Goal: Task Accomplishment & Management: Use online tool/utility

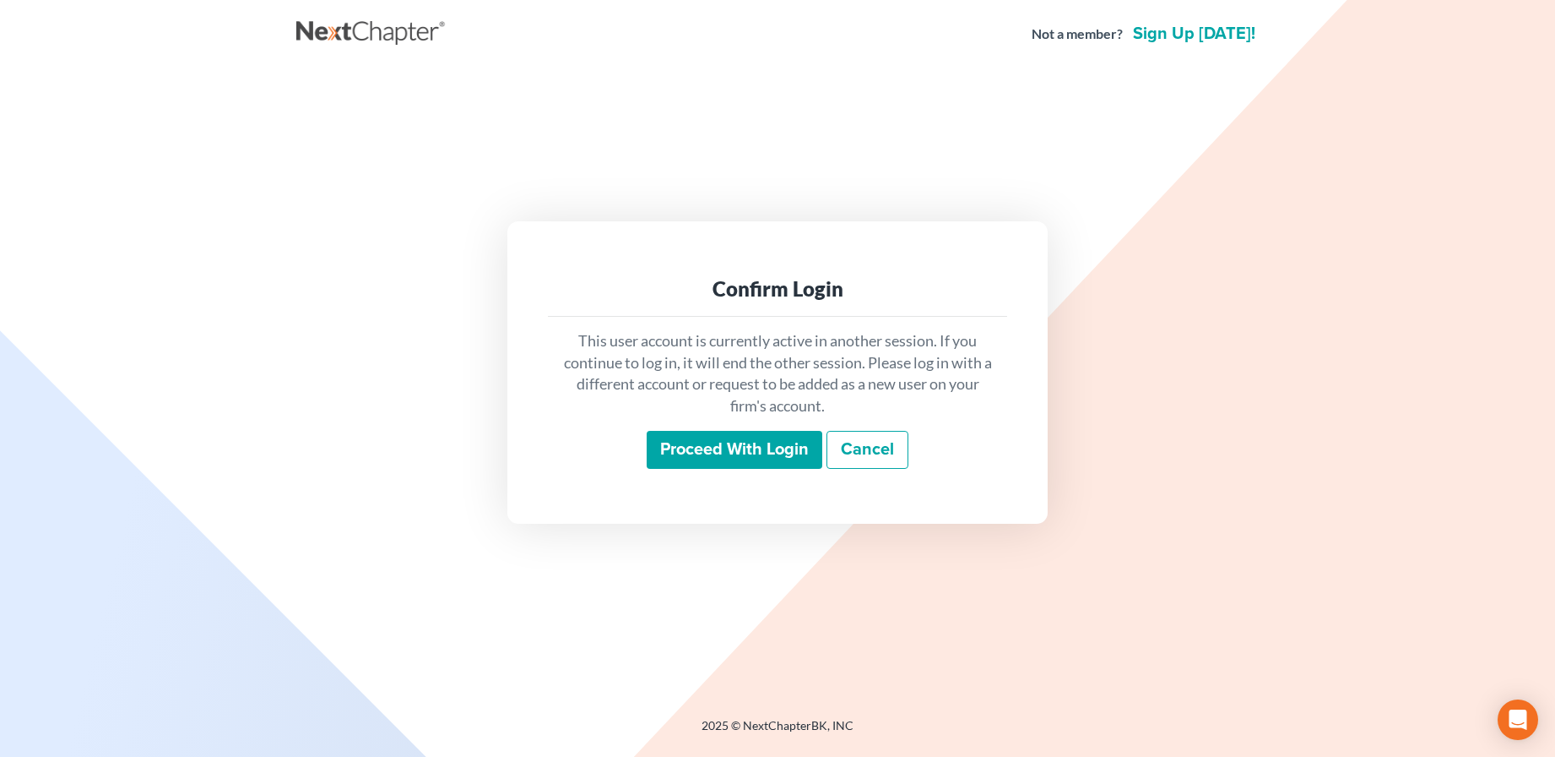
click at [715, 461] on input "Proceed with login" at bounding box center [735, 450] width 176 height 39
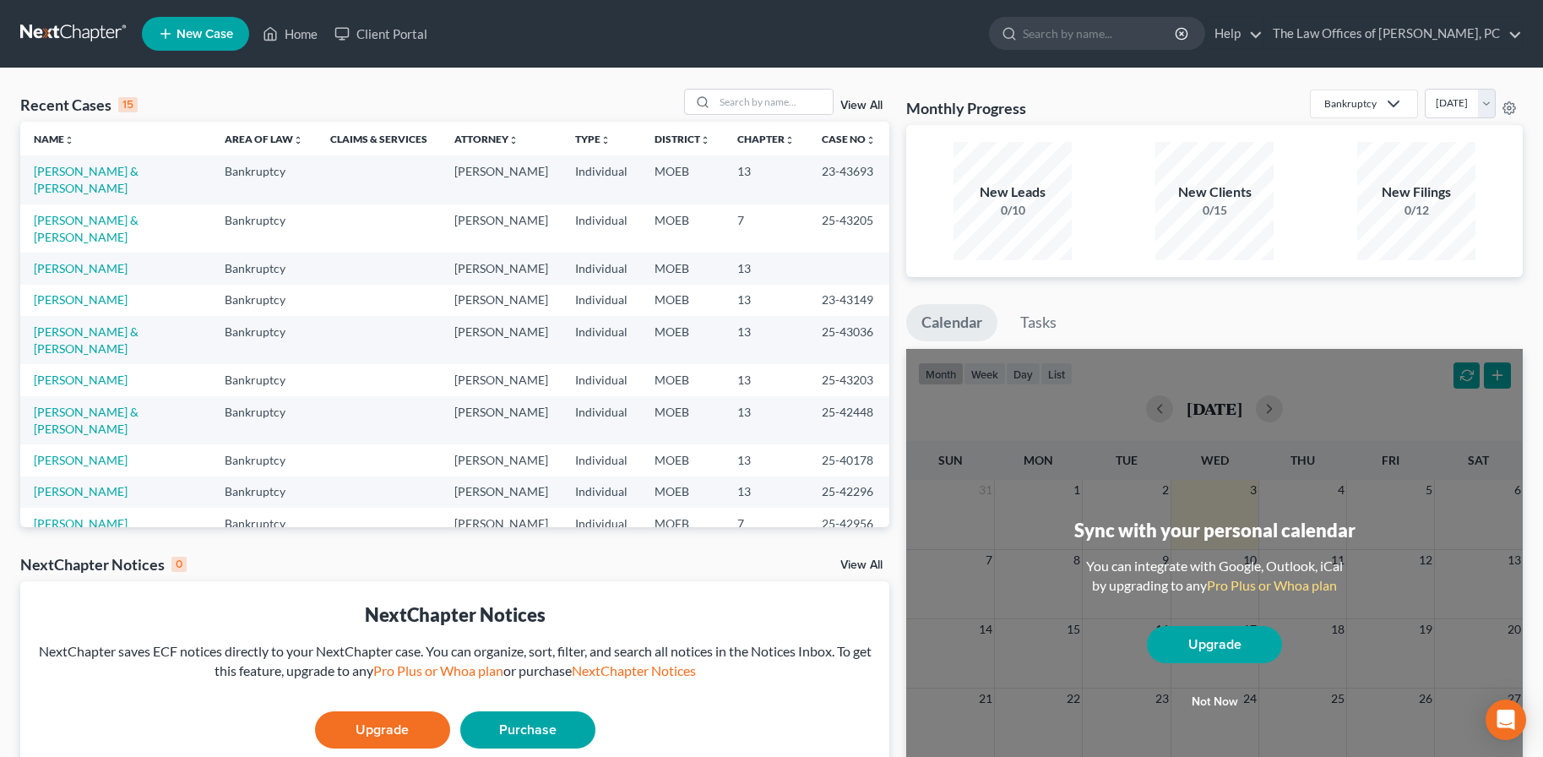
click at [115, 396] on td "[PERSON_NAME] & [PERSON_NAME]" at bounding box center [115, 420] width 191 height 48
click at [115, 404] on link "[PERSON_NAME] & [PERSON_NAME]" at bounding box center [86, 419] width 105 height 31
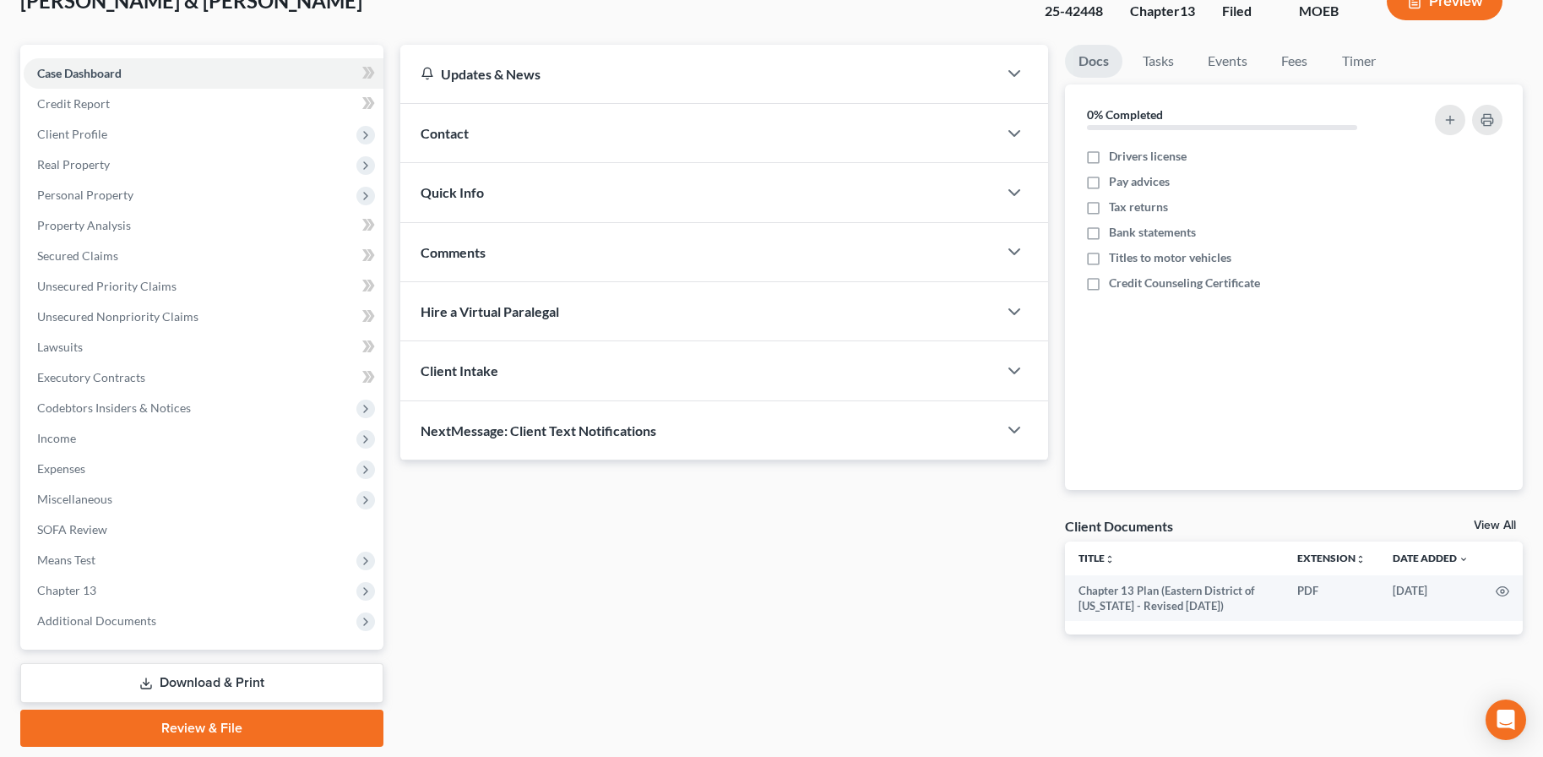
scroll to position [171, 0]
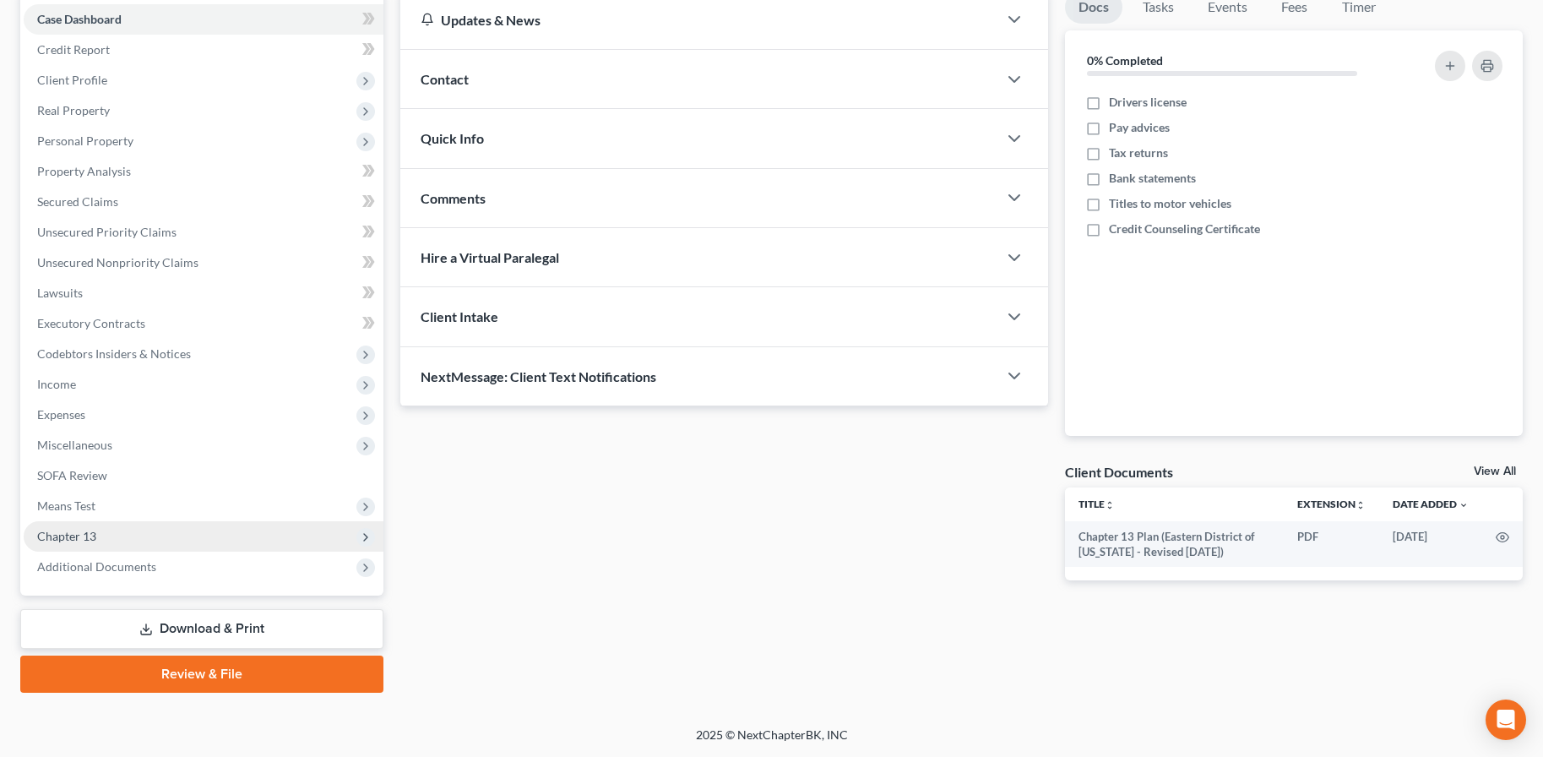
click at [90, 546] on span "Chapter 13" at bounding box center [204, 536] width 360 height 30
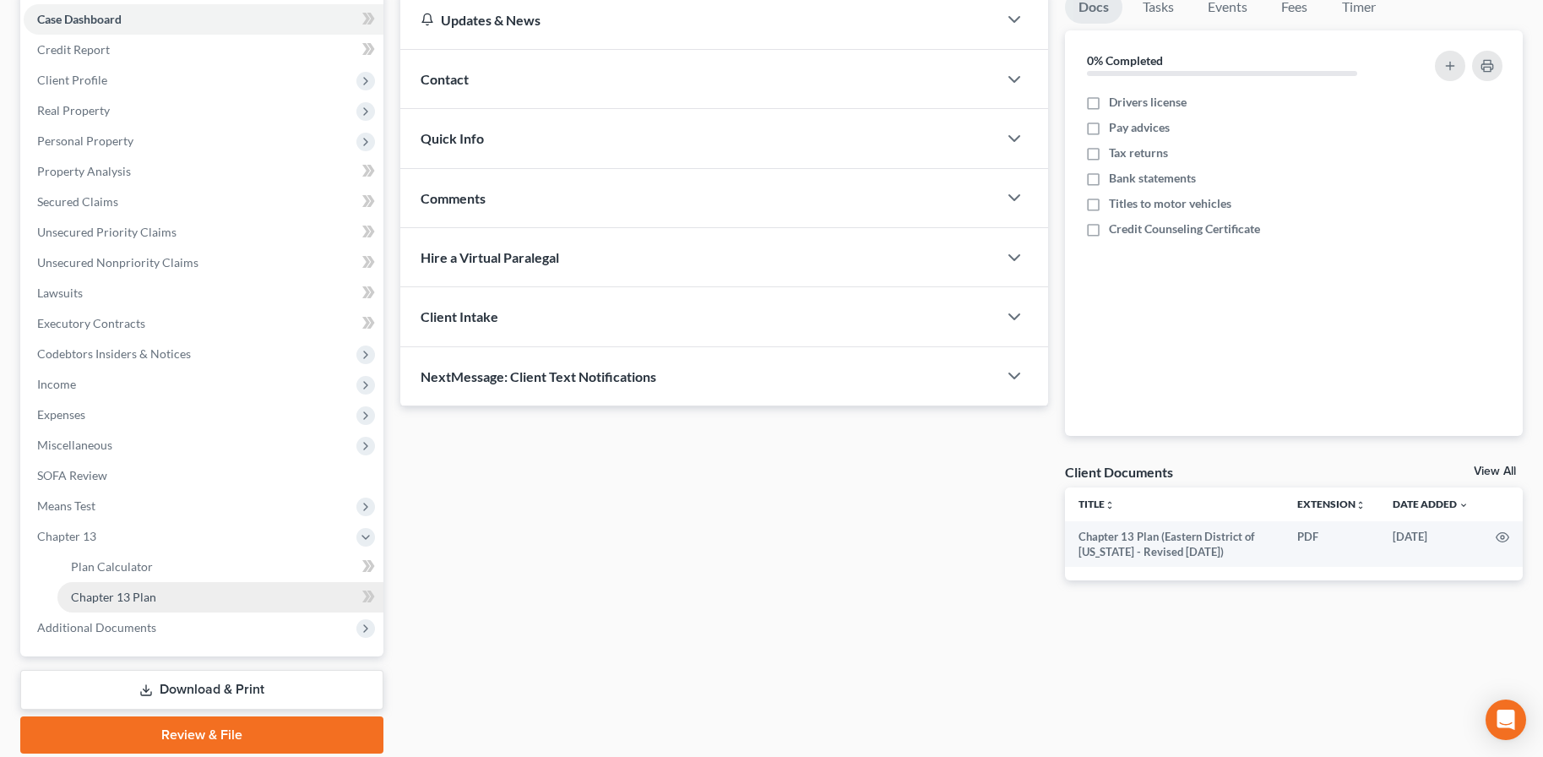
click at [113, 598] on span "Chapter 13 Plan" at bounding box center [113, 596] width 85 height 14
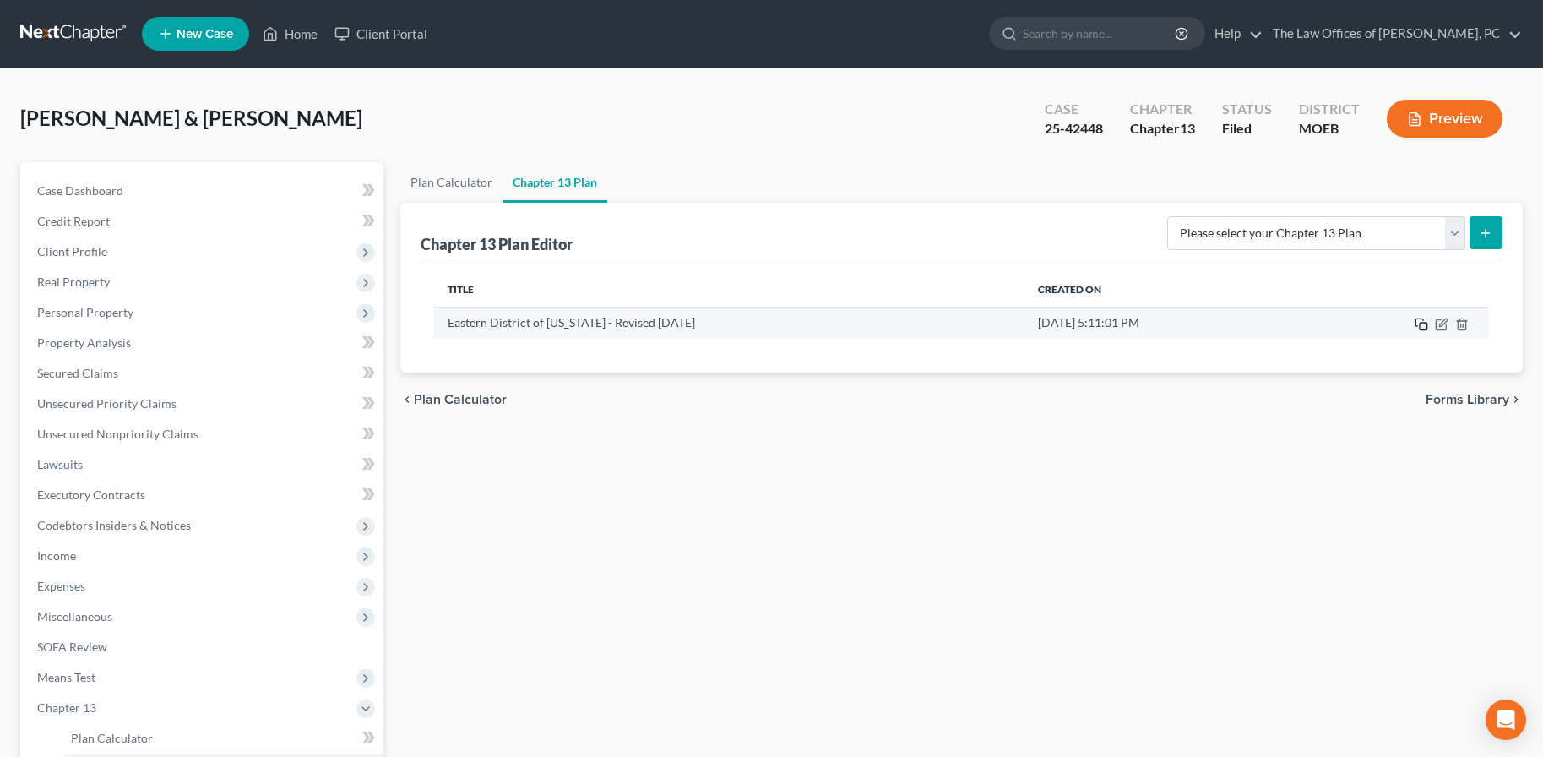
click at [1419, 325] on icon "button" at bounding box center [1421, 324] width 14 height 14
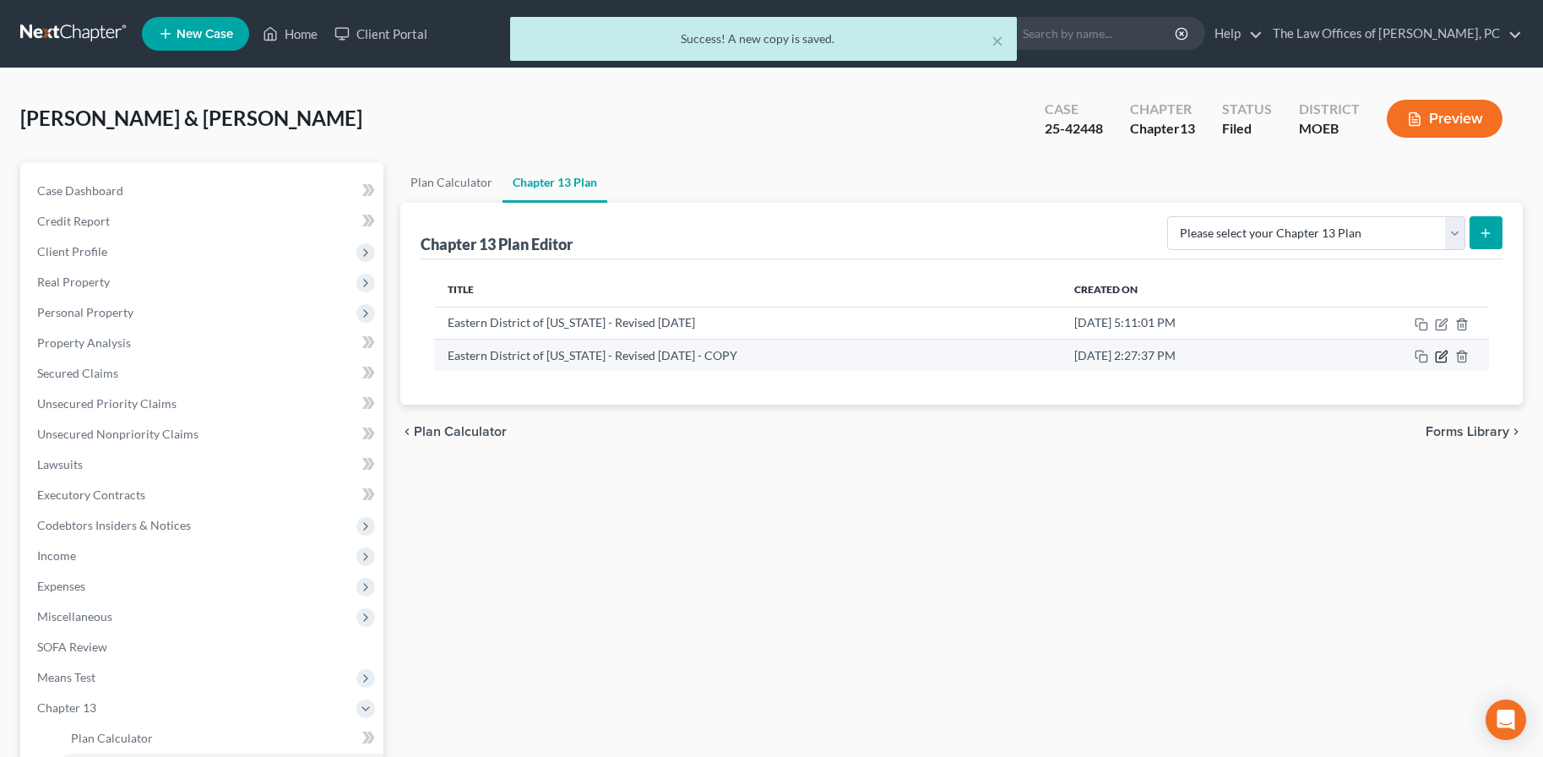
click at [1437, 355] on icon "button" at bounding box center [1442, 357] width 14 height 14
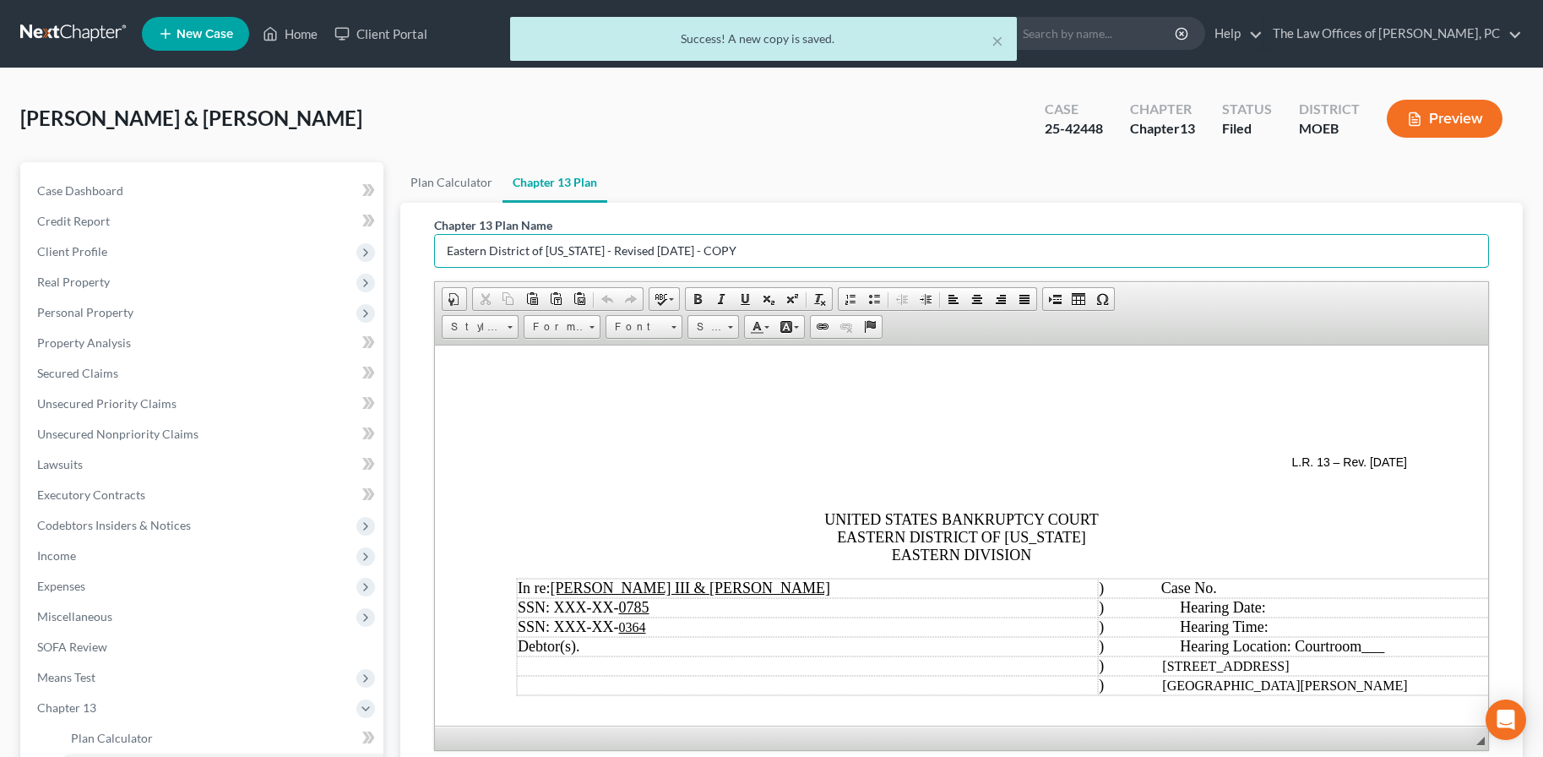
drag, startPoint x: 771, startPoint y: 256, endPoint x: 138, endPoint y: 168, distance: 638.5
click at [144, 247] on div "Petition Navigation Case Dashboard Payments Invoices Payments Payments Credit R…" at bounding box center [771, 543] width 1519 height 763
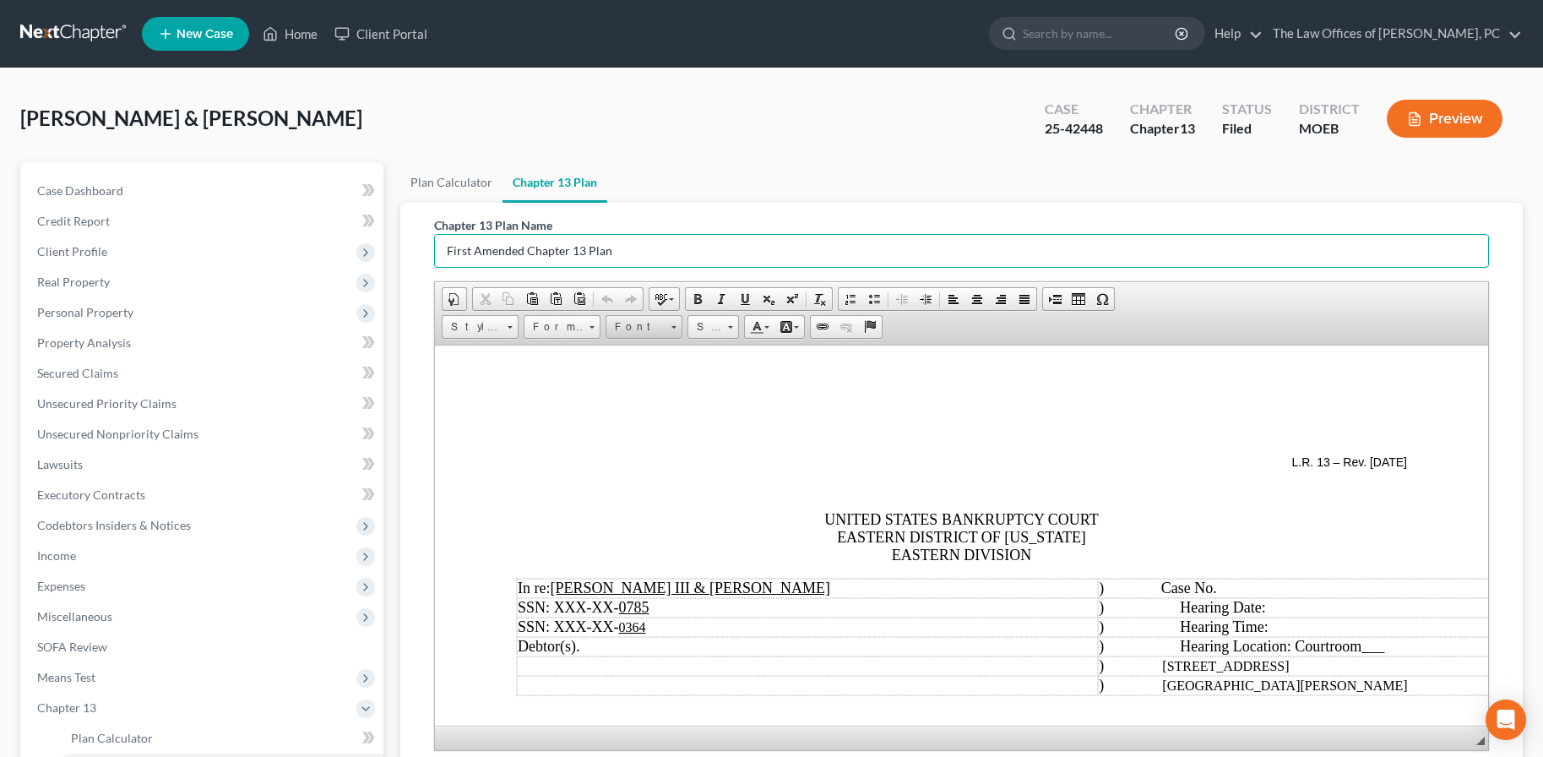
click at [655, 327] on span "Font" at bounding box center [635, 327] width 59 height 22
type input "First Amended Chapter 13 Plan"
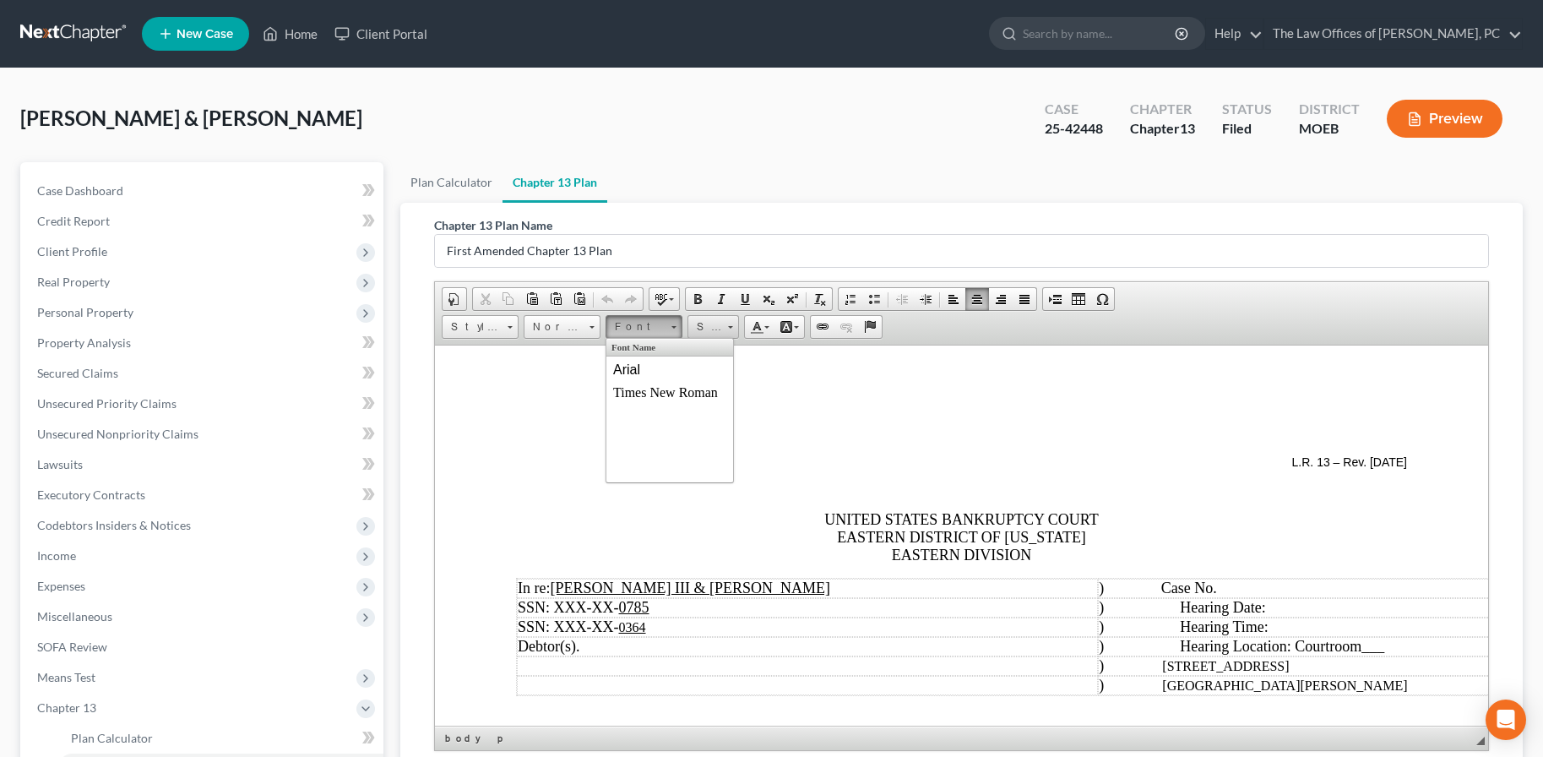
click at [718, 325] on span "Size" at bounding box center [705, 327] width 34 height 22
click at [716, 412] on link "22" at bounding box center [738, 415] width 96 height 29
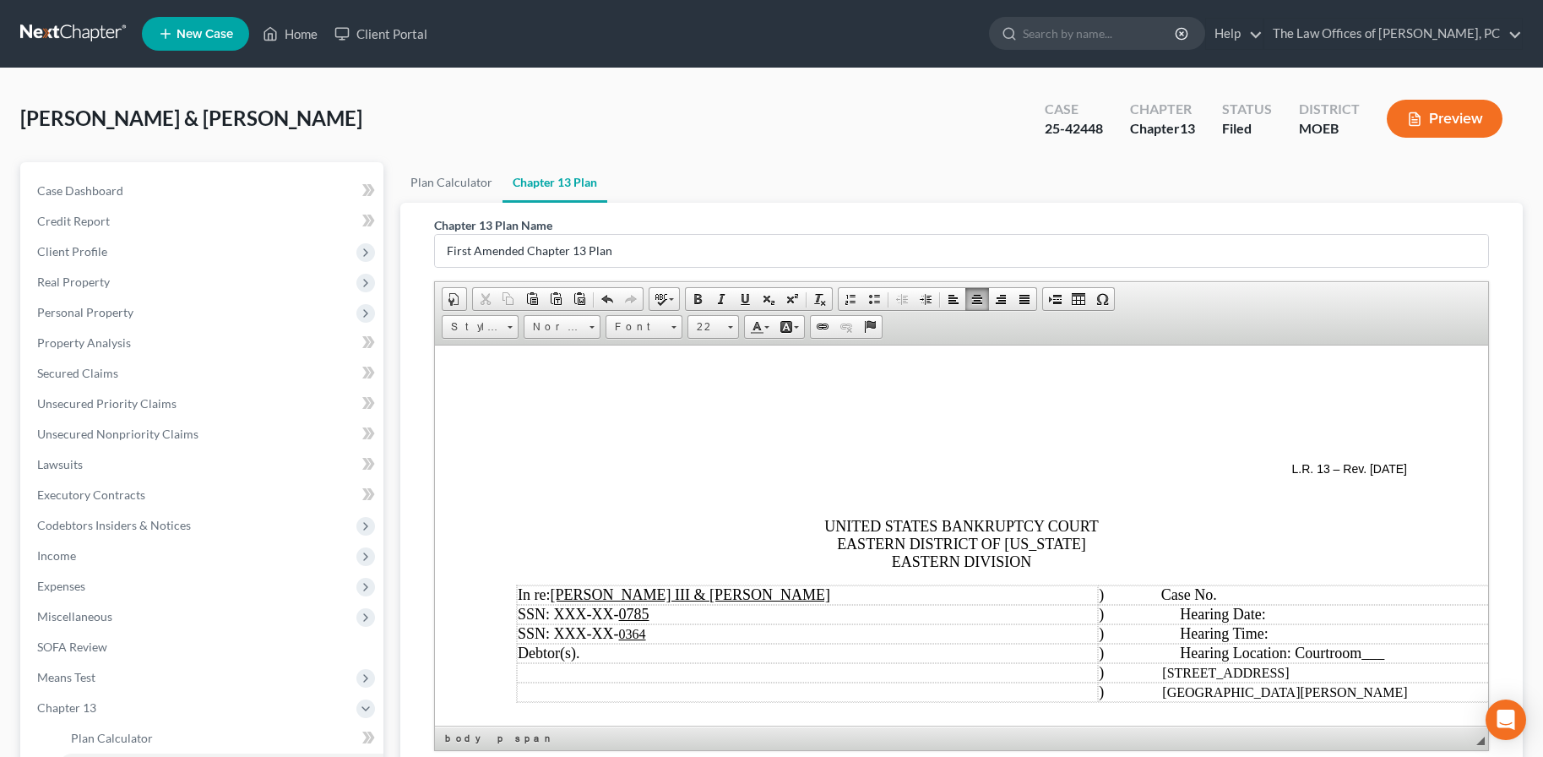
scroll to position [0, 0]
click at [1456, 134] on button "Preview" at bounding box center [1445, 119] width 116 height 38
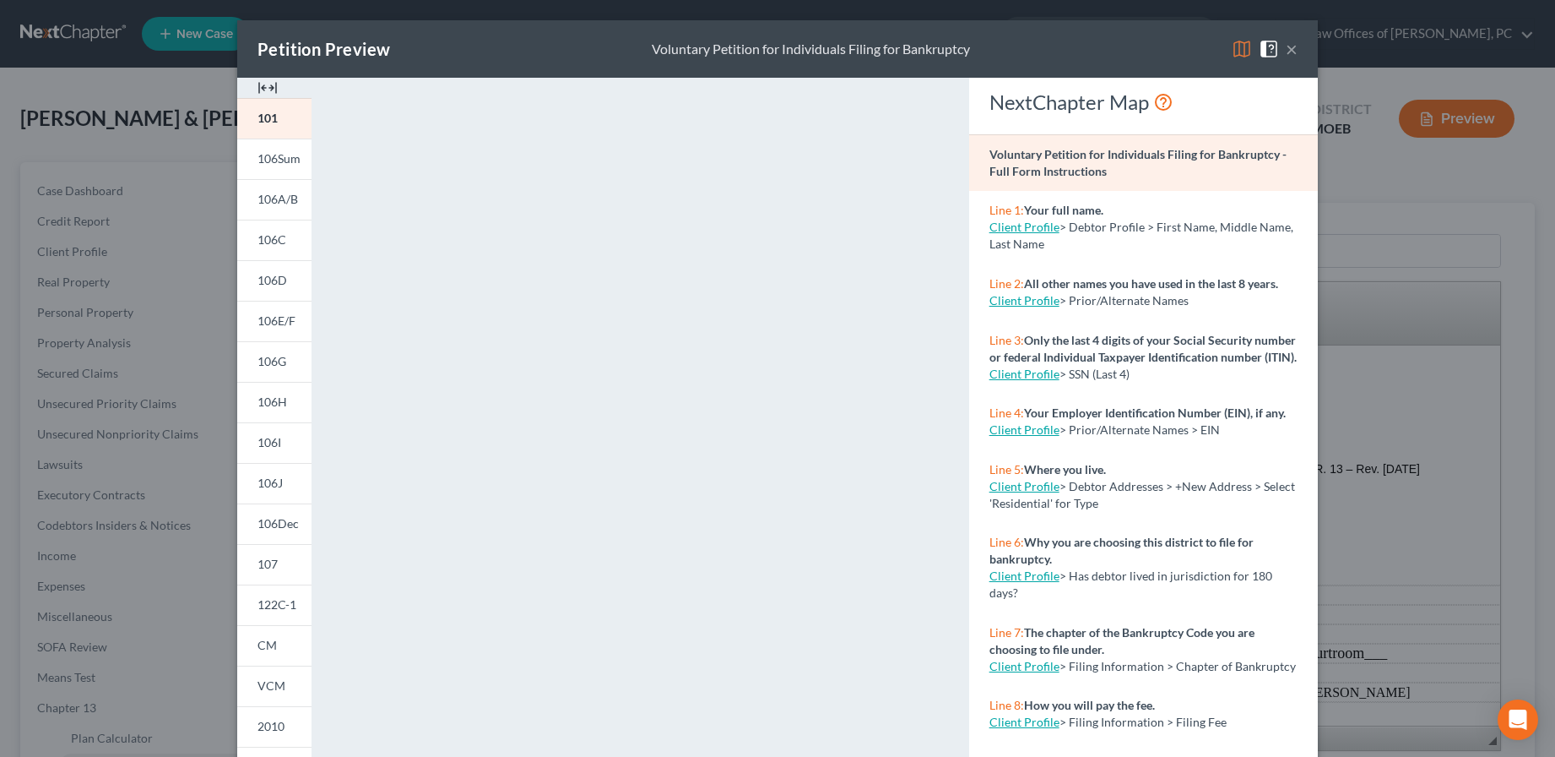
click at [1279, 47] on span at bounding box center [1272, 48] width 27 height 14
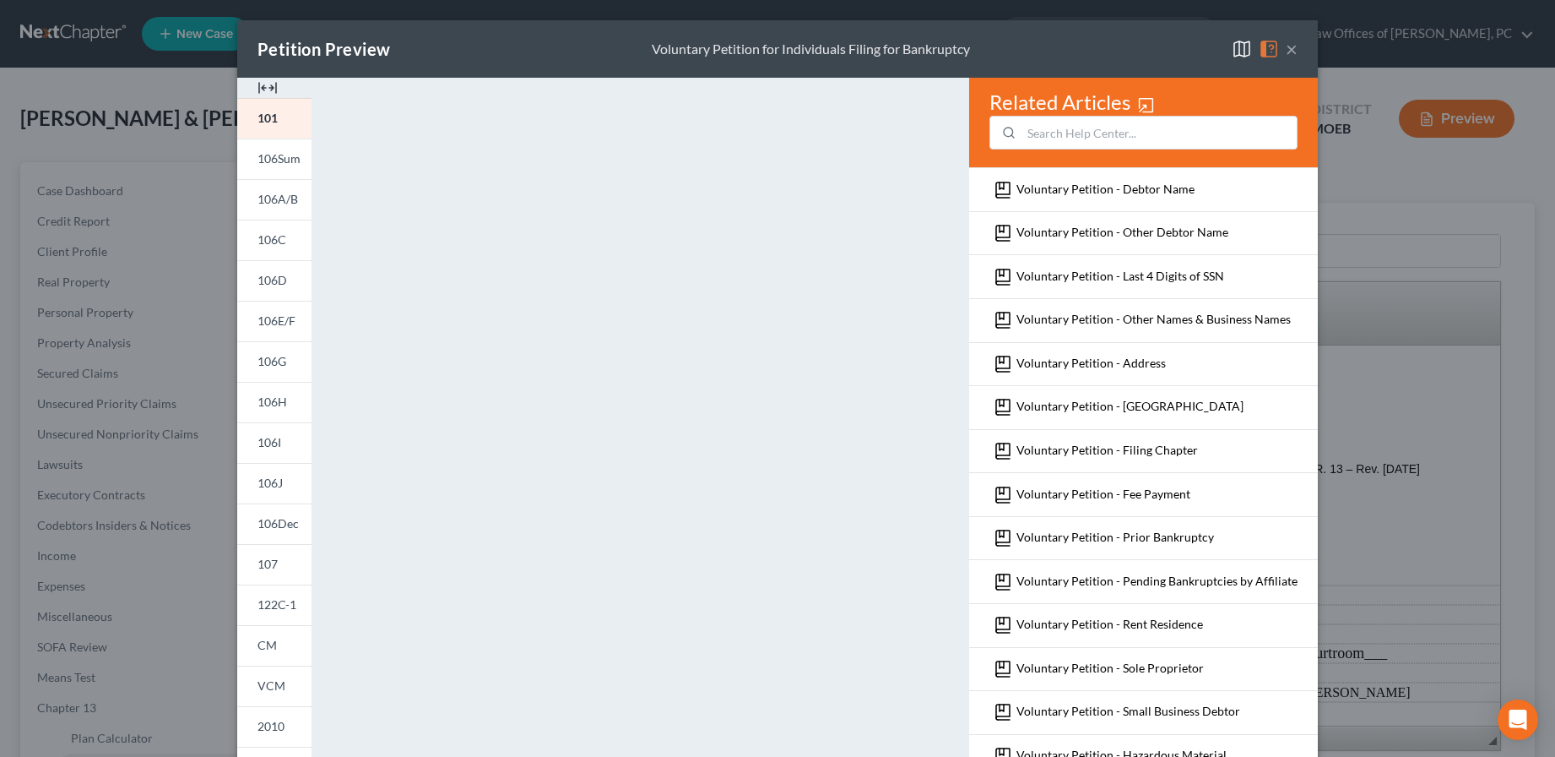
click at [1287, 53] on button "×" at bounding box center [1292, 49] width 12 height 20
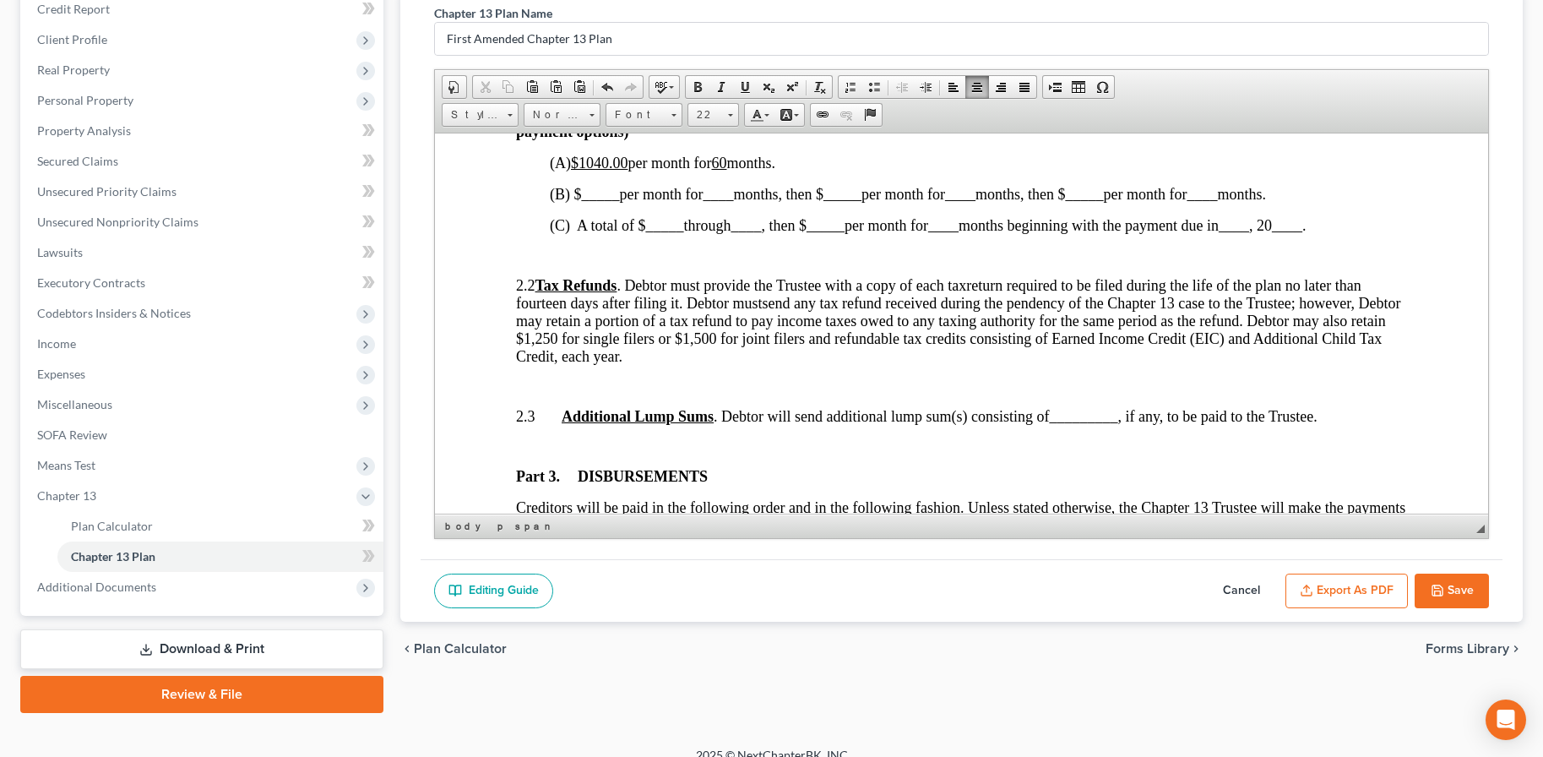
scroll to position [232, 0]
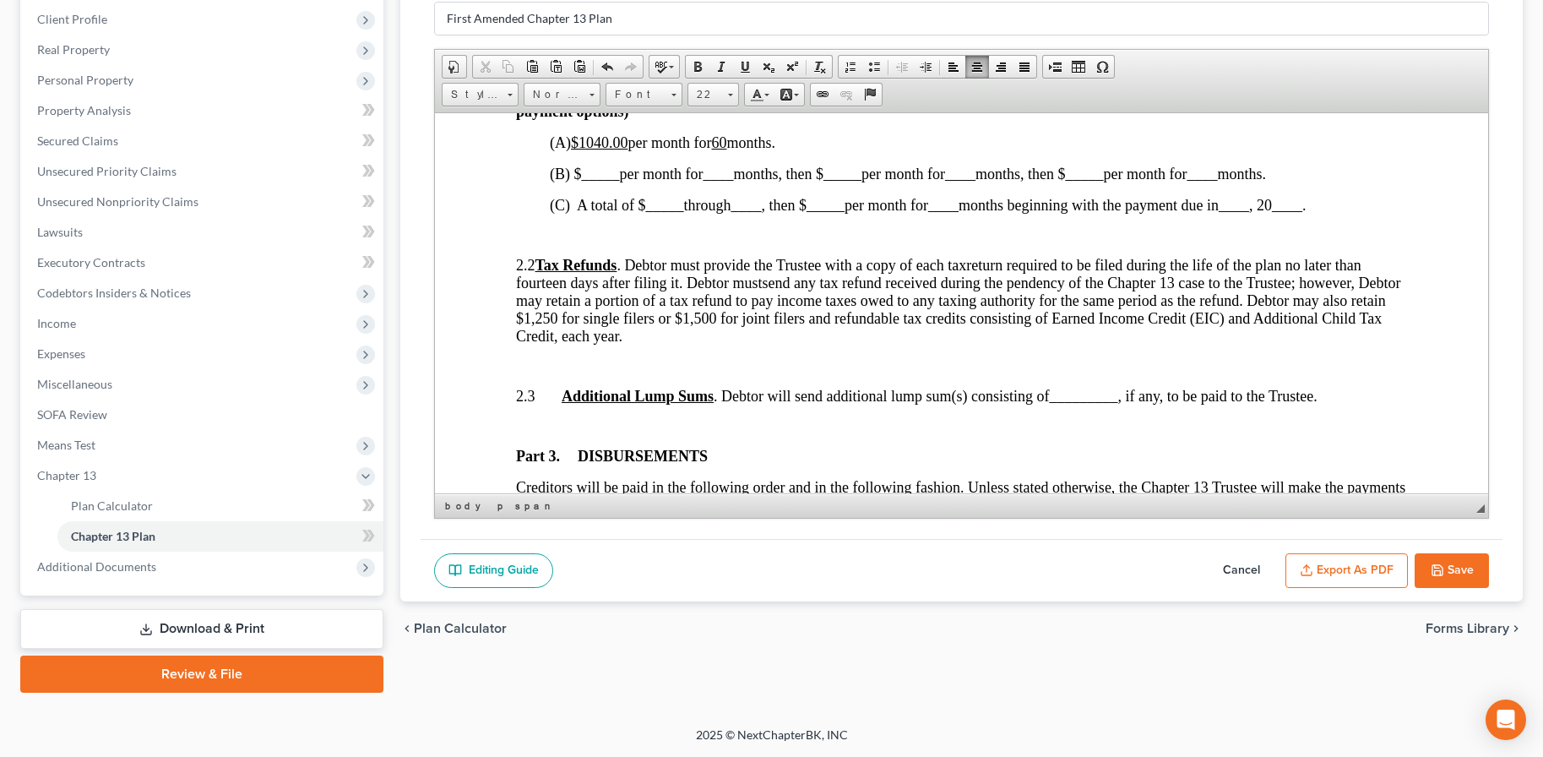
click at [1319, 567] on button "Export as PDF" at bounding box center [1346, 570] width 122 height 35
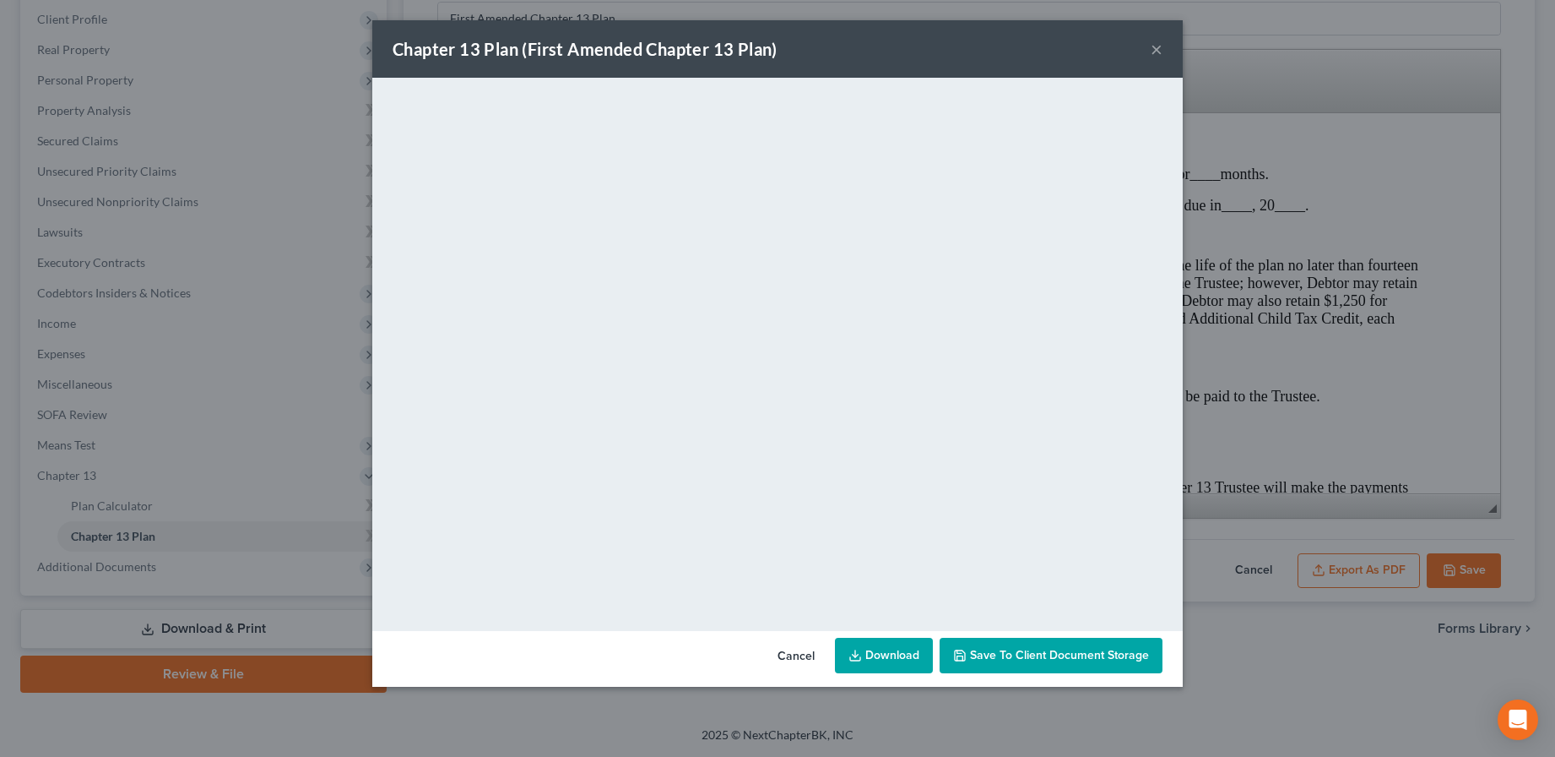
click at [1153, 55] on button "×" at bounding box center [1157, 49] width 12 height 20
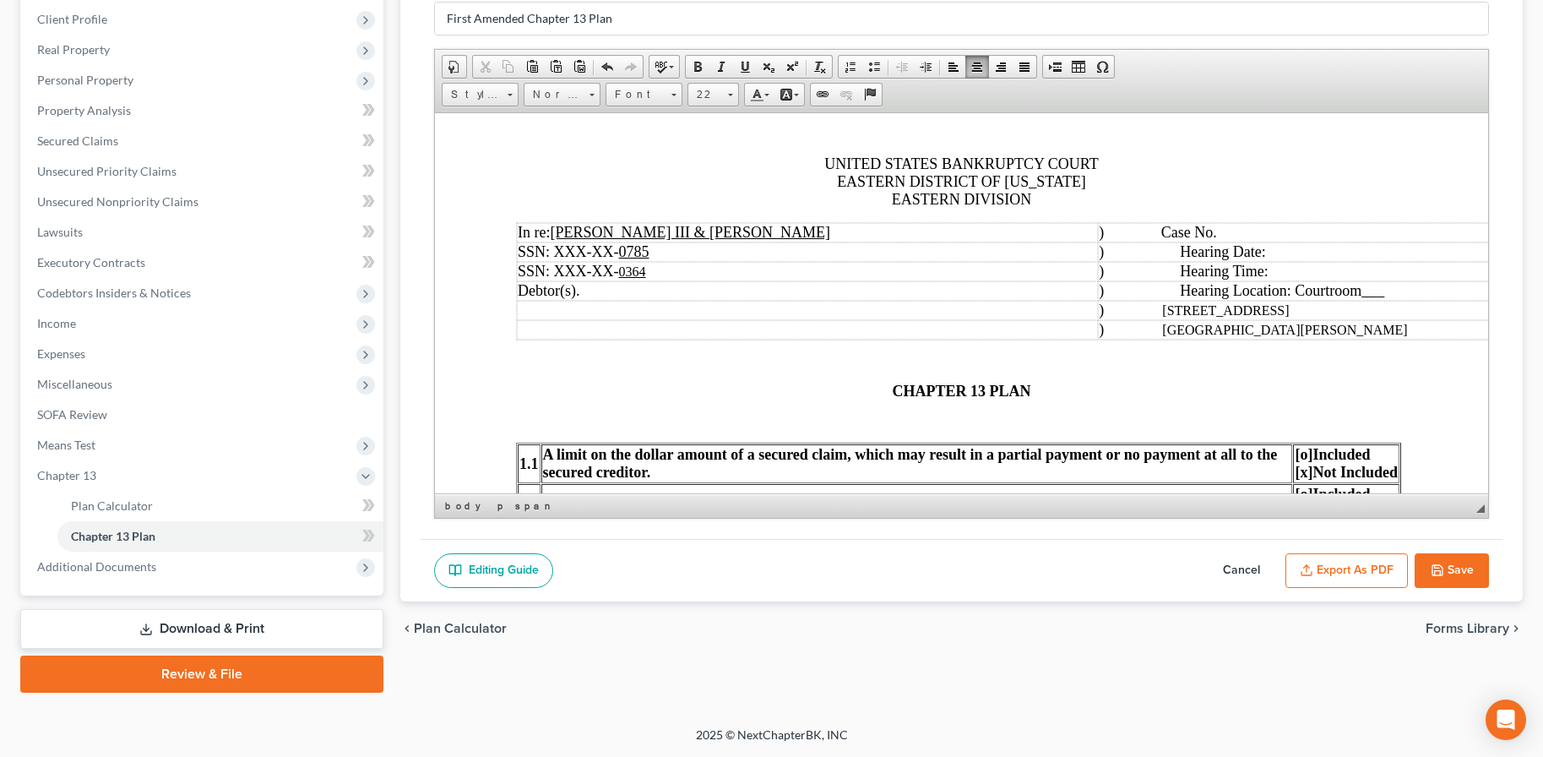
scroll to position [0, 0]
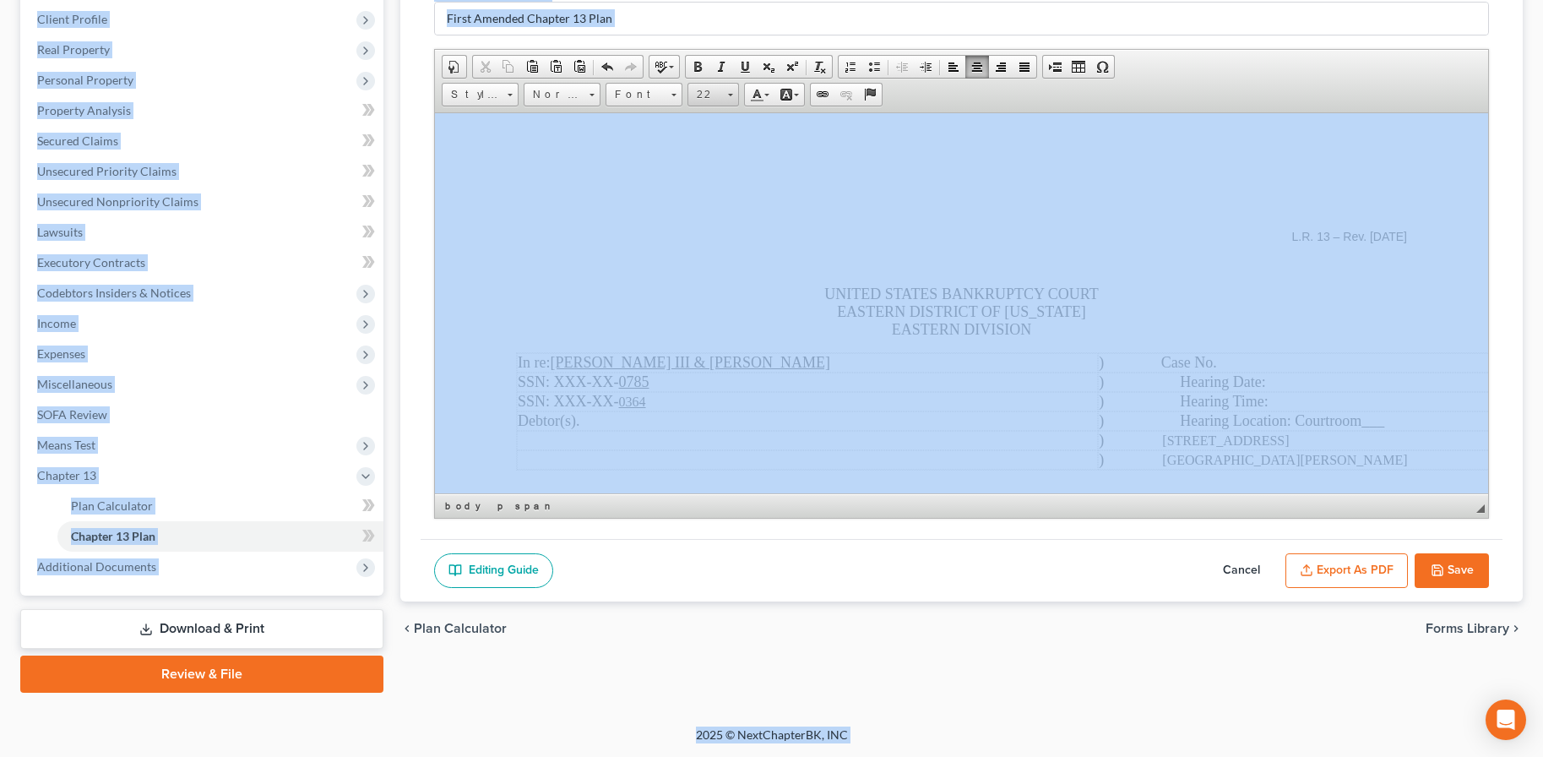
click at [728, 96] on span at bounding box center [730, 92] width 4 height 16
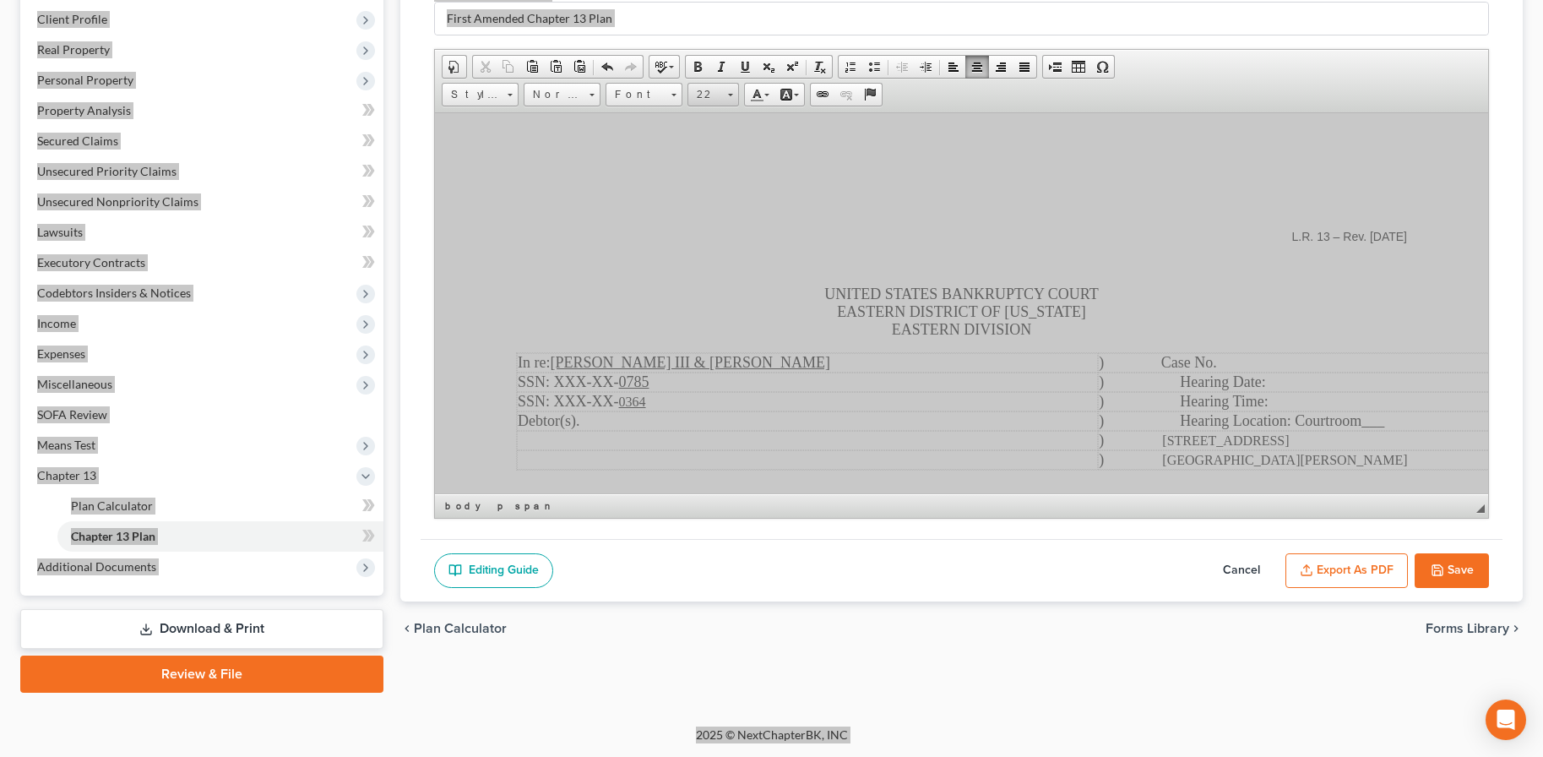
scroll to position [175, 0]
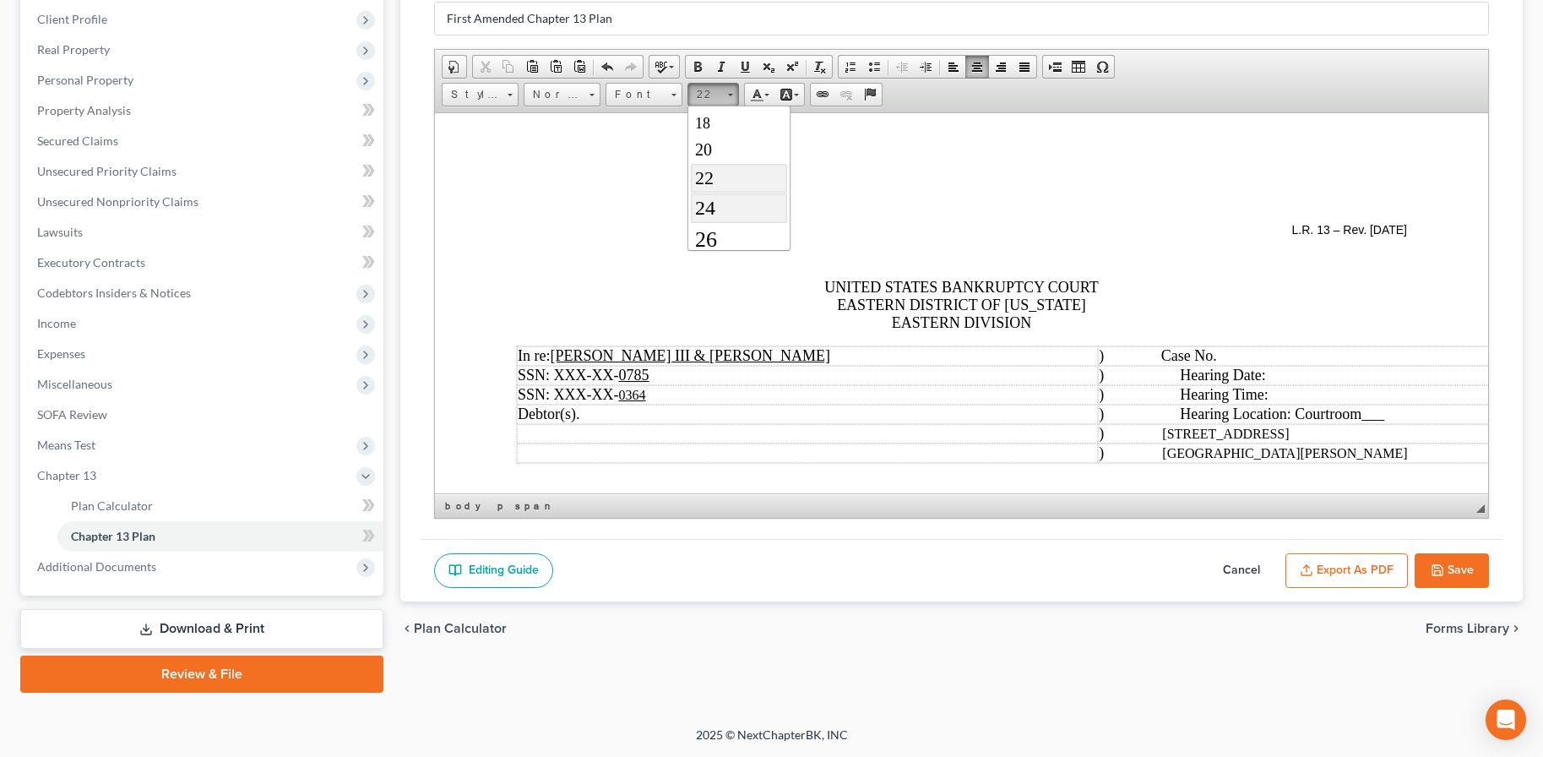
drag, startPoint x: 724, startPoint y: 214, endPoint x: 975, endPoint y: 208, distance: 251.7
click at [724, 214] on link "24" at bounding box center [738, 208] width 96 height 30
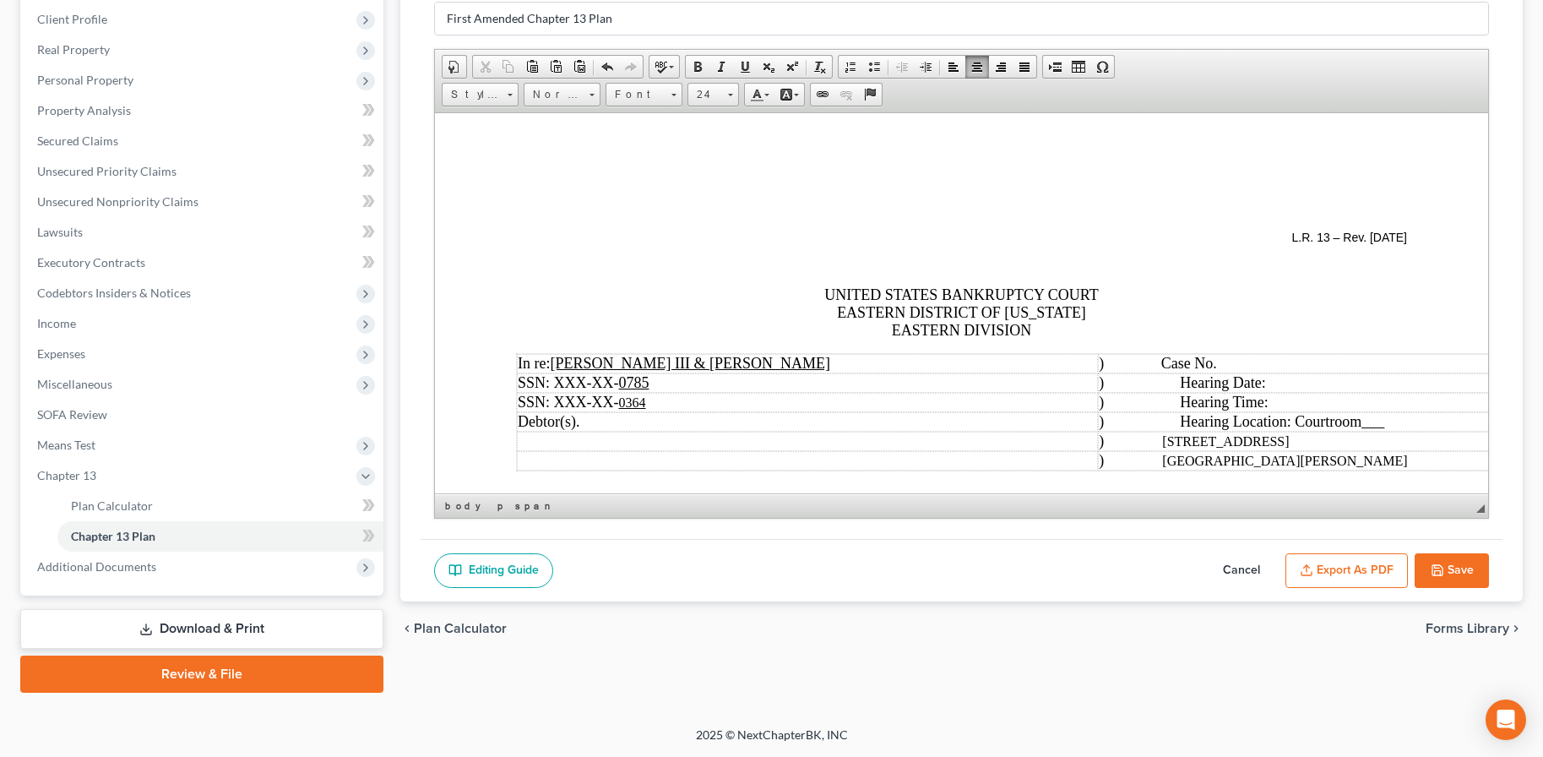
click at [1332, 564] on button "Export as PDF" at bounding box center [1346, 570] width 122 height 35
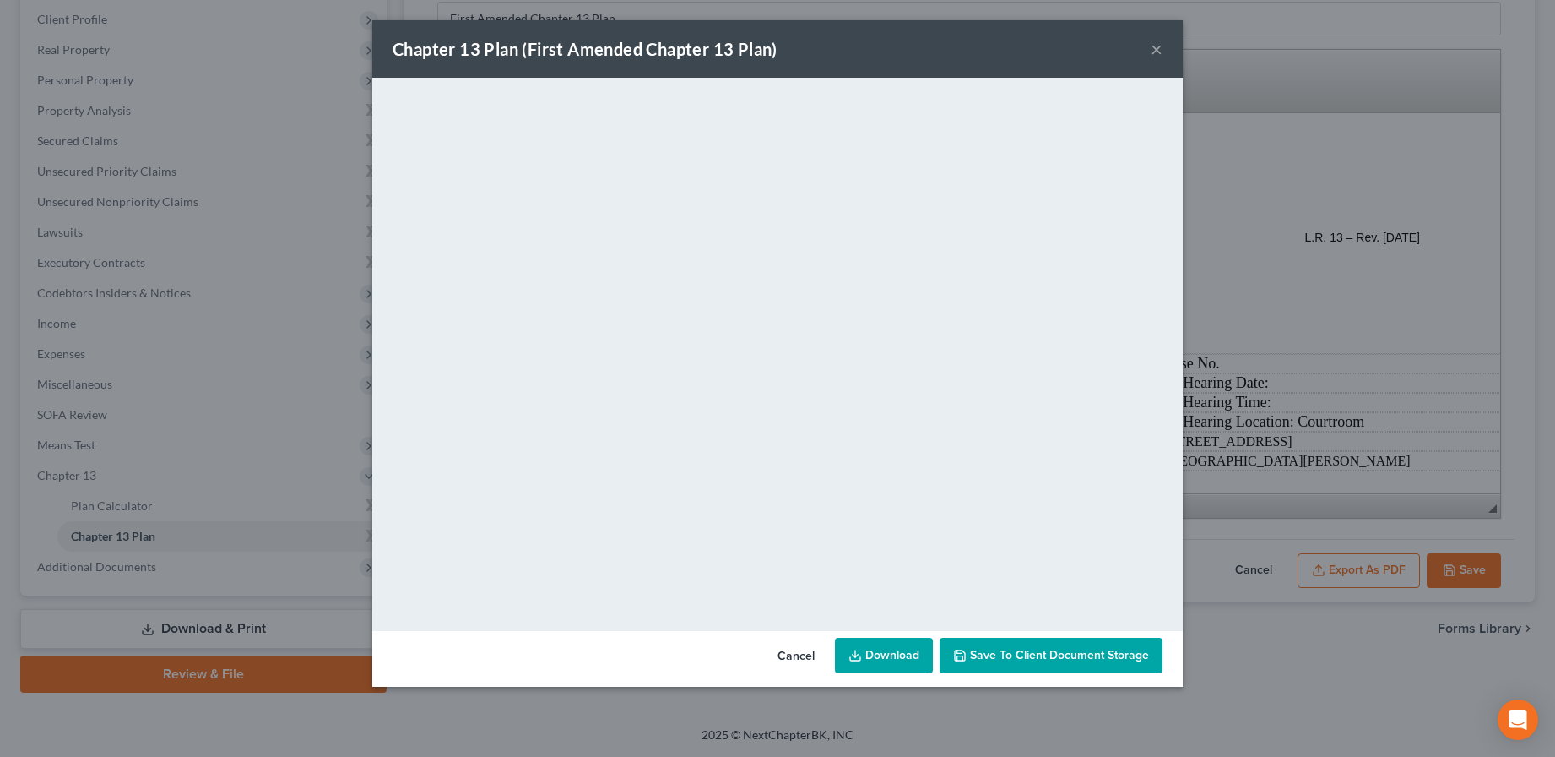
click at [1158, 50] on button "×" at bounding box center [1157, 49] width 12 height 20
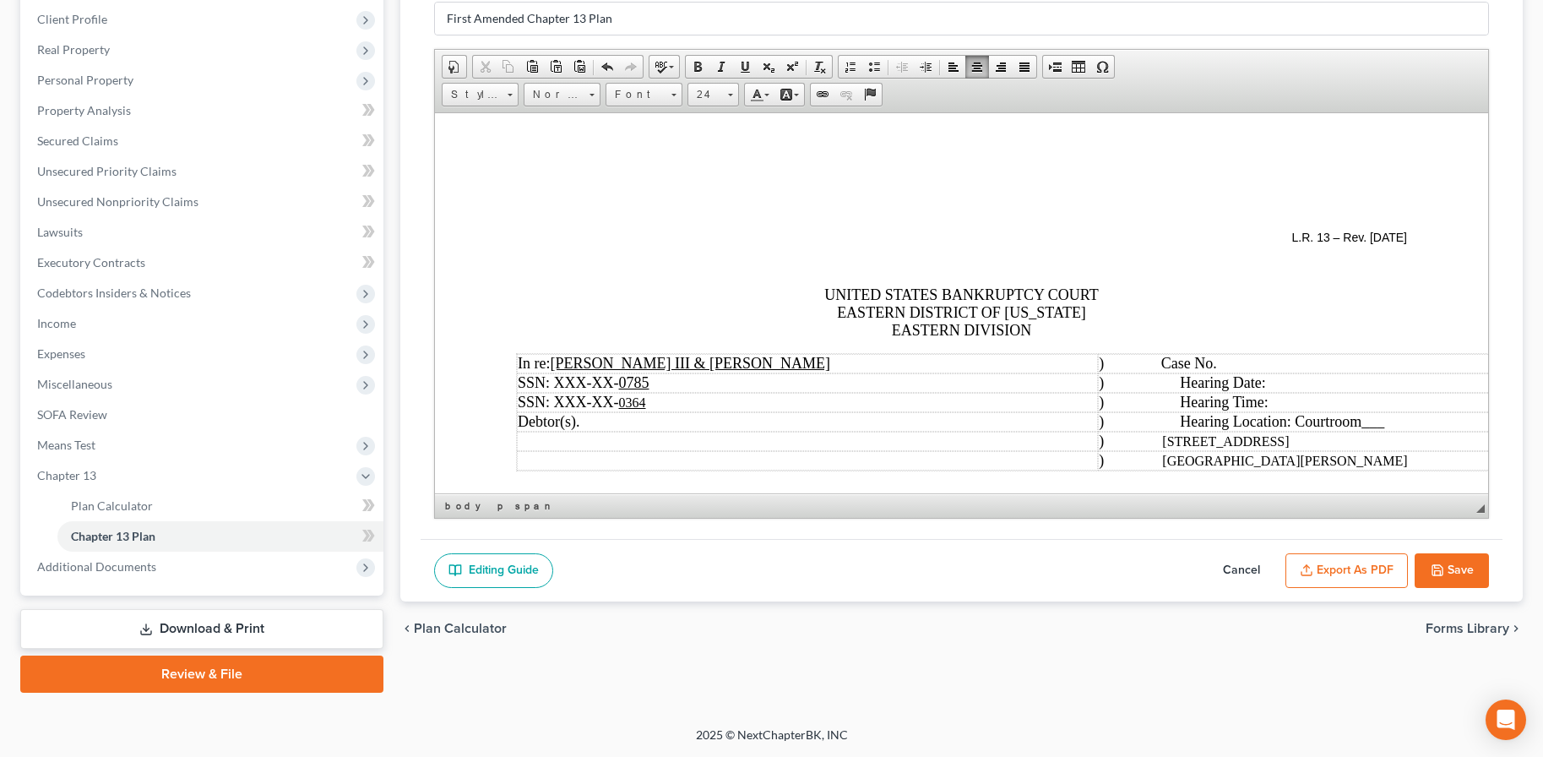
click at [743, 285] on p "UNITED STATES BANKRUPTCY COURT EASTERN DISTRICT OF [US_STATE] EASTERN DIVISION" at bounding box center [960, 311] width 891 height 53
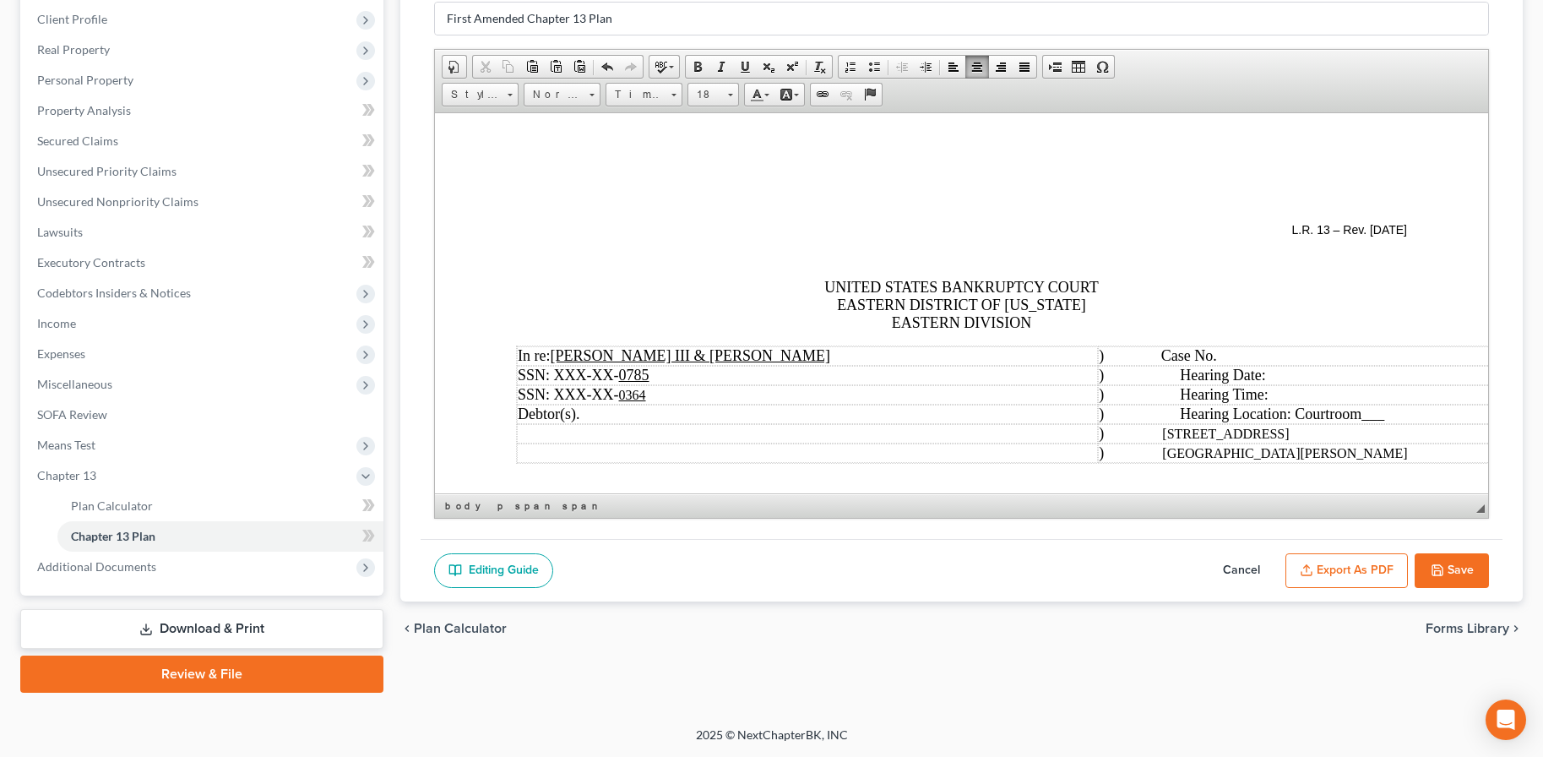
click at [714, 369] on td "SSN: XXX-XX- 0785" at bounding box center [806, 374] width 581 height 19
click at [668, 261] on p at bounding box center [960, 256] width 891 height 15
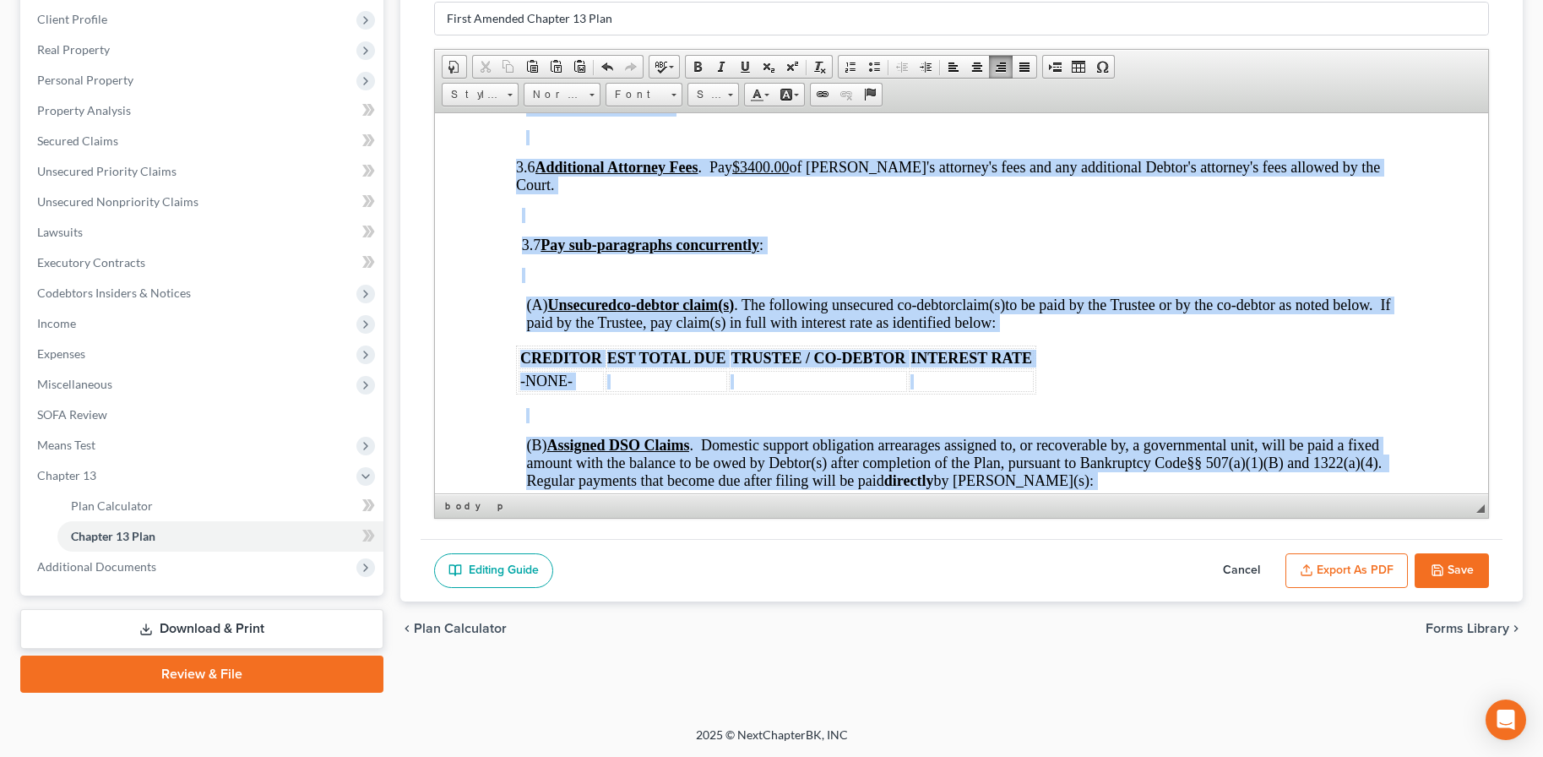
scroll to position [5582, 0]
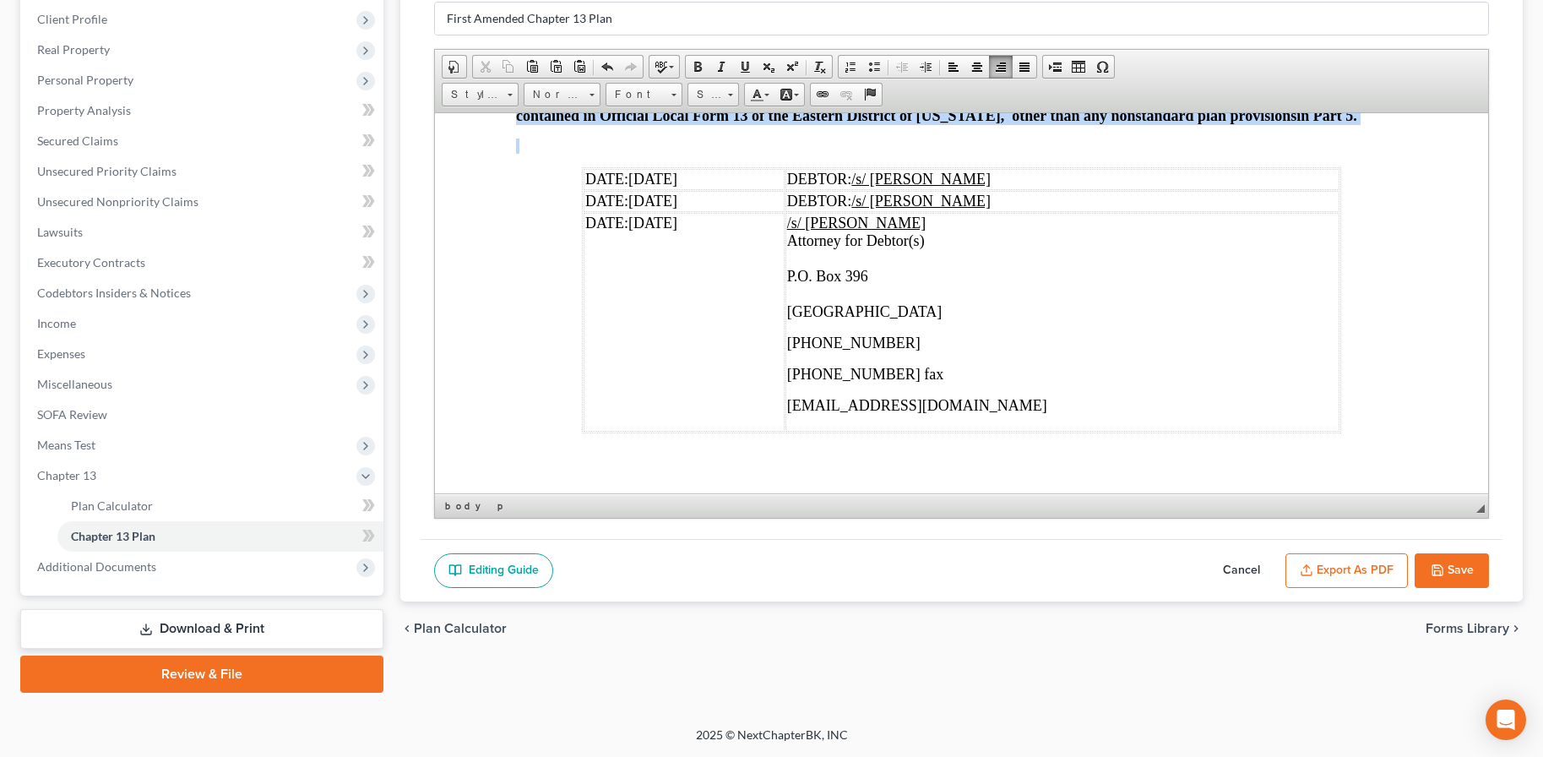
drag, startPoint x: 577, startPoint y: 201, endPoint x: 1178, endPoint y: 806, distance: 853.2
click at [712, 102] on span "Size" at bounding box center [705, 95] width 34 height 22
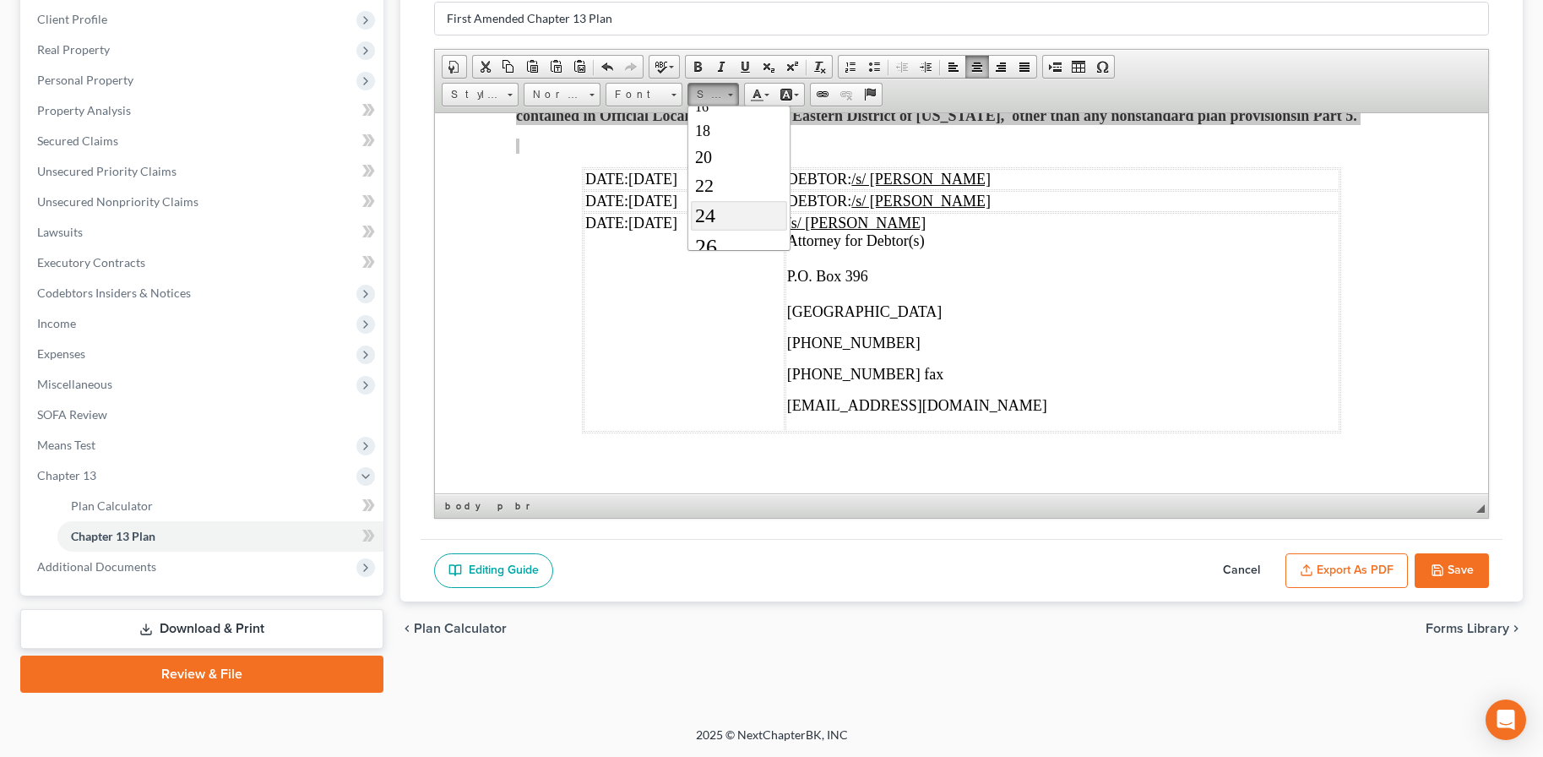
scroll to position [169, 0]
click at [725, 214] on link "24" at bounding box center [738, 213] width 96 height 30
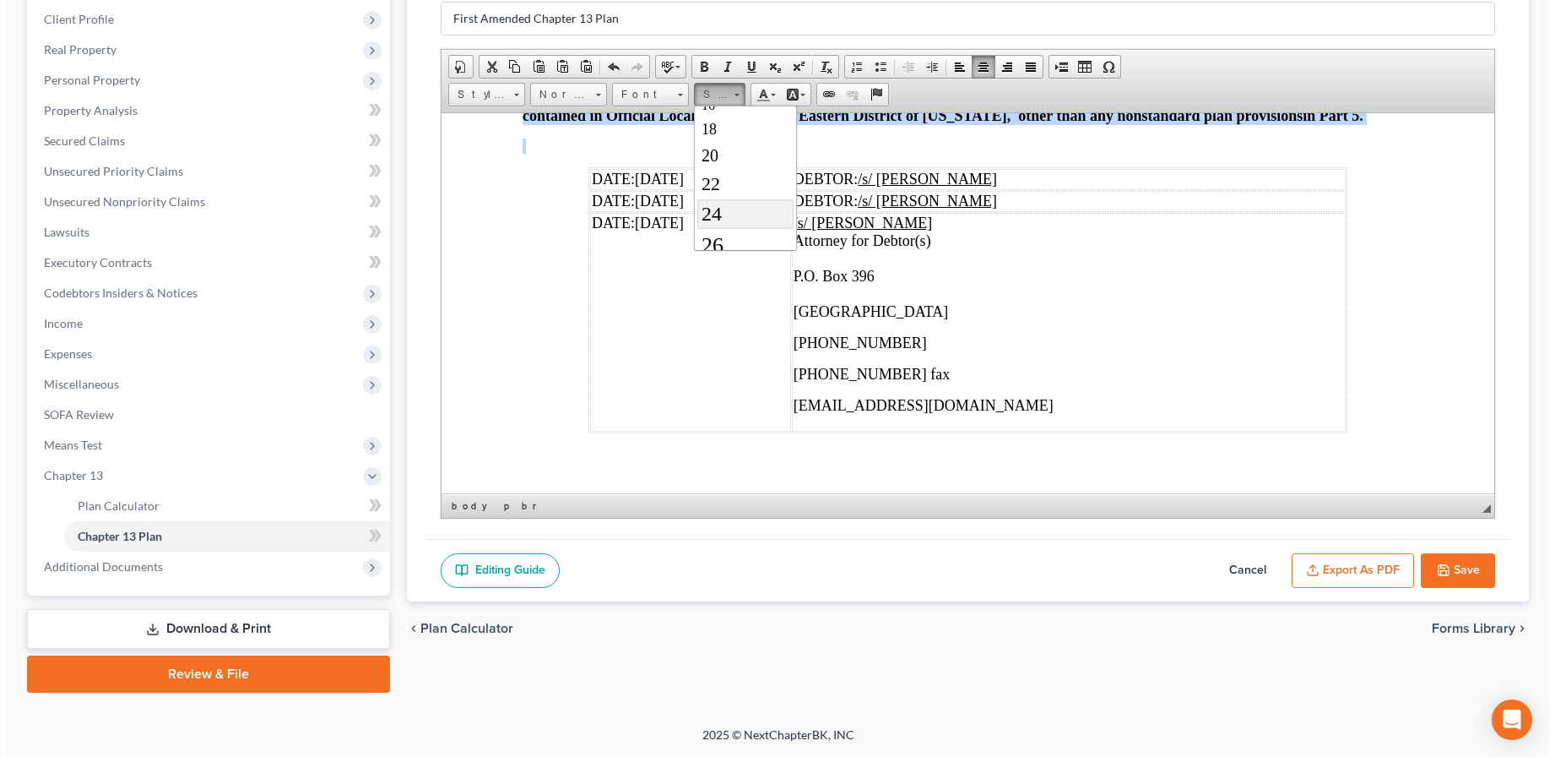
scroll to position [0, 0]
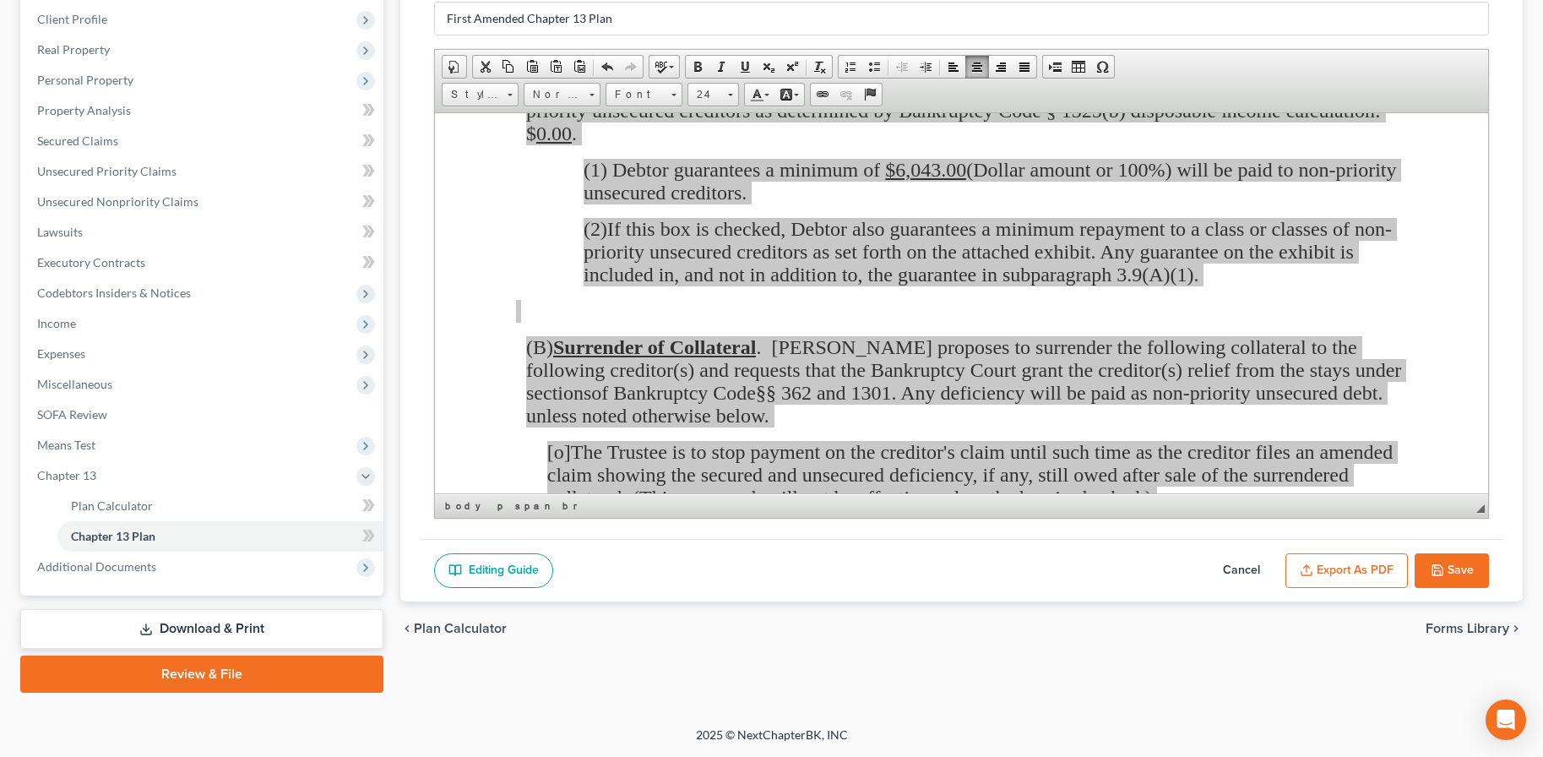
click at [1358, 567] on button "Export as PDF" at bounding box center [1346, 570] width 122 height 35
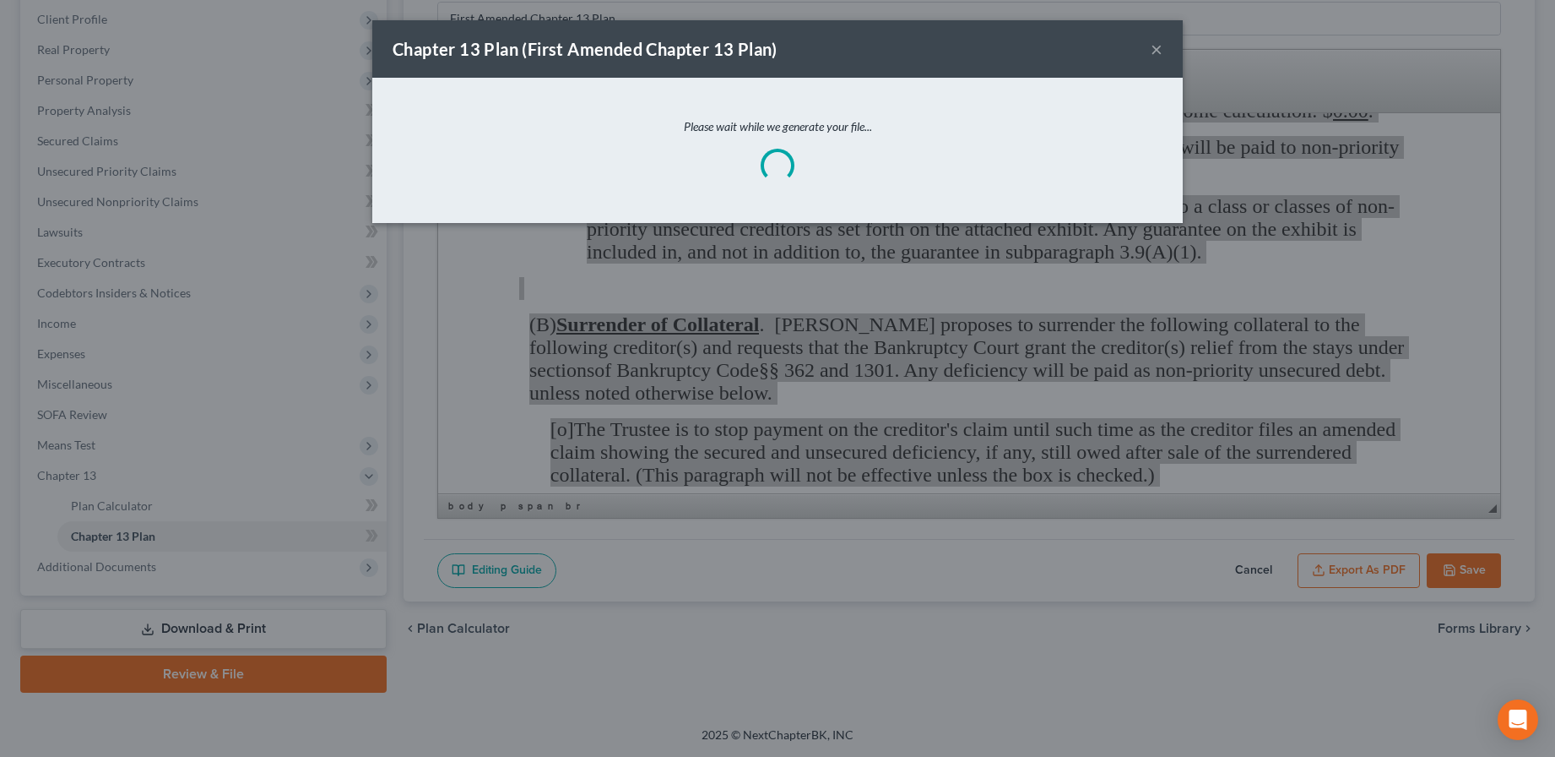
scroll to position [5560, 0]
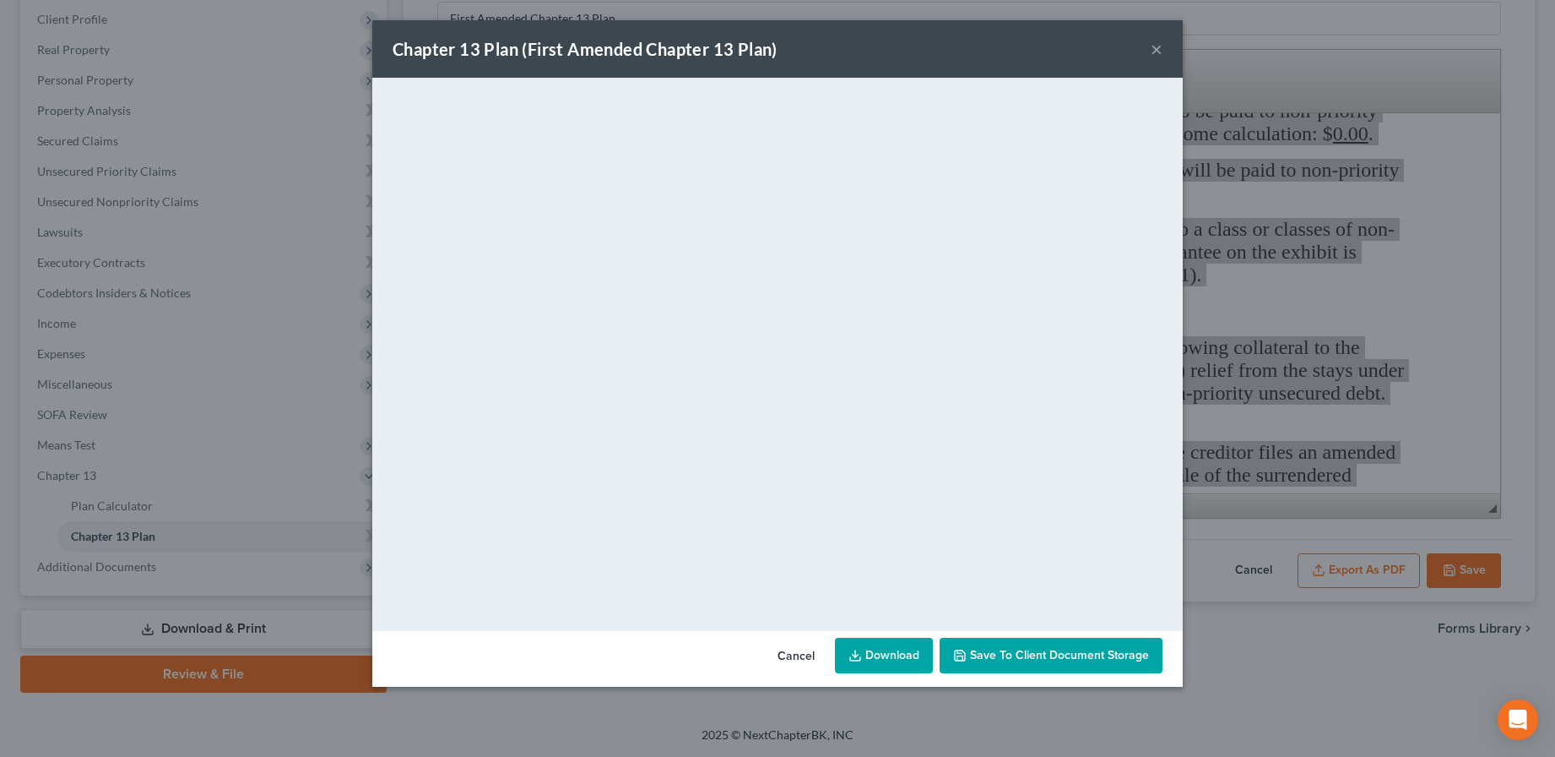
click at [1156, 56] on button "×" at bounding box center [1157, 49] width 12 height 20
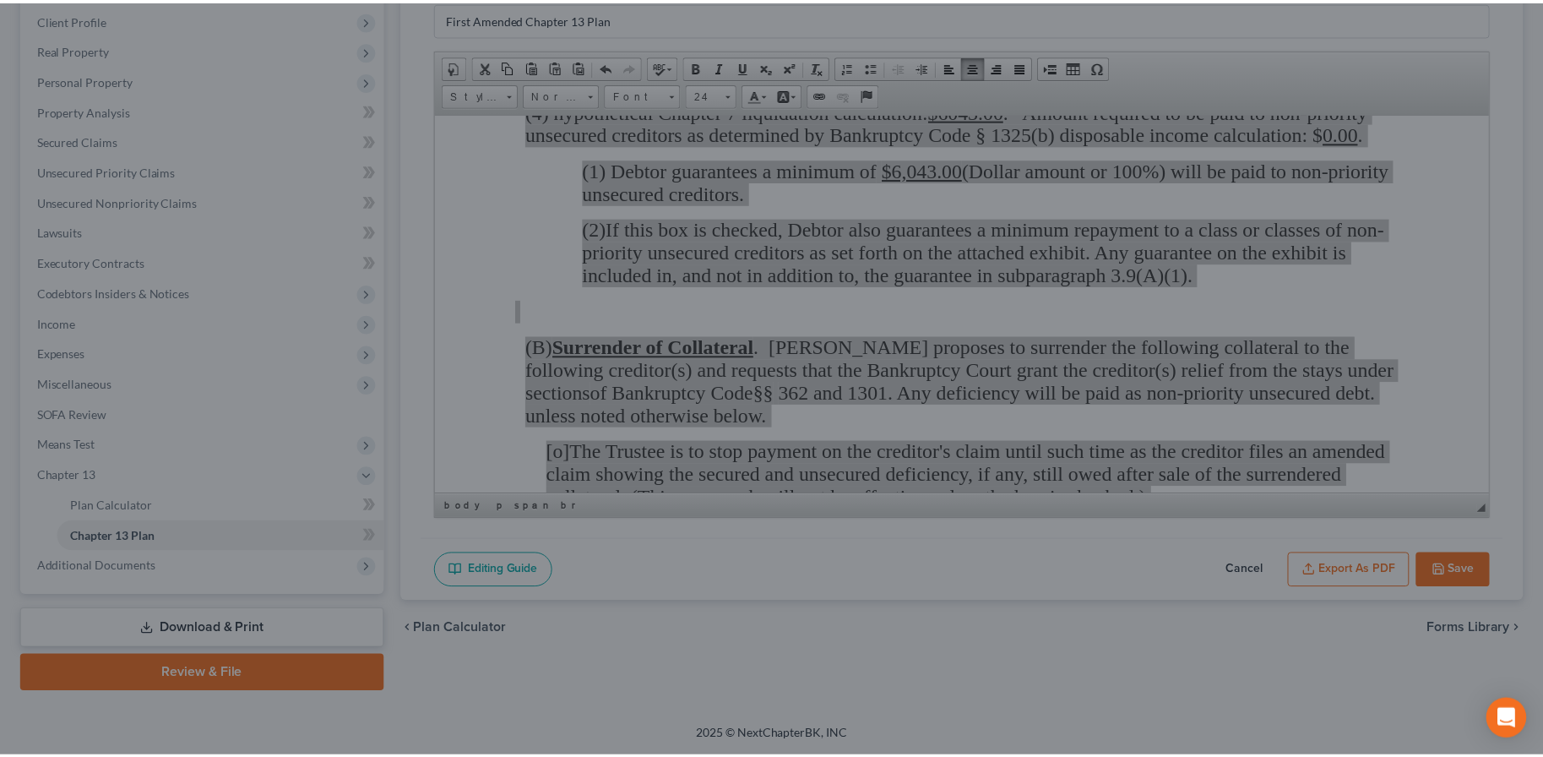
scroll to position [5582, 0]
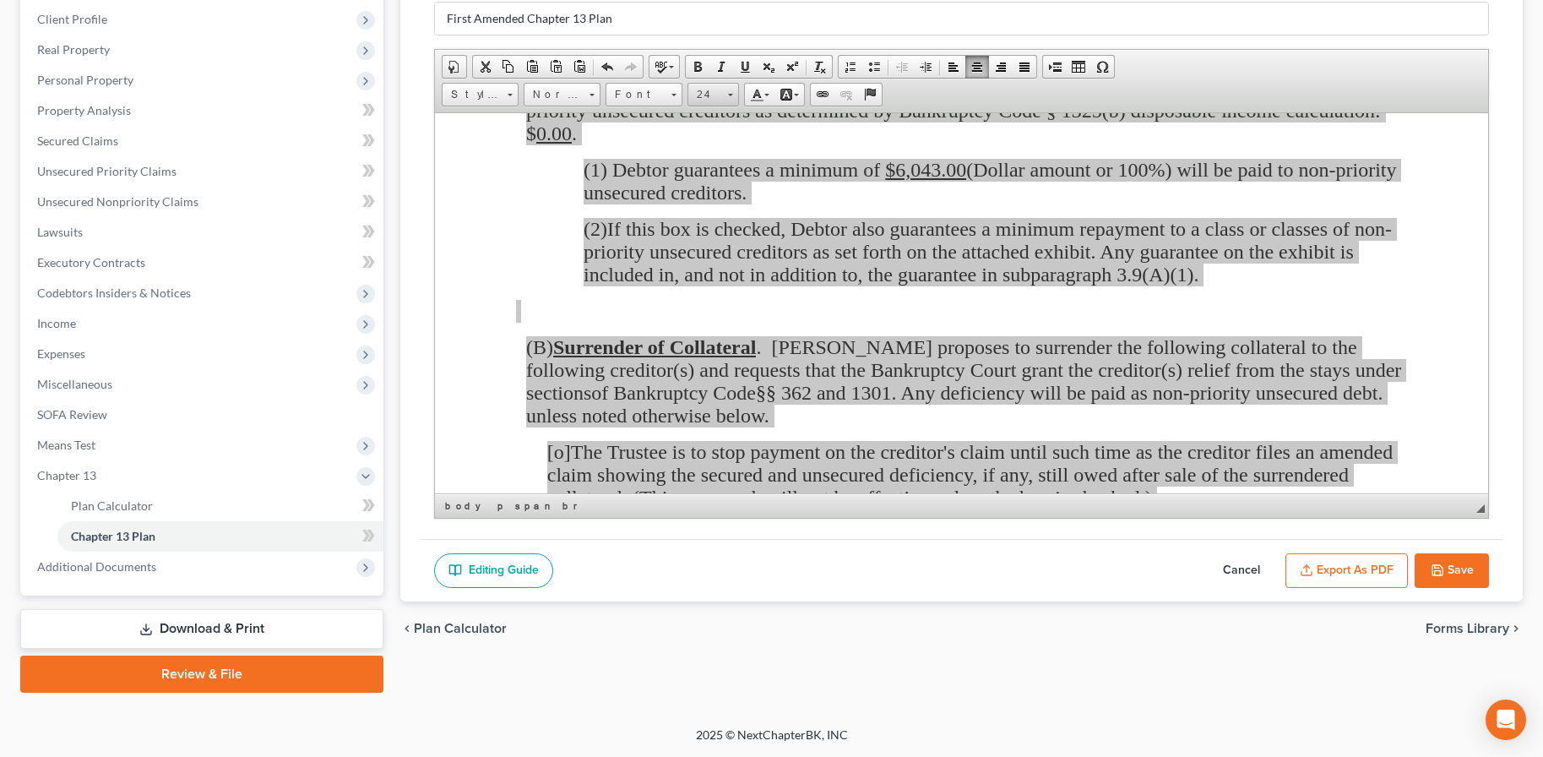
click at [719, 94] on span "24" at bounding box center [705, 95] width 34 height 22
click at [732, 128] on link "36" at bounding box center [738, 112] width 96 height 42
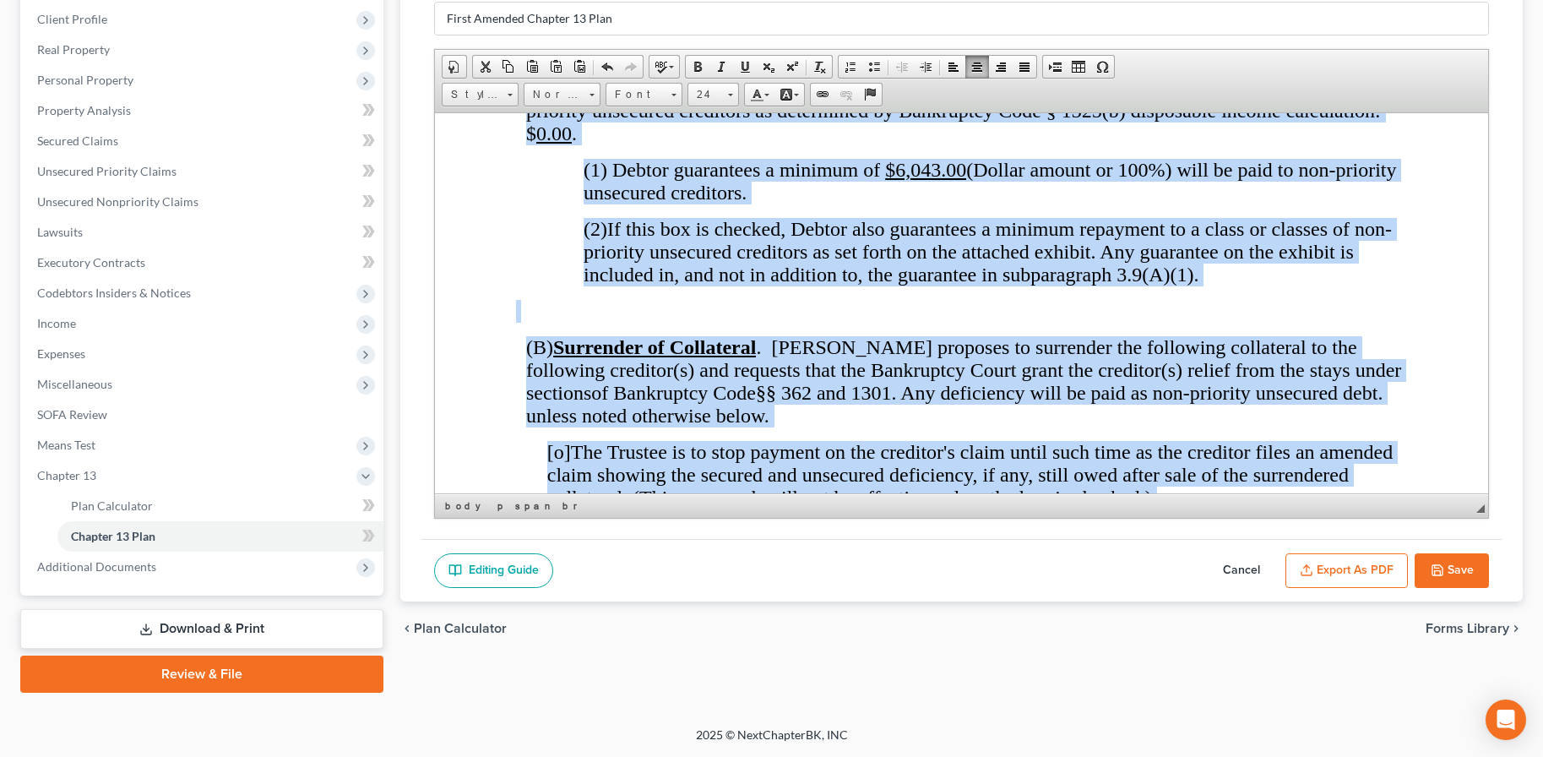
scroll to position [0, 0]
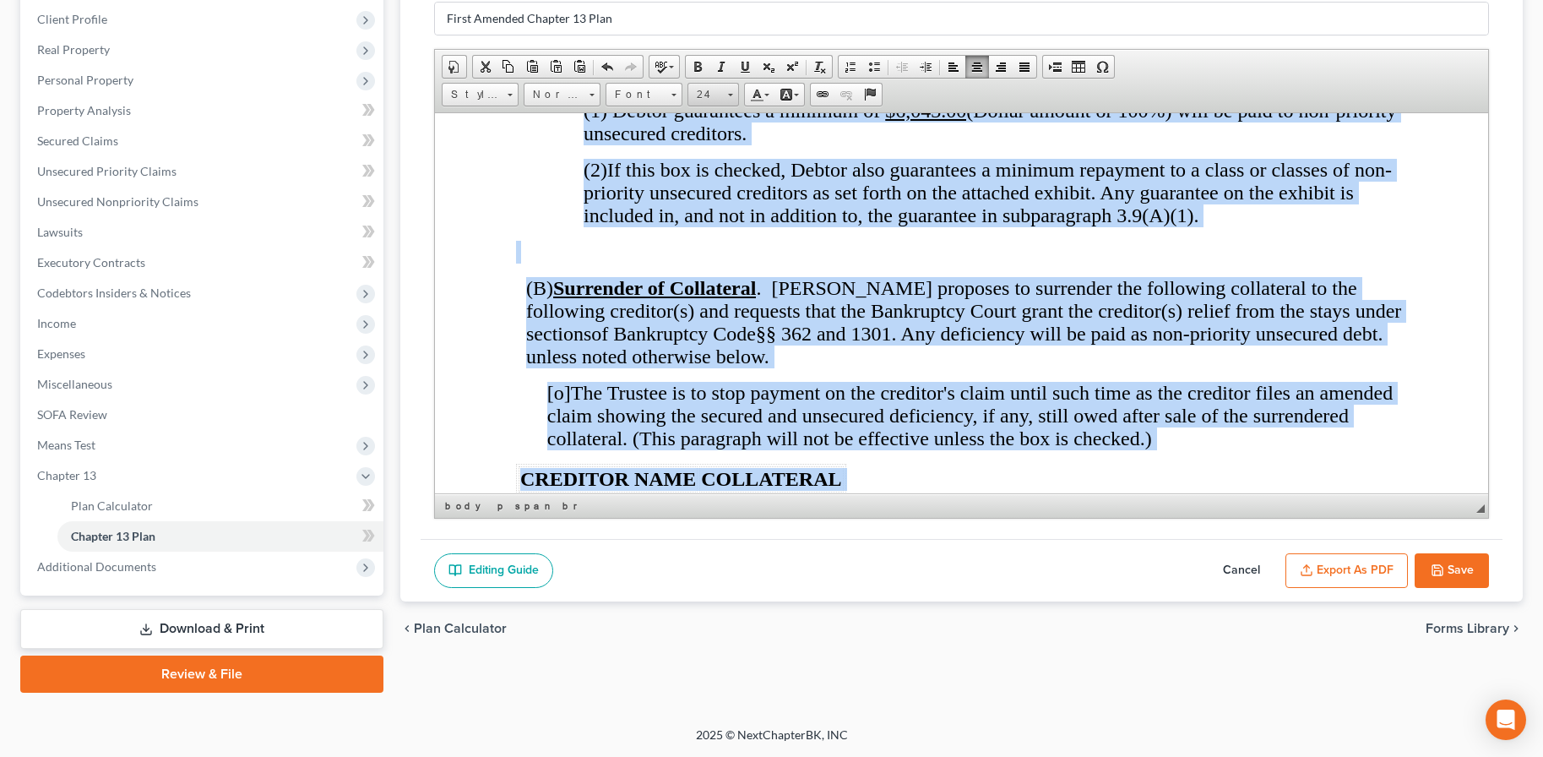
click at [725, 100] on link "24" at bounding box center [713, 95] width 52 height 24
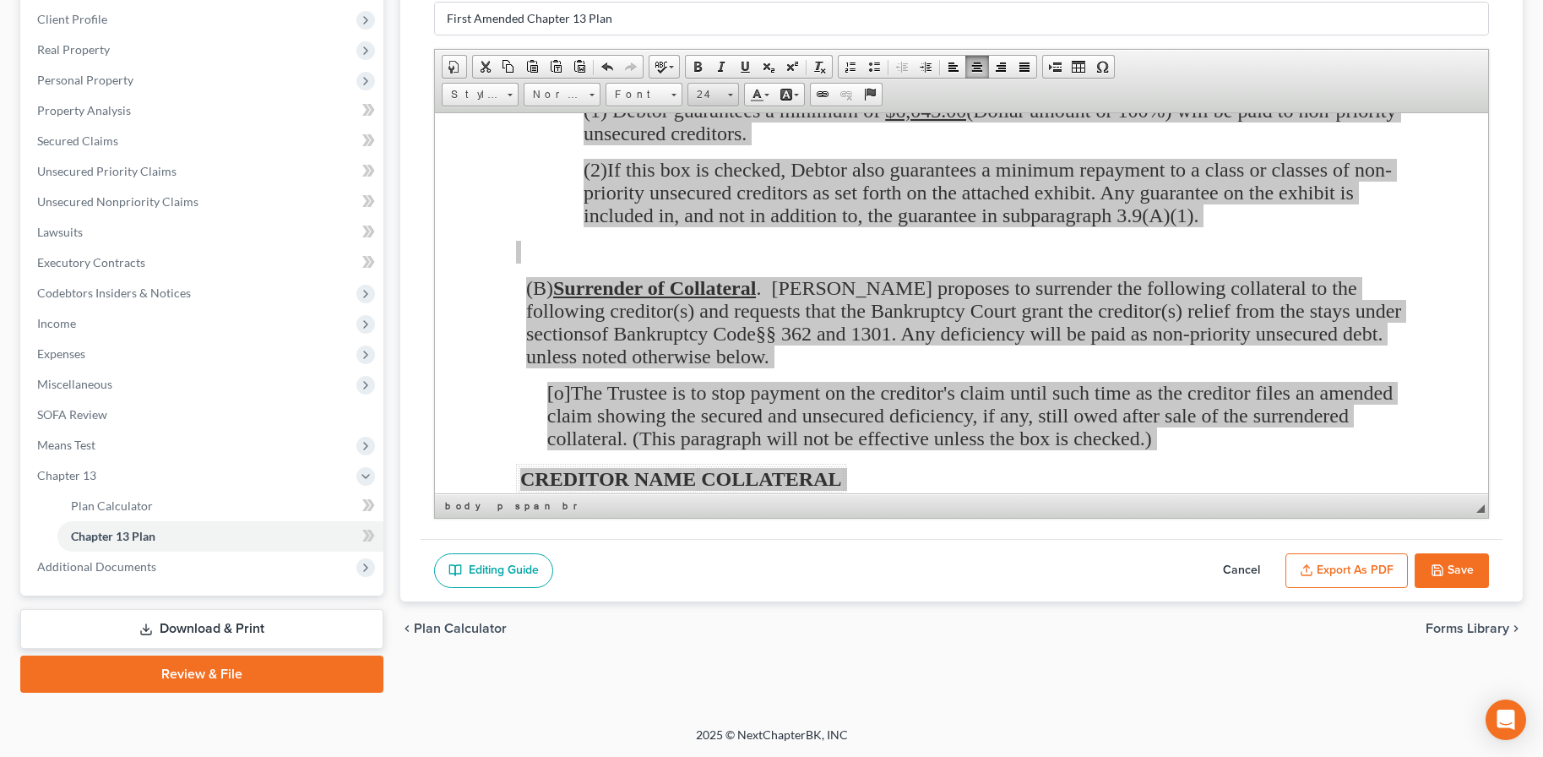
scroll to position [205, 0]
click at [714, 233] on span "28" at bounding box center [706, 242] width 24 height 26
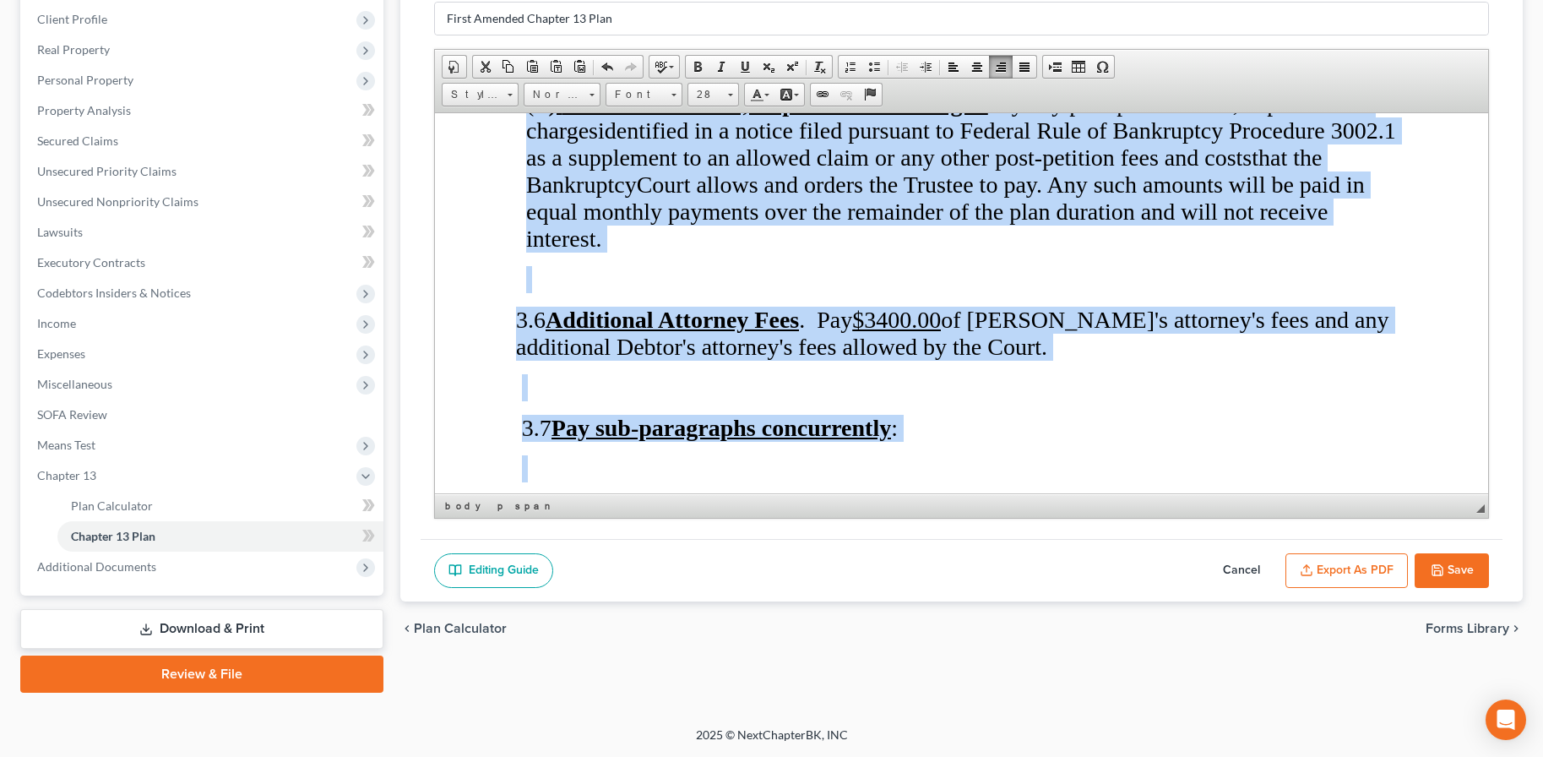
scroll to position [0, 0]
click at [710, 95] on span "28" at bounding box center [705, 95] width 34 height 22
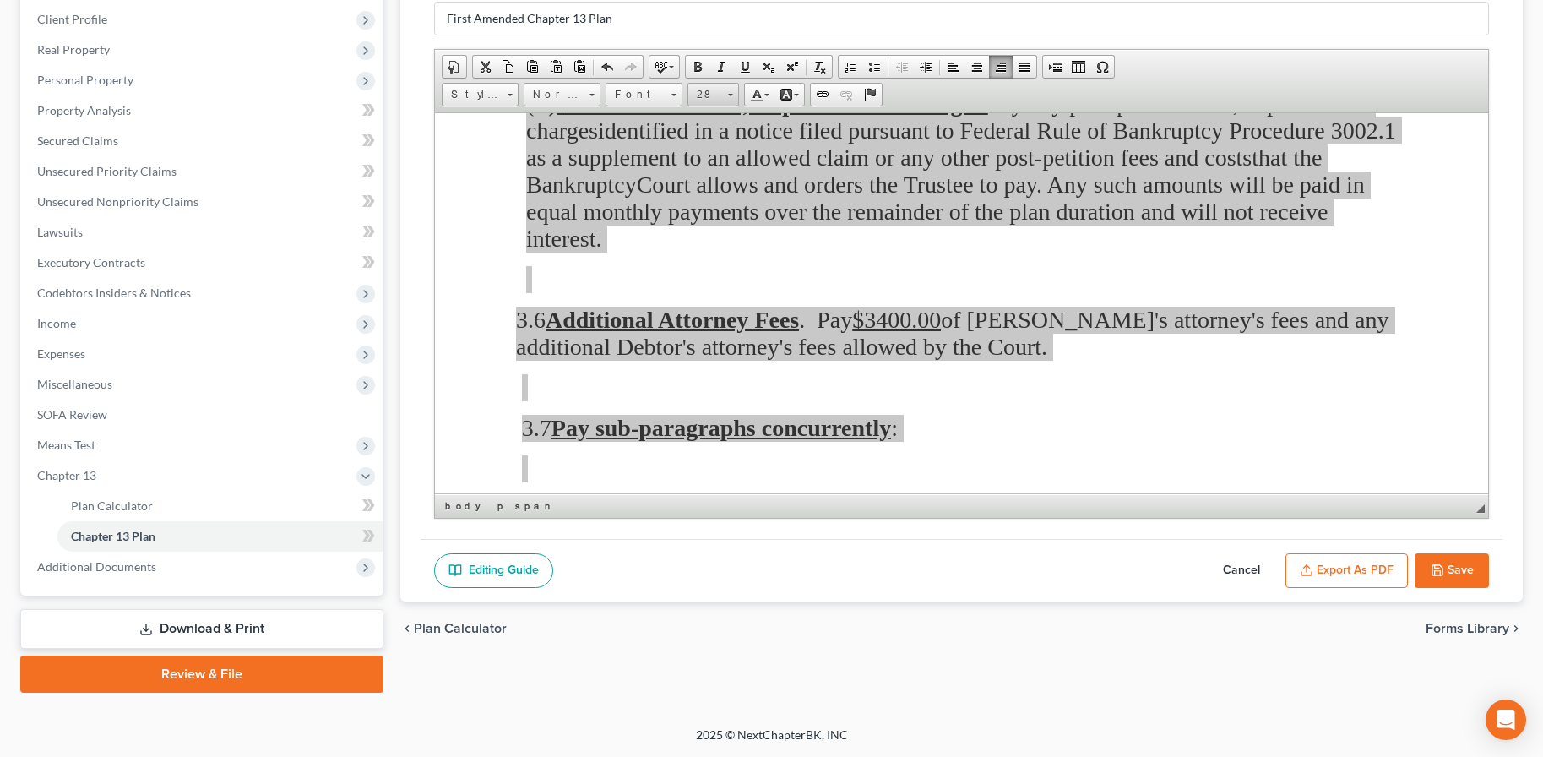
scroll to position [270, 0]
click at [710, 212] on span "36" at bounding box center [709, 216] width 30 height 34
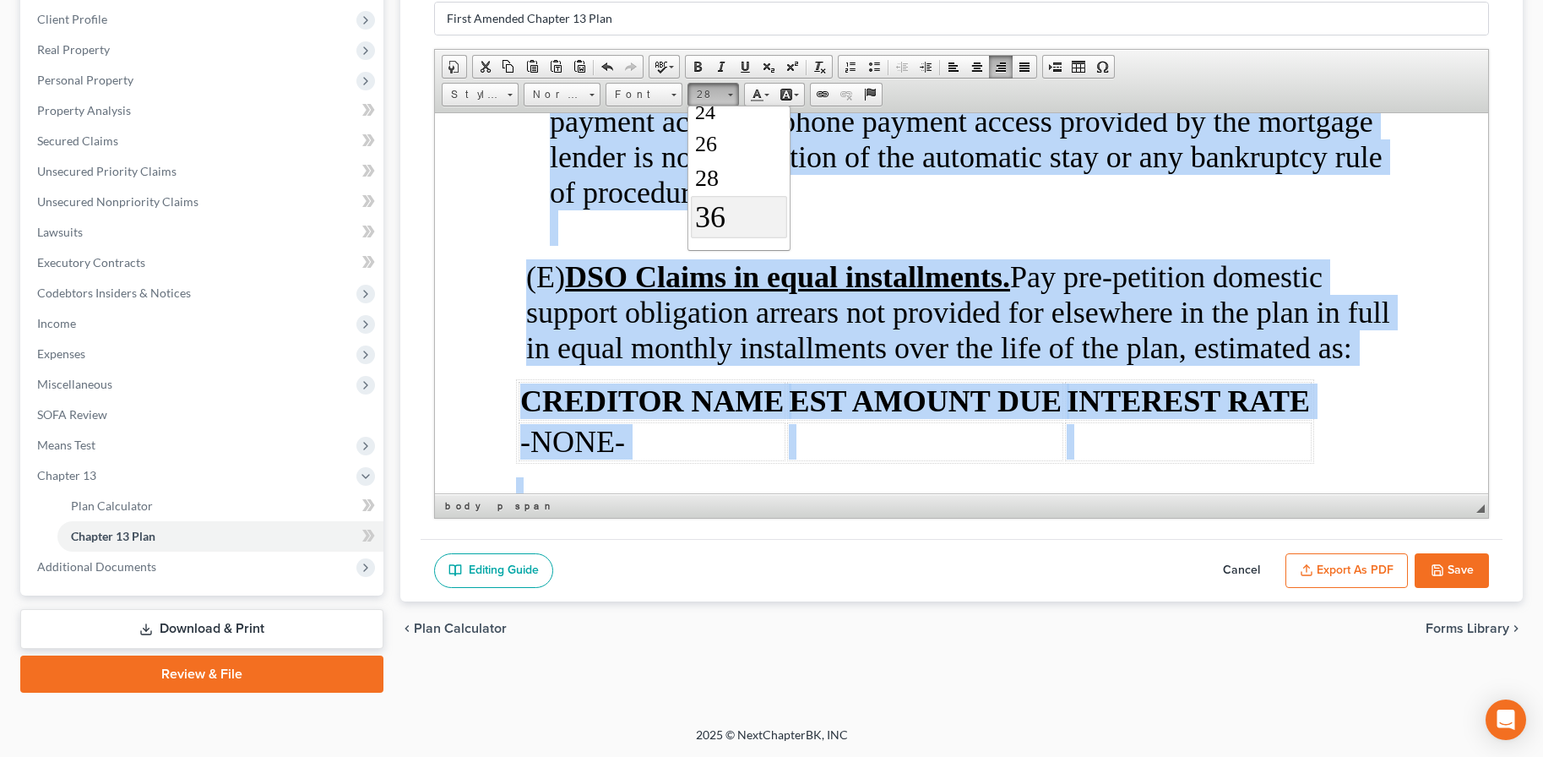
scroll to position [0, 0]
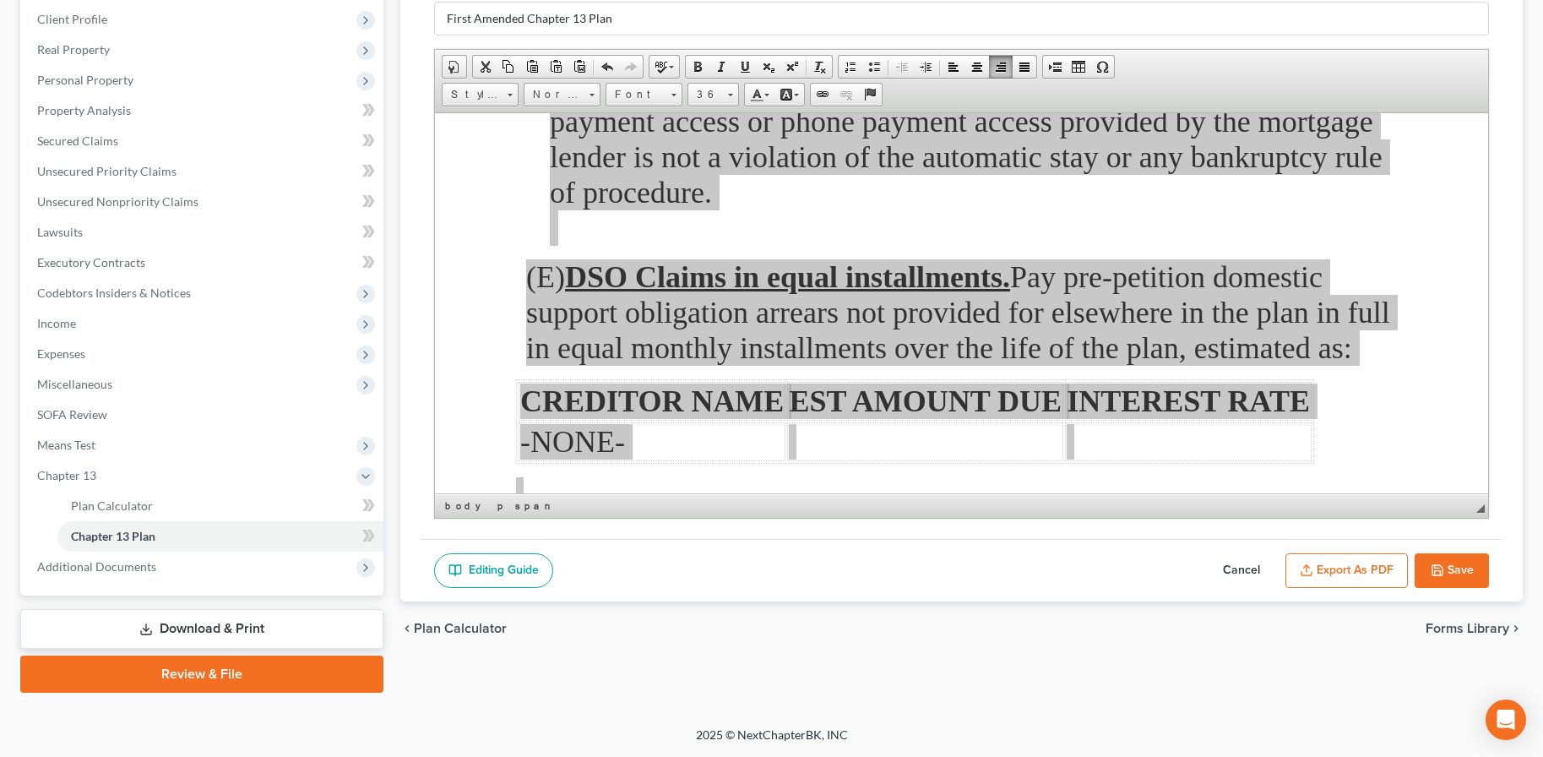
click at [1351, 573] on button "Export as PDF" at bounding box center [1346, 570] width 122 height 35
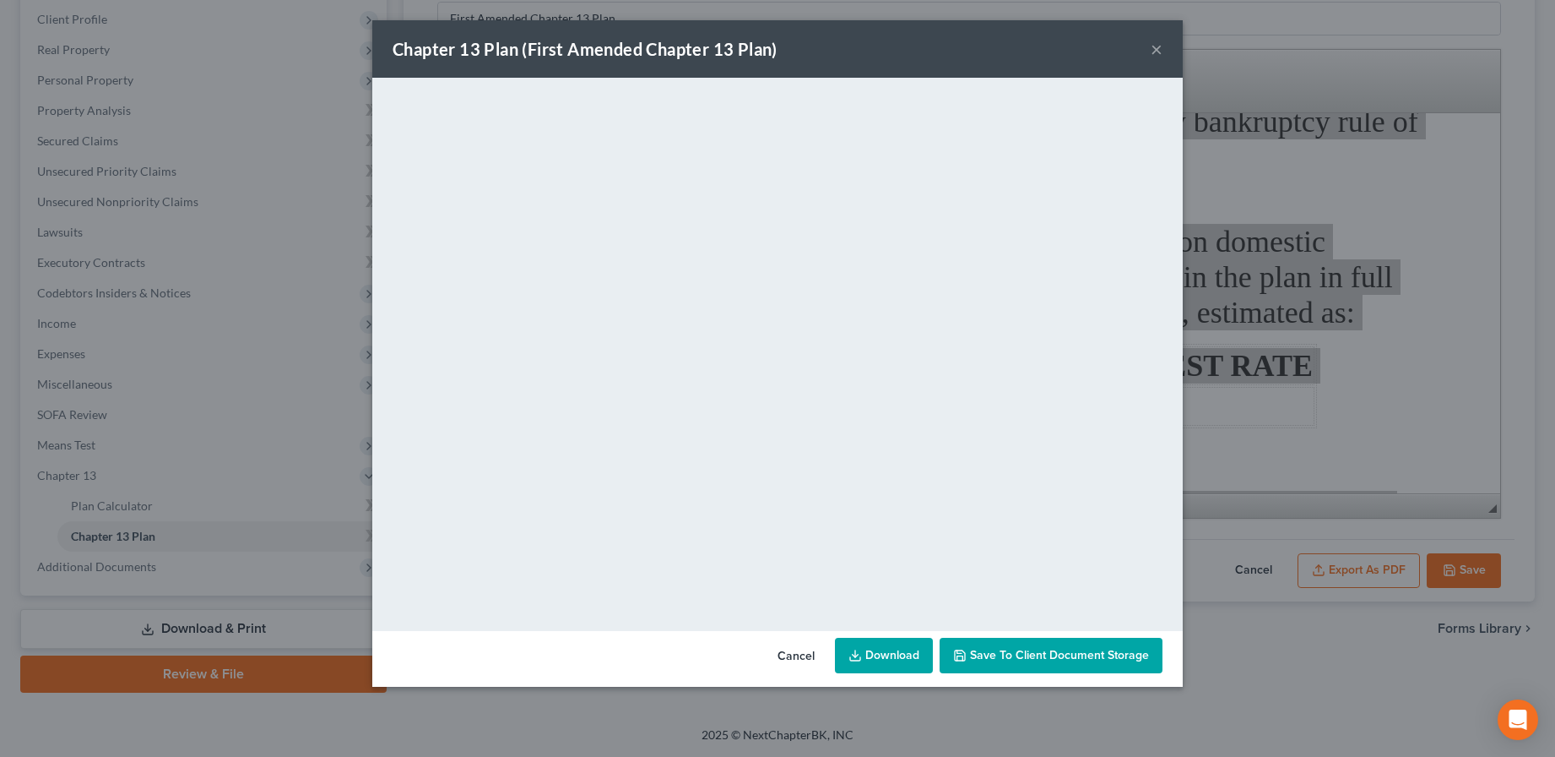
click at [1159, 56] on button "×" at bounding box center [1157, 49] width 12 height 20
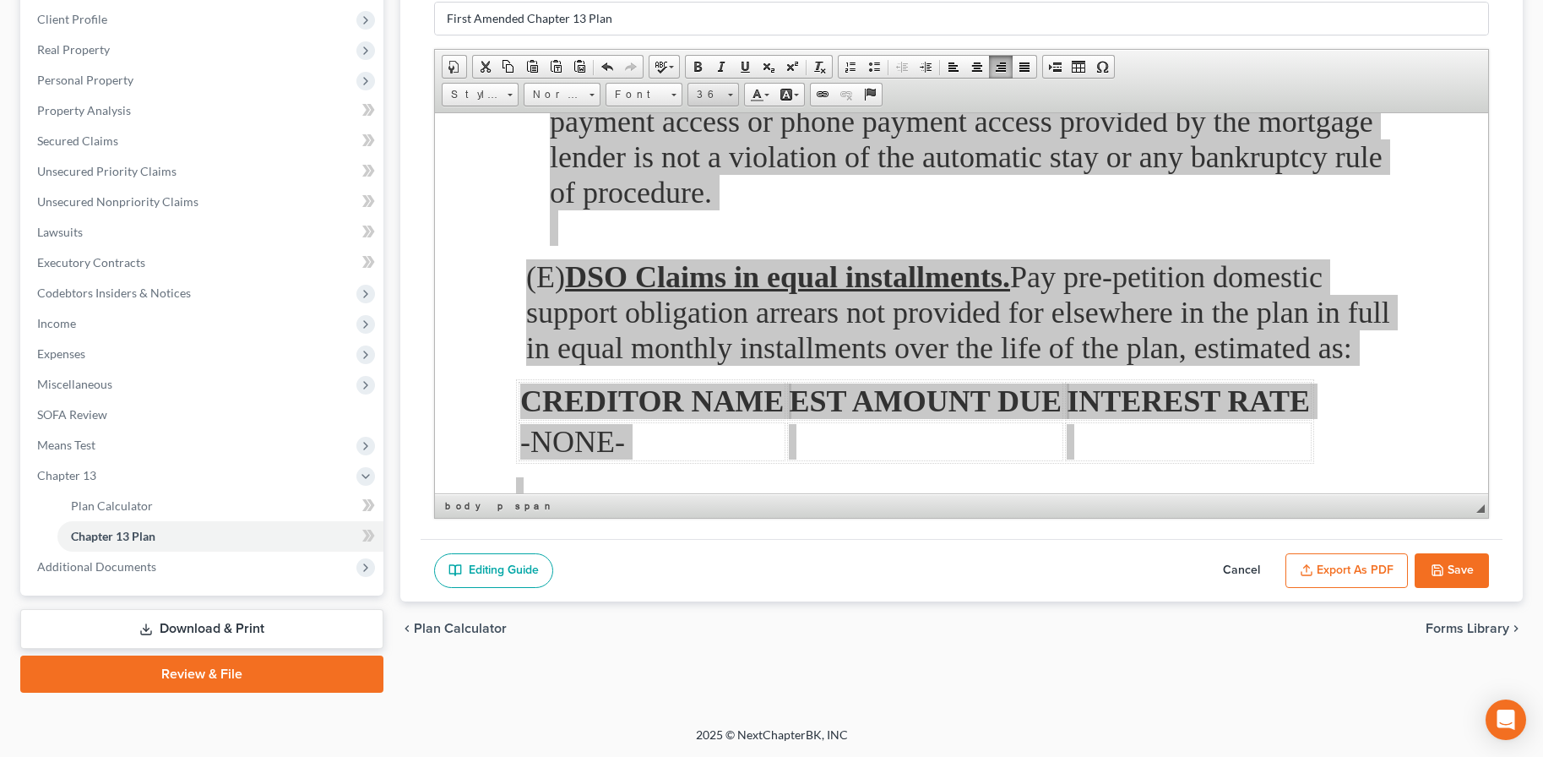
click at [714, 98] on span "36" at bounding box center [705, 95] width 34 height 22
click at [712, 142] on span "28" at bounding box center [706, 138] width 24 height 26
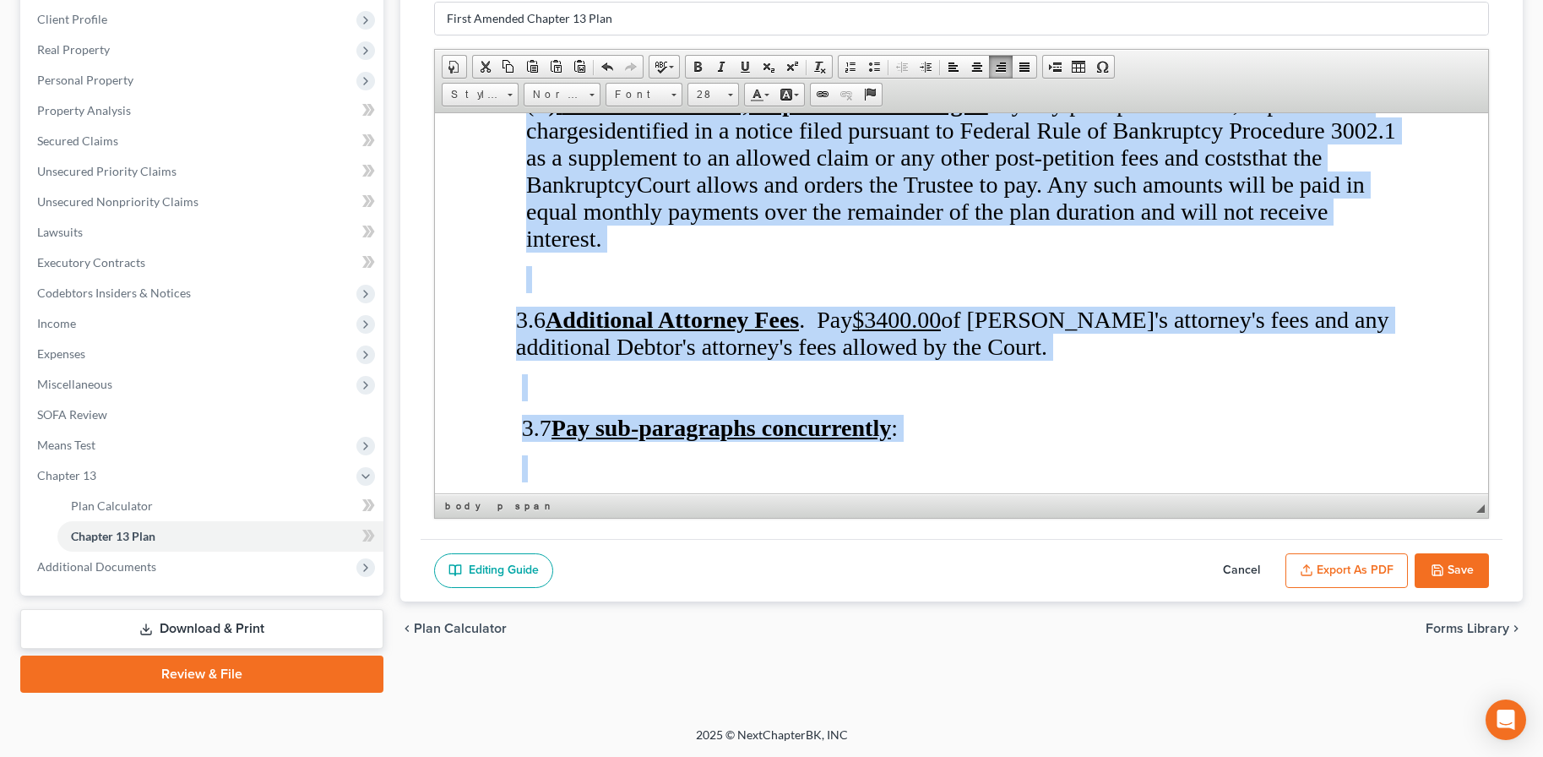
scroll to position [0, 0]
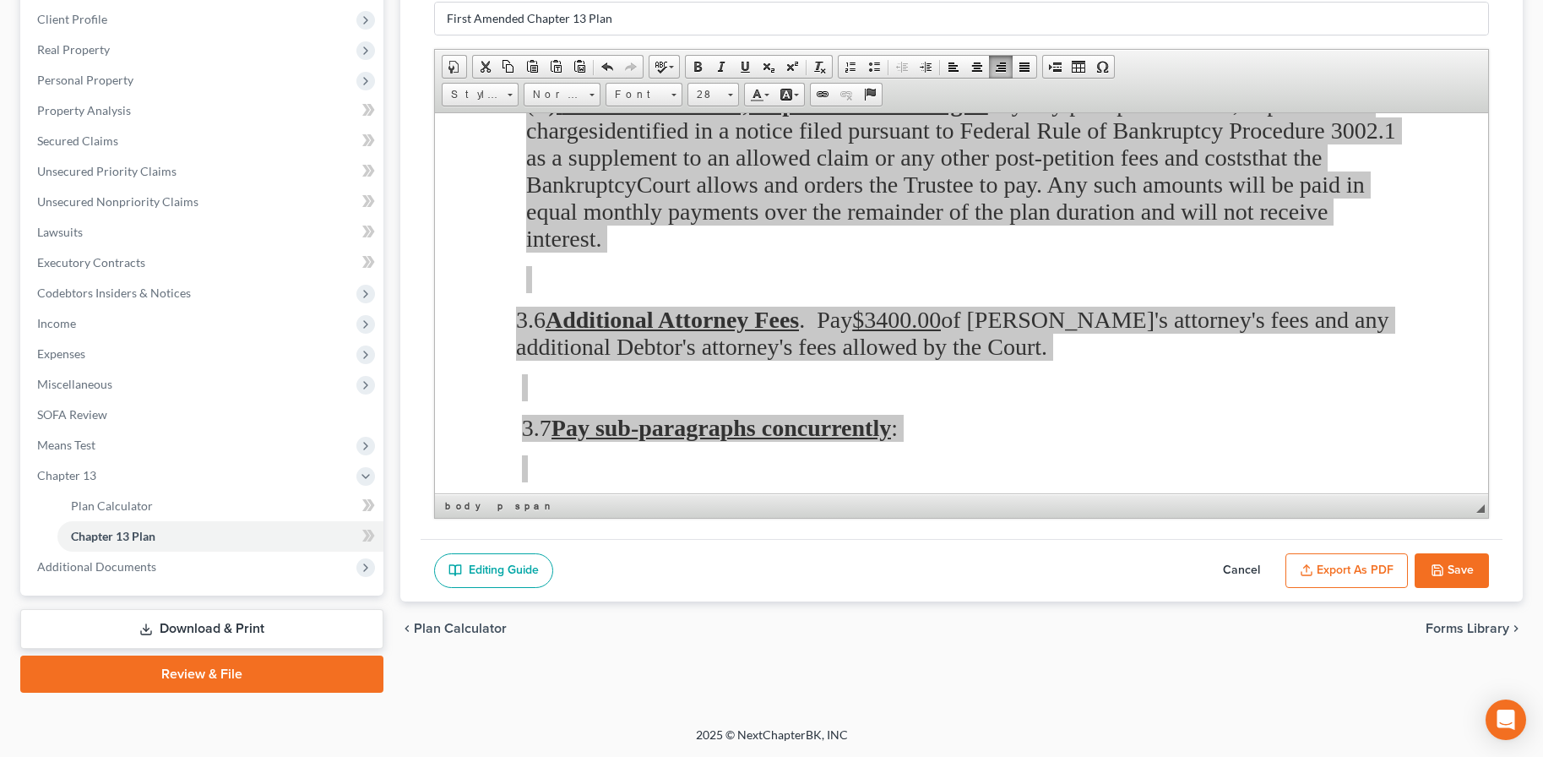
click at [1323, 560] on button "Export as PDF" at bounding box center [1346, 570] width 122 height 35
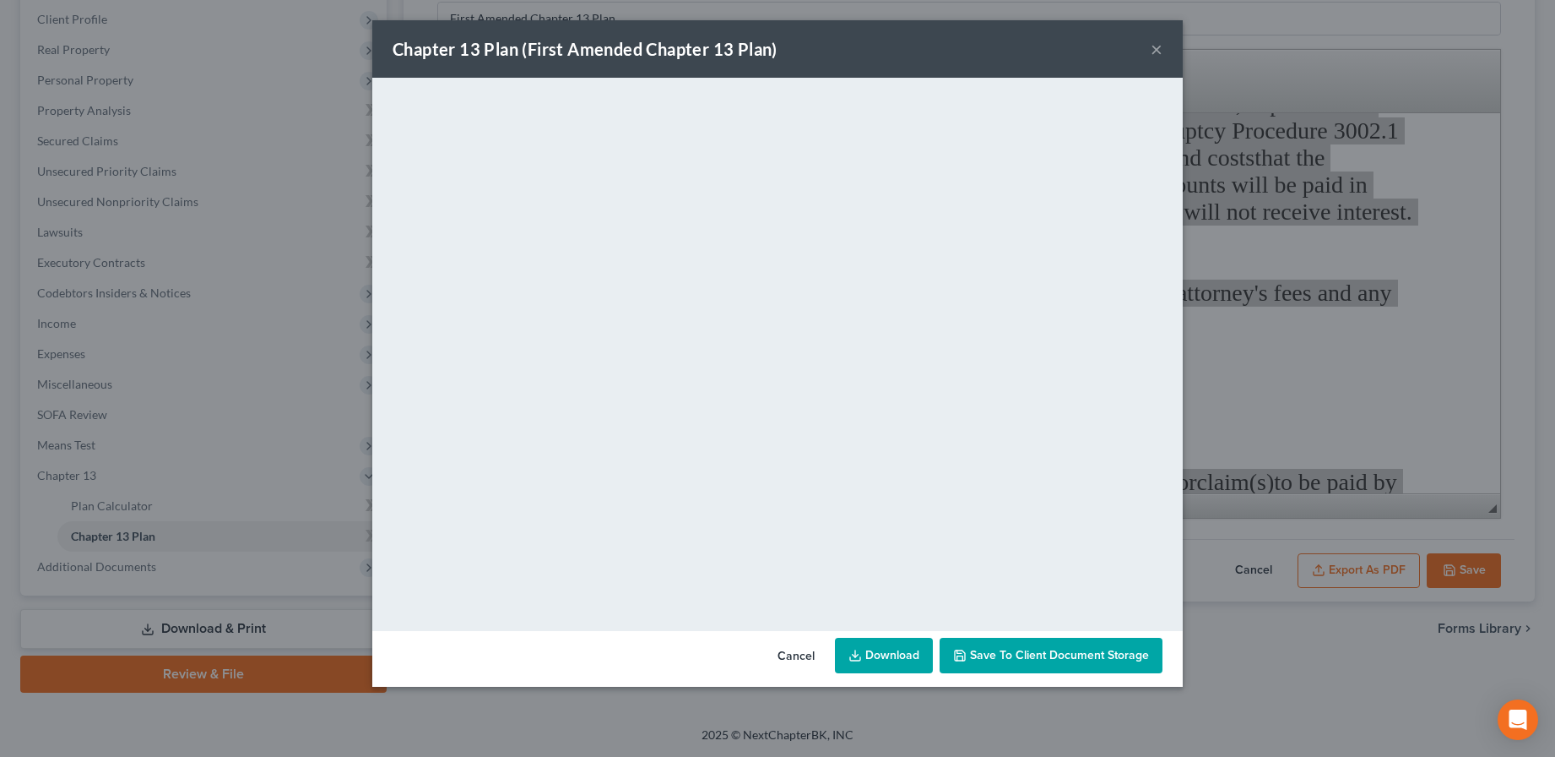
click at [1156, 55] on button "×" at bounding box center [1157, 49] width 12 height 20
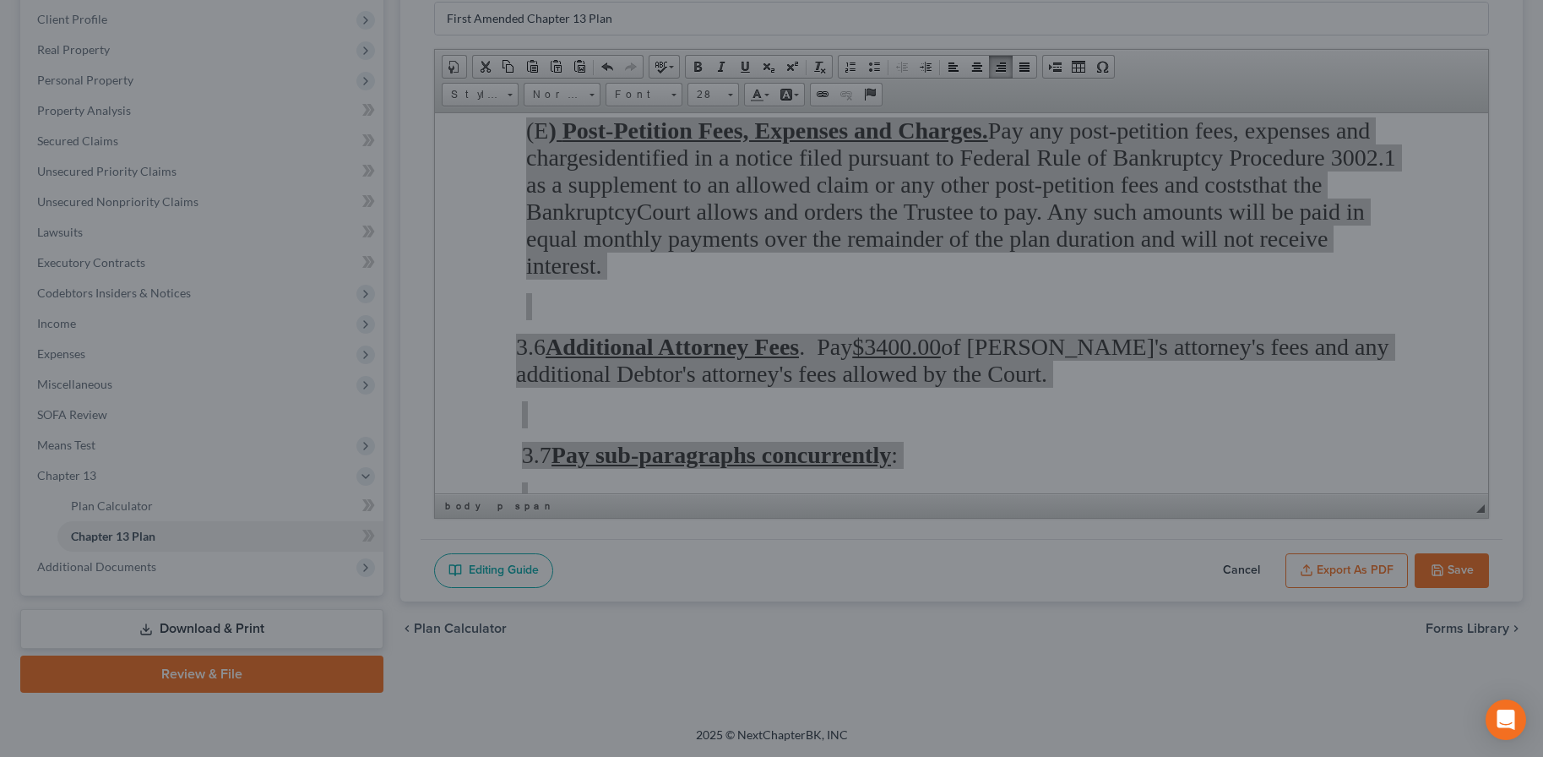
scroll to position [5582, 0]
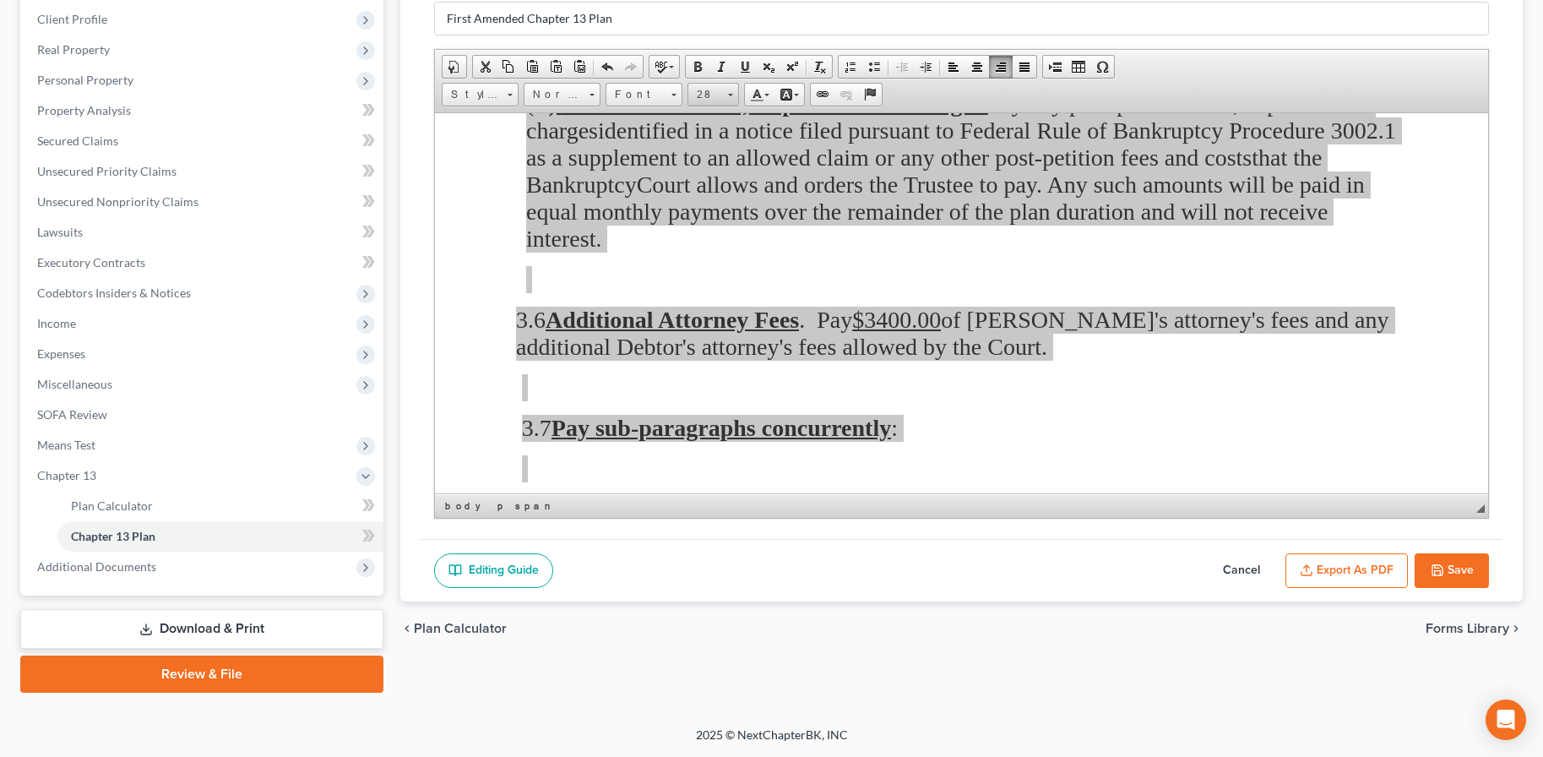
click at [690, 98] on span "28" at bounding box center [705, 95] width 34 height 22
click at [726, 183] on link "28" at bounding box center [738, 177] width 96 height 34
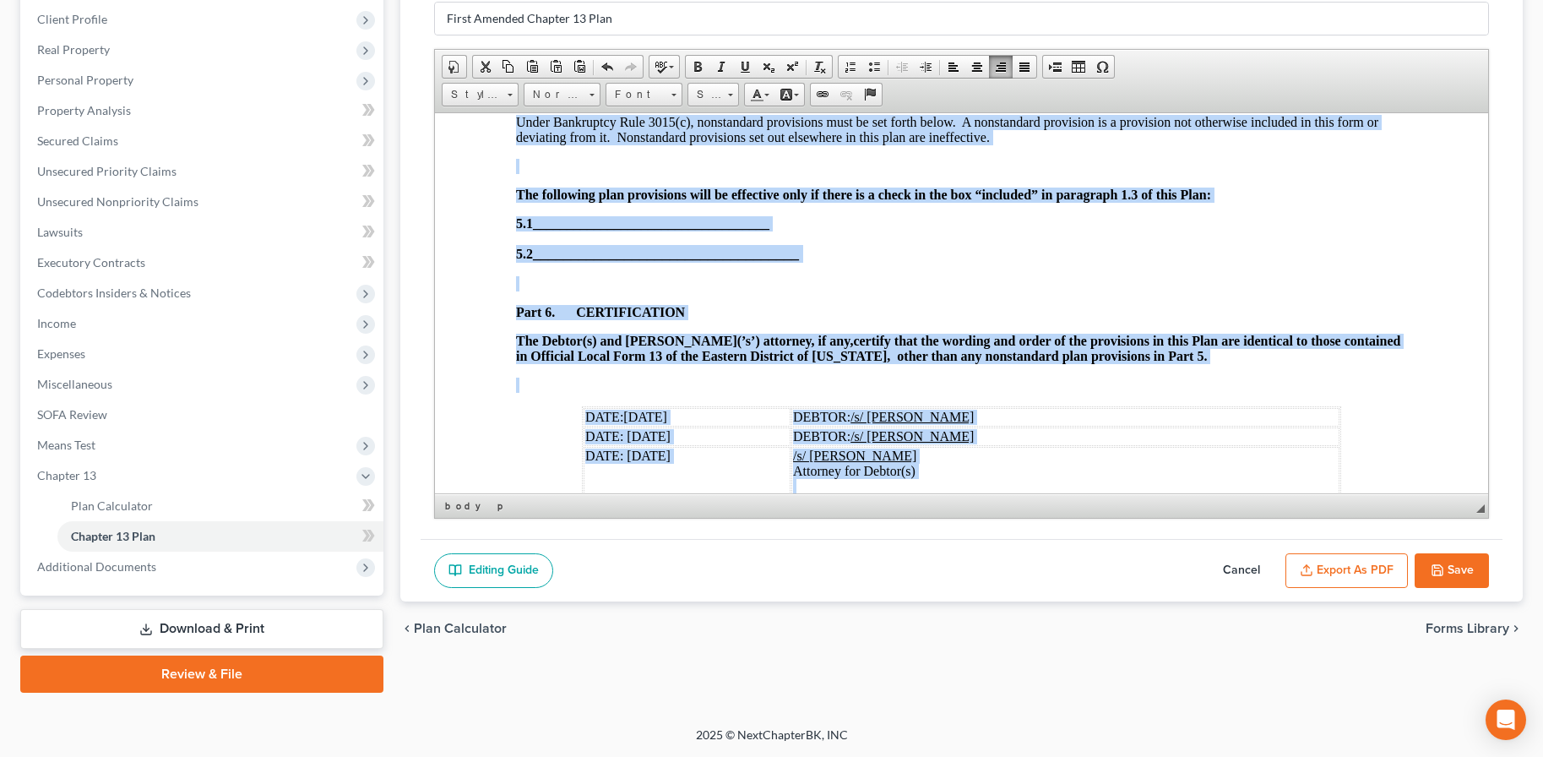
scroll to position [4721, 0]
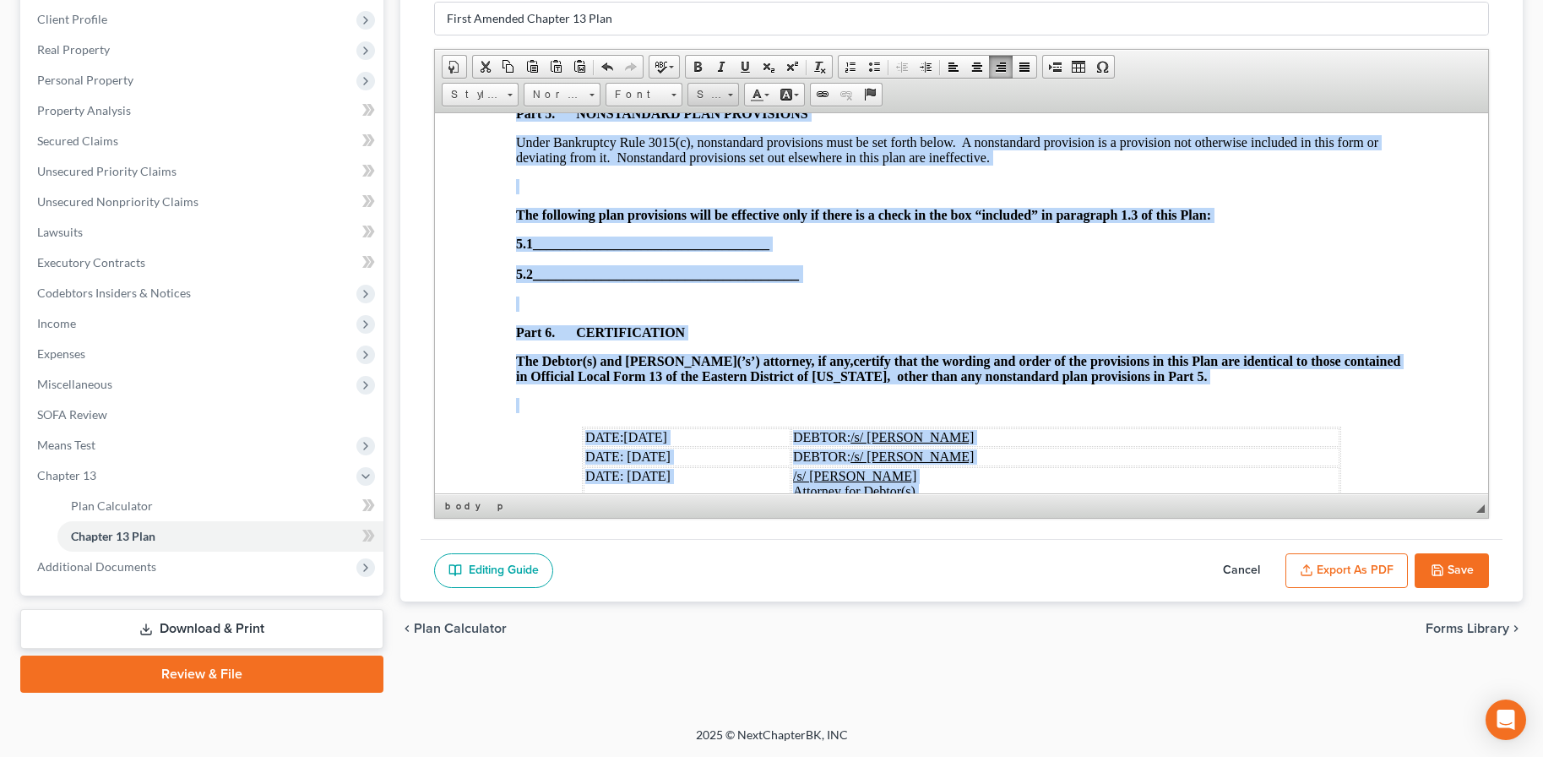
click at [714, 100] on span "Size" at bounding box center [705, 95] width 34 height 22
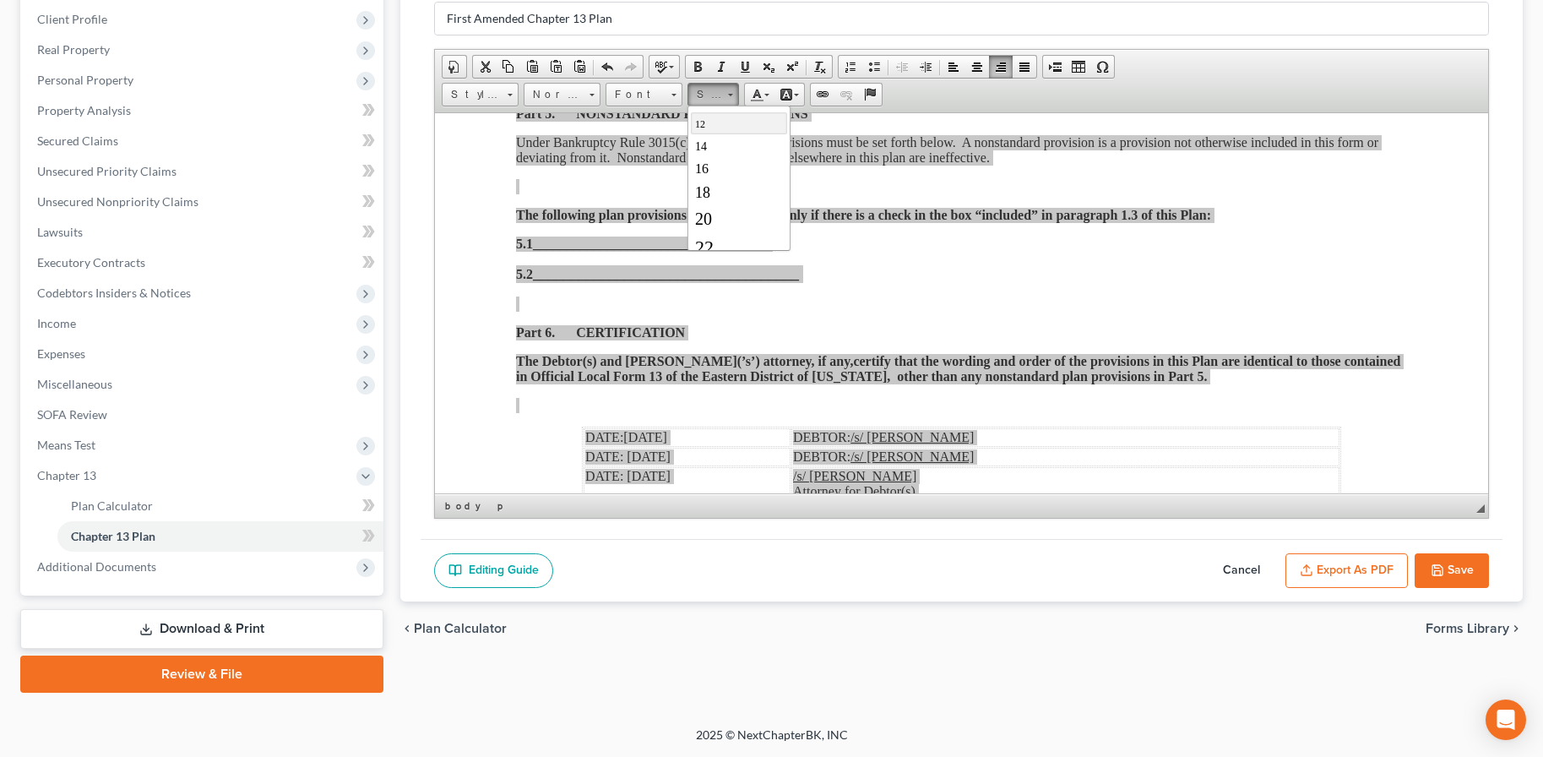
scroll to position [253, 0]
click at [719, 193] on link "28" at bounding box center [738, 194] width 96 height 34
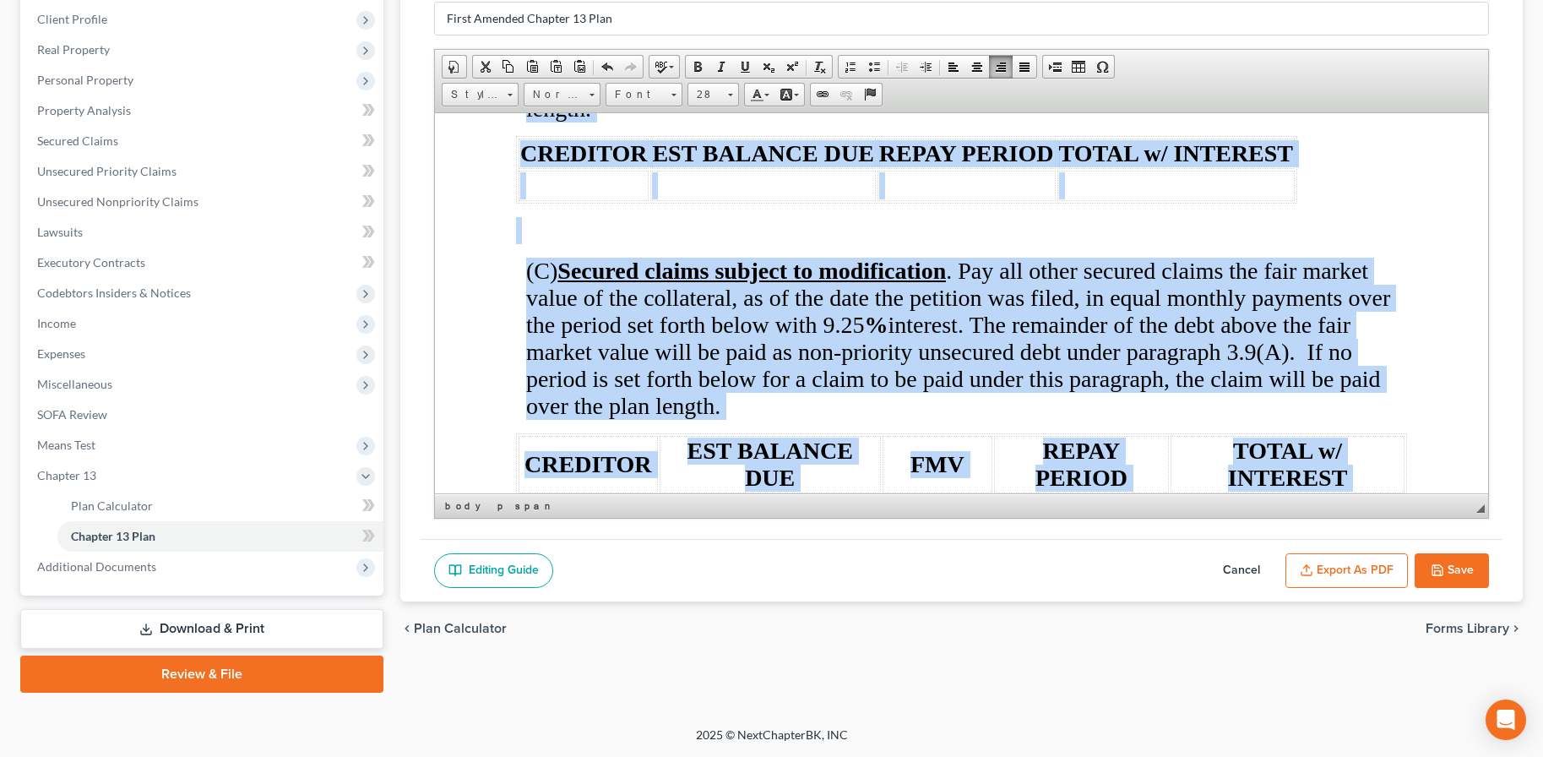
scroll to position [0, 0]
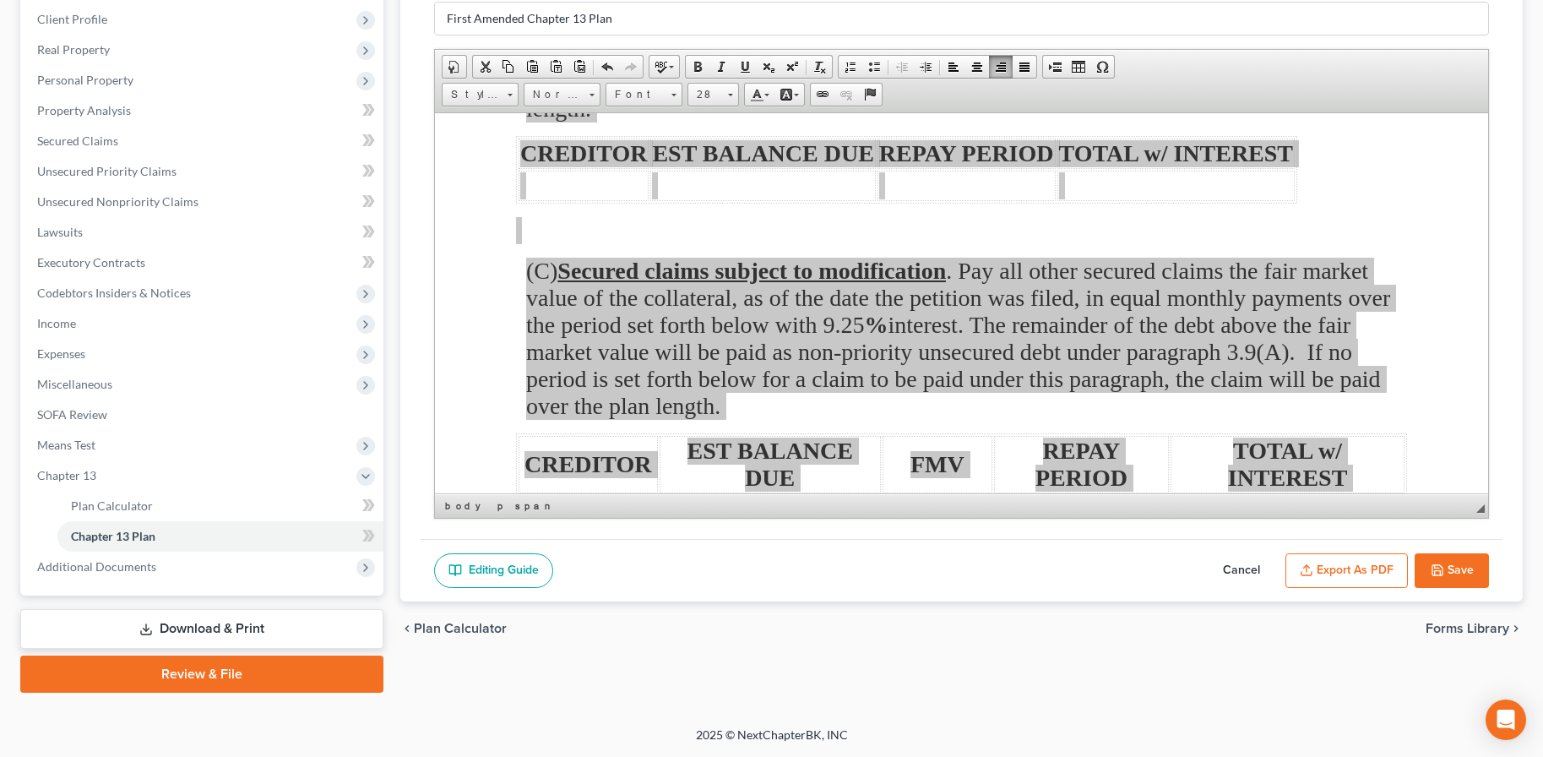
click at [1340, 577] on button "Export as PDF" at bounding box center [1346, 570] width 122 height 35
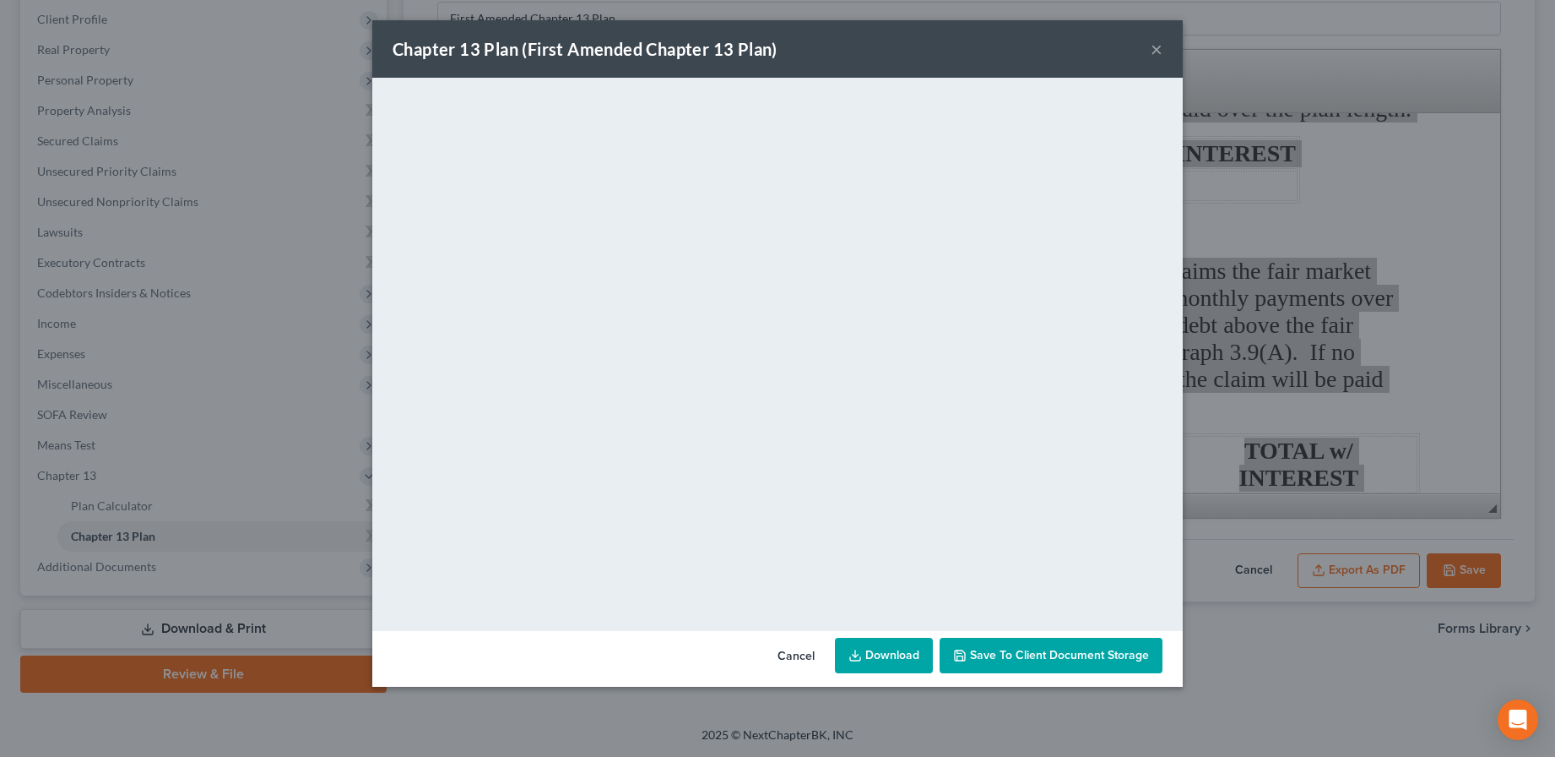
click at [1156, 45] on button "×" at bounding box center [1157, 49] width 12 height 20
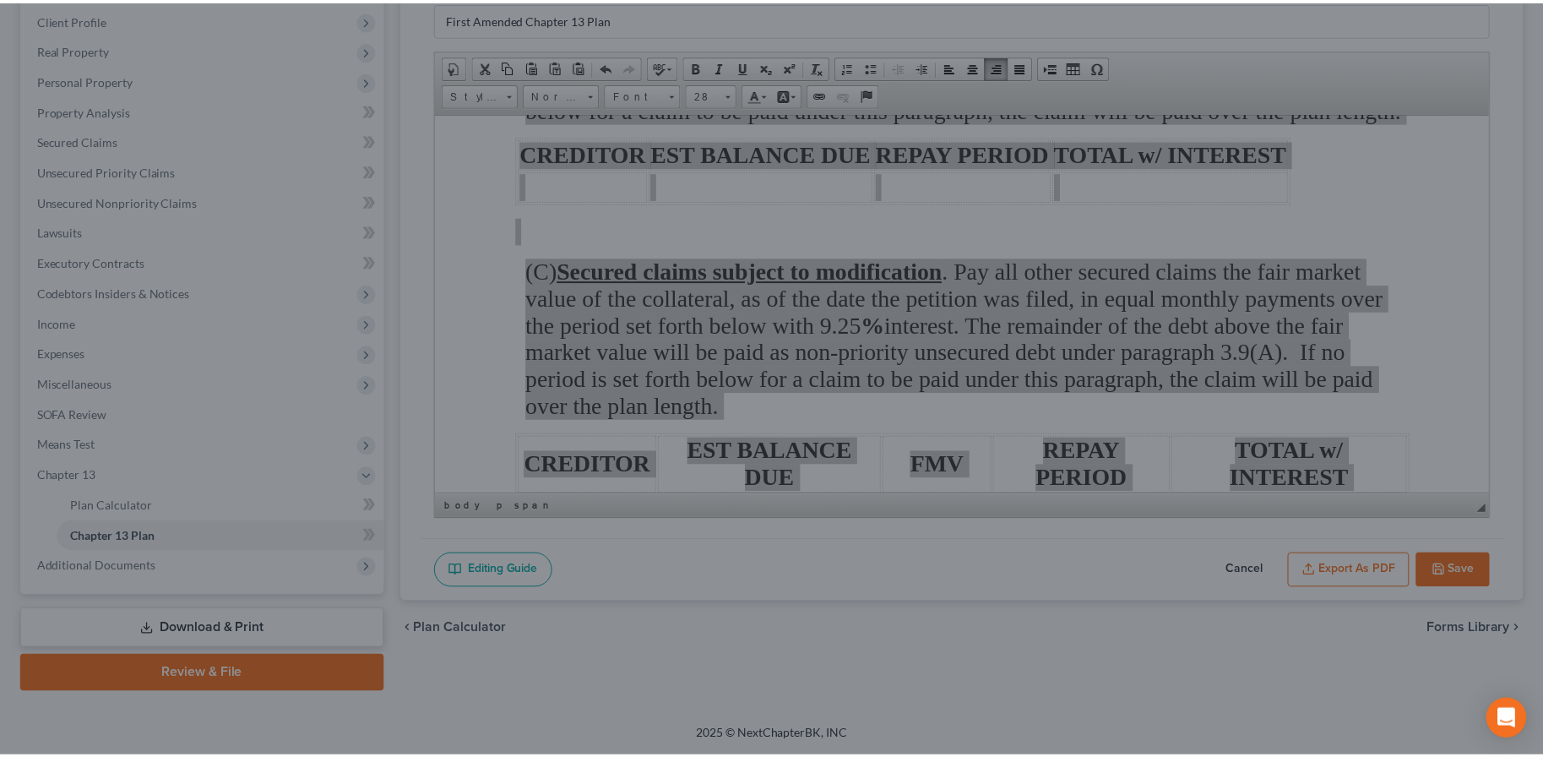
scroll to position [4721, 0]
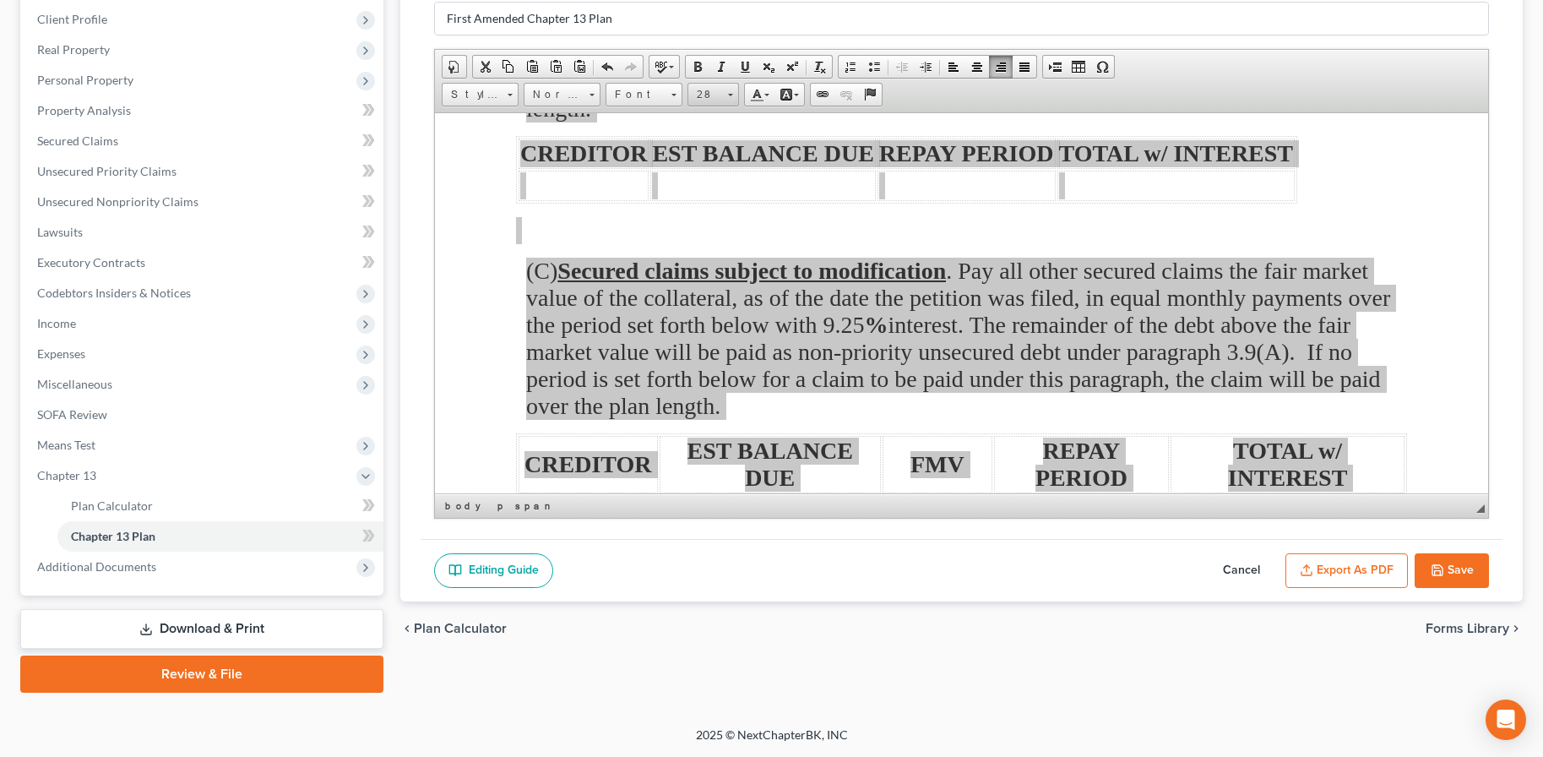
click at [713, 96] on span "28" at bounding box center [705, 95] width 34 height 22
click at [729, 140] on link "36" at bounding box center [738, 132] width 96 height 42
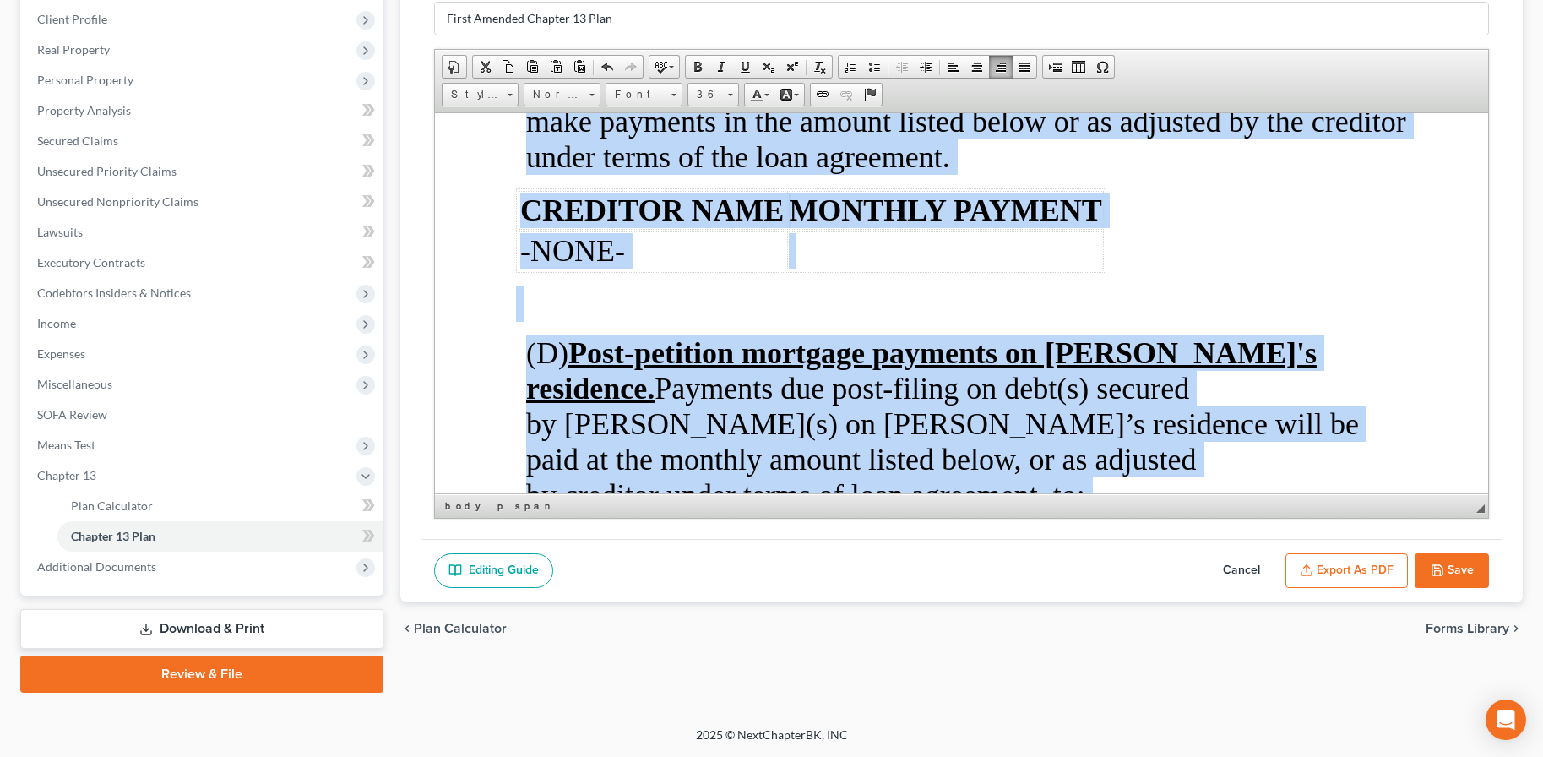
scroll to position [0, 0]
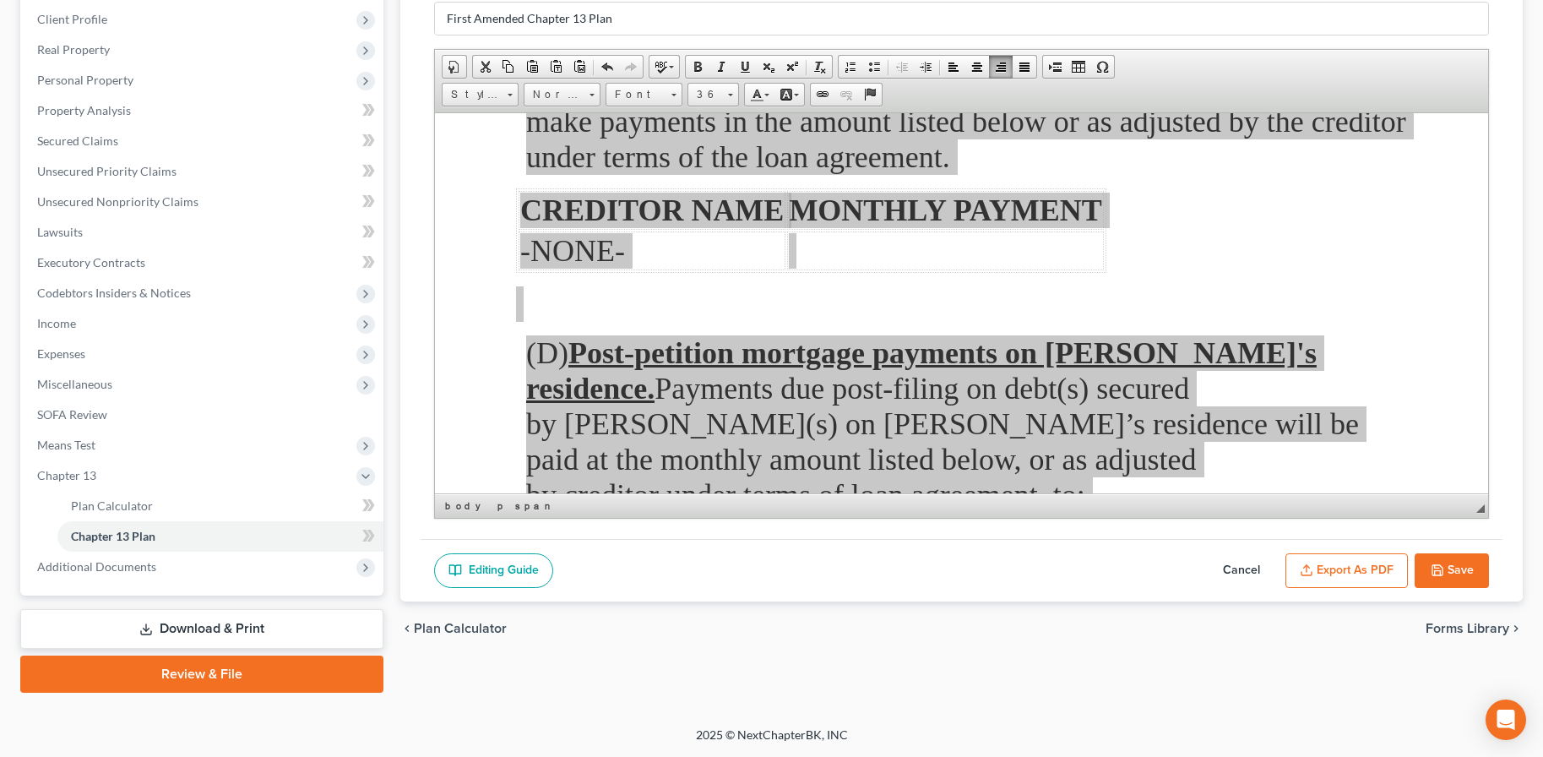
click at [1343, 564] on button "Export as PDF" at bounding box center [1346, 570] width 122 height 35
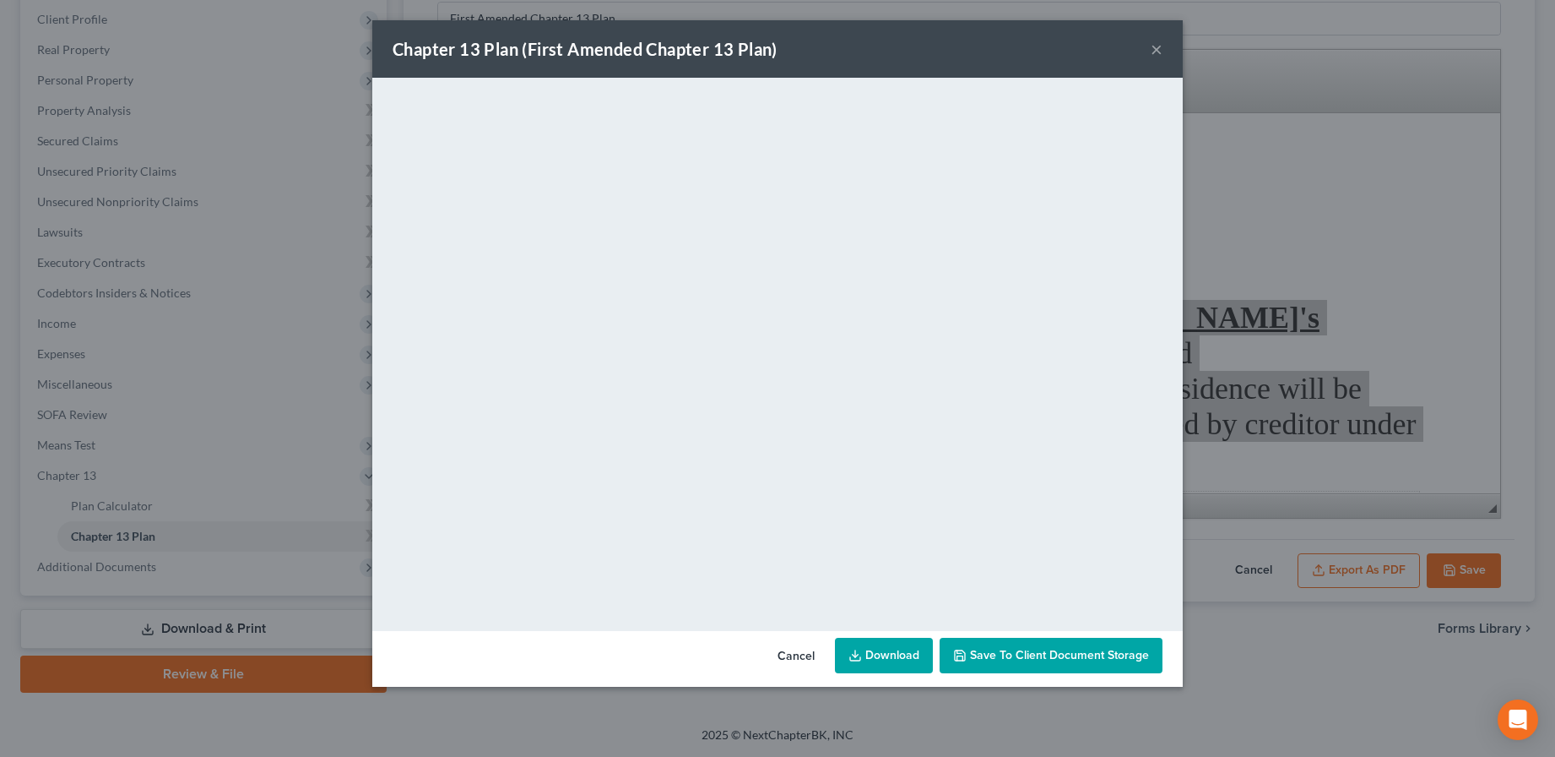
click at [1157, 46] on button "×" at bounding box center [1157, 49] width 12 height 20
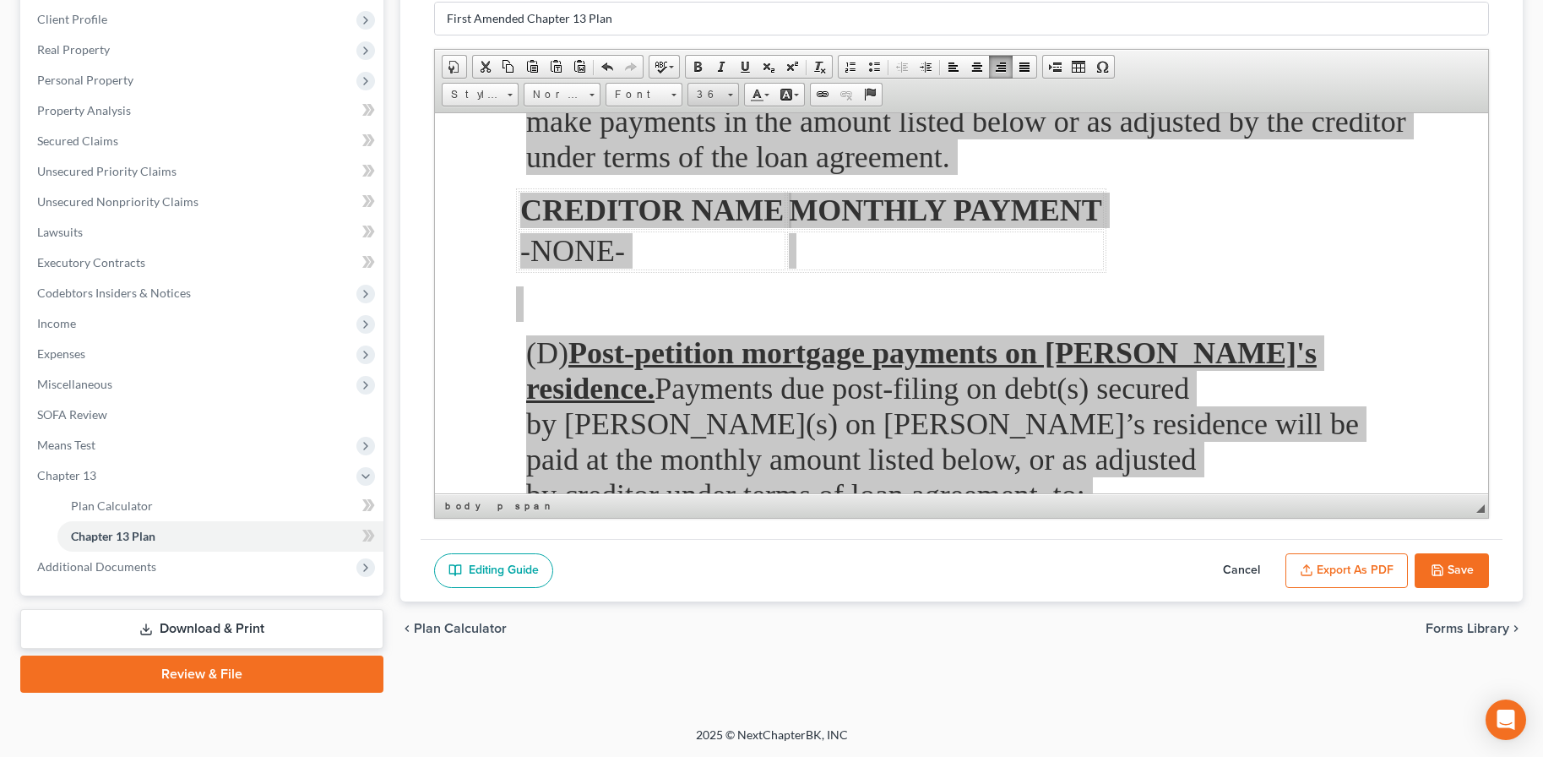
click at [714, 100] on span "36" at bounding box center [705, 95] width 34 height 22
click at [722, 149] on link "28" at bounding box center [738, 139] width 96 height 34
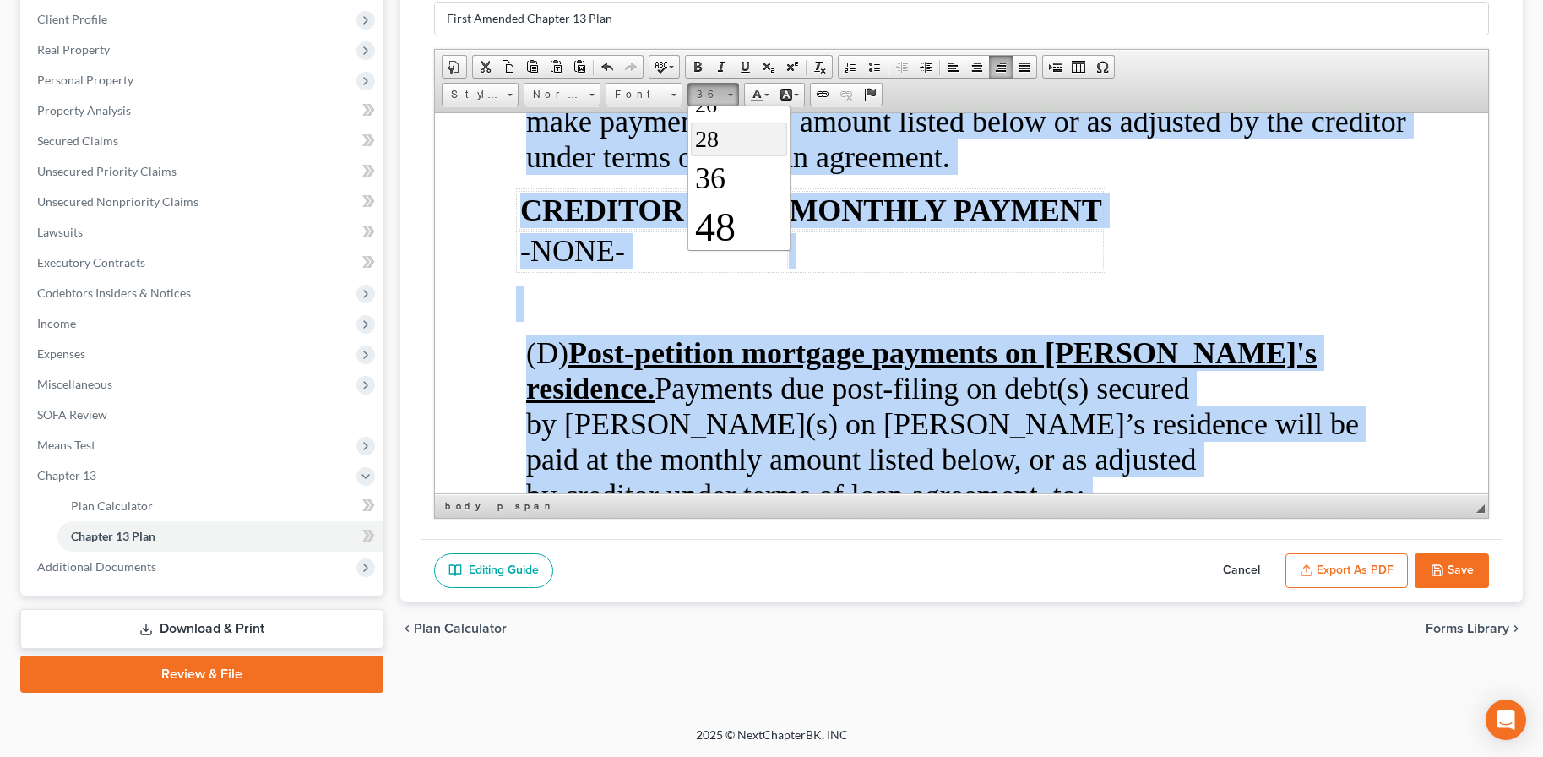
scroll to position [0, 0]
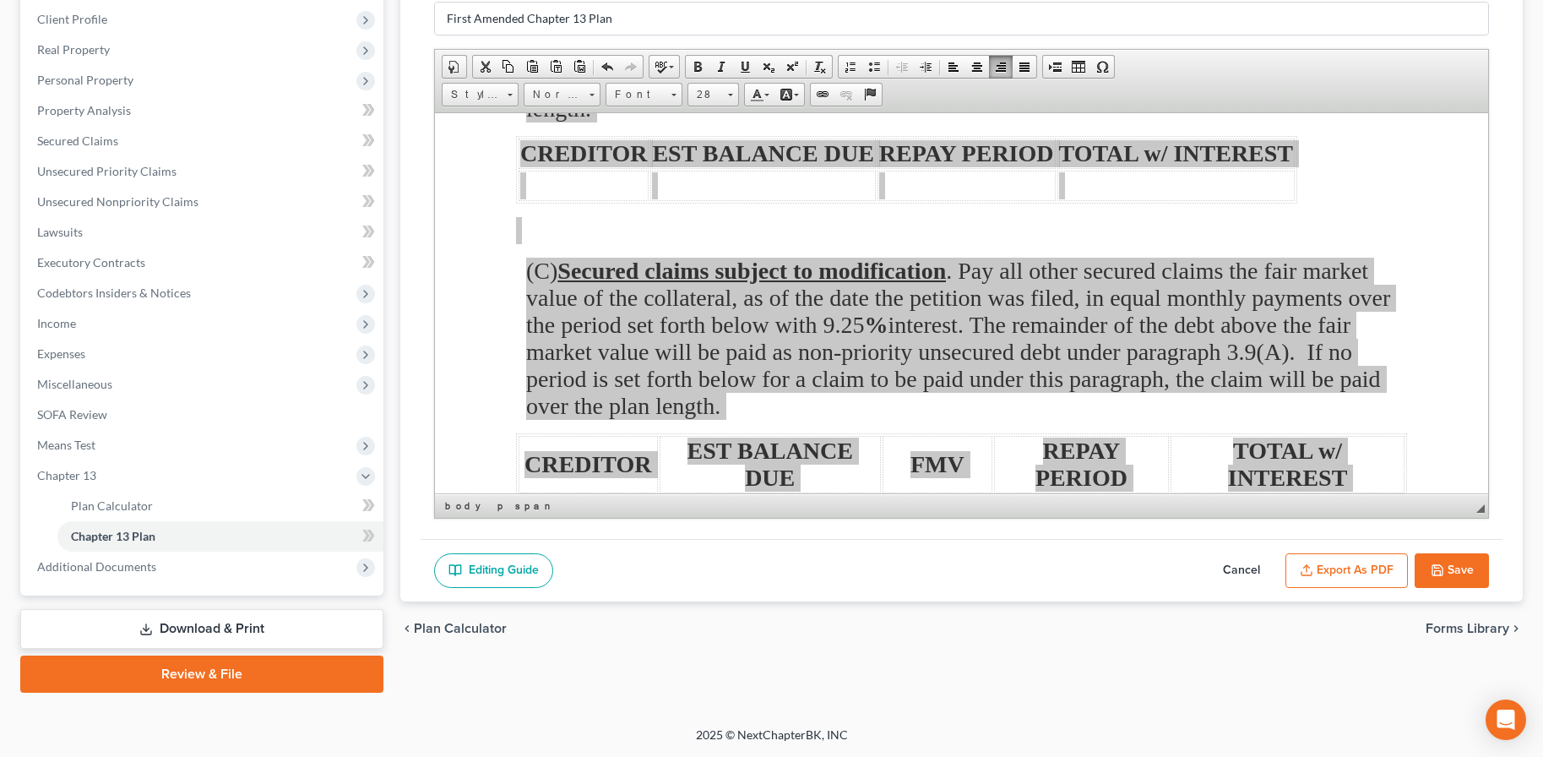
click at [1381, 560] on button "Export as PDF" at bounding box center [1346, 570] width 122 height 35
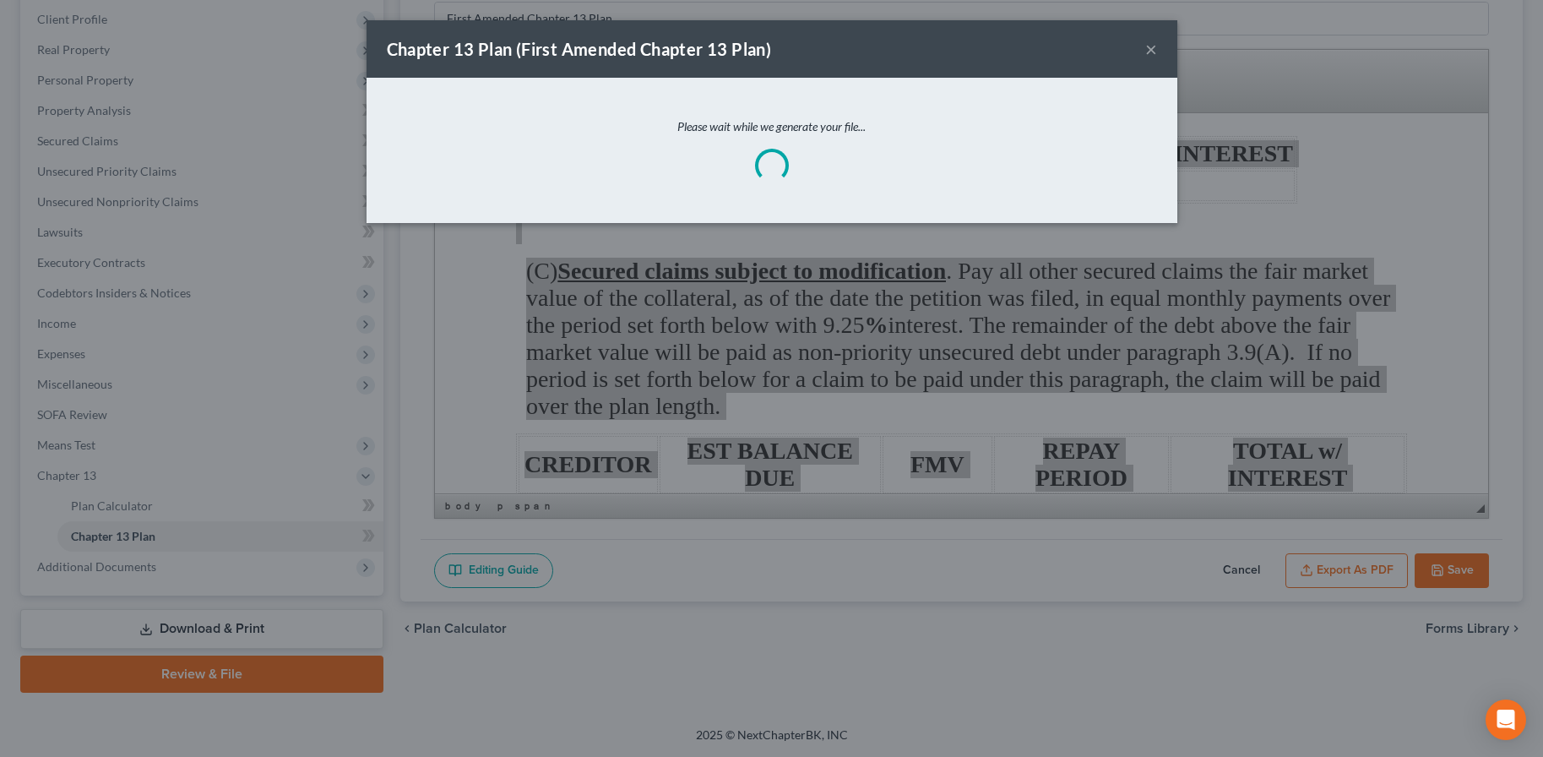
scroll to position [4694, 0]
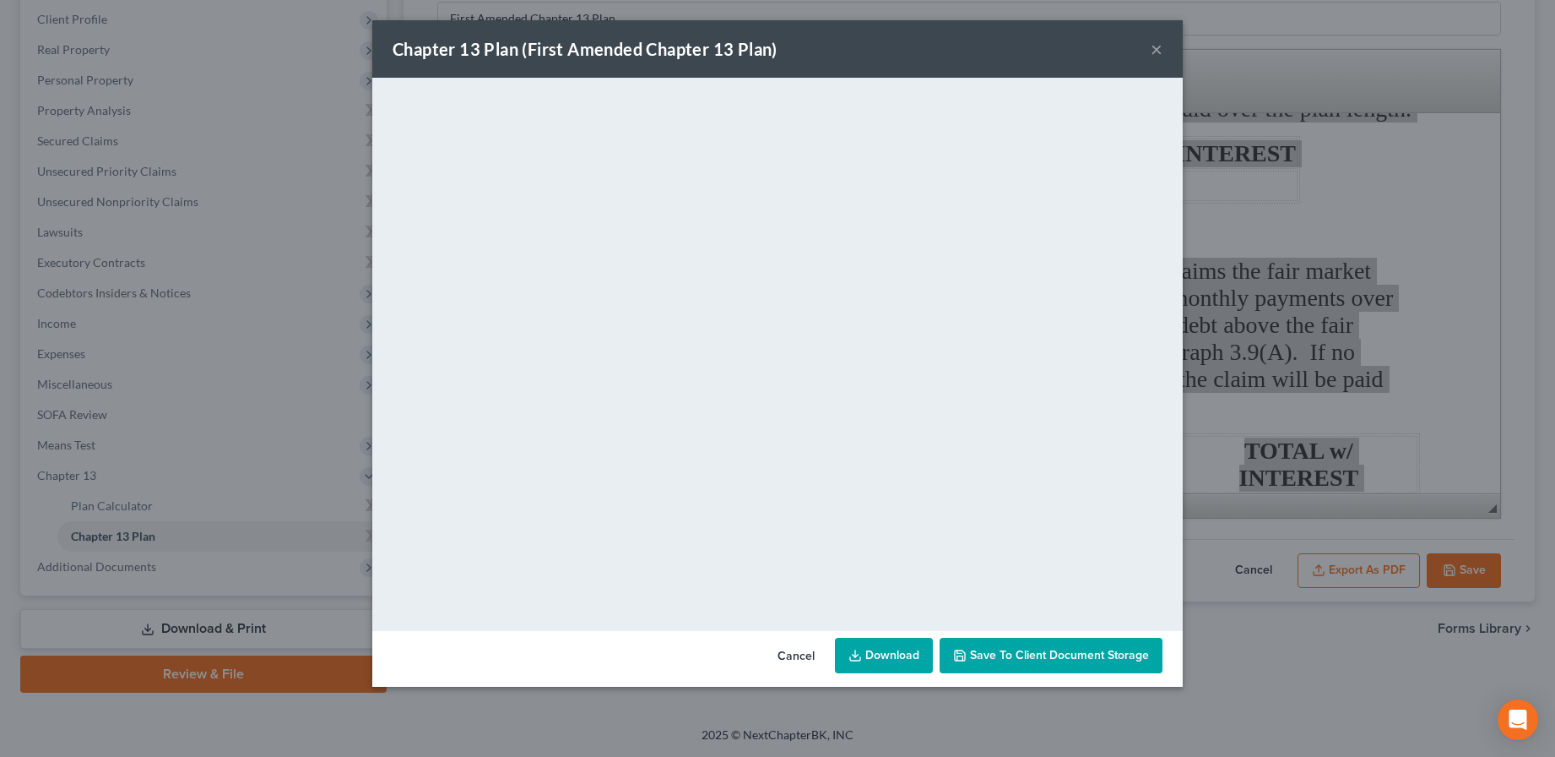
click at [1157, 52] on button "×" at bounding box center [1157, 49] width 12 height 20
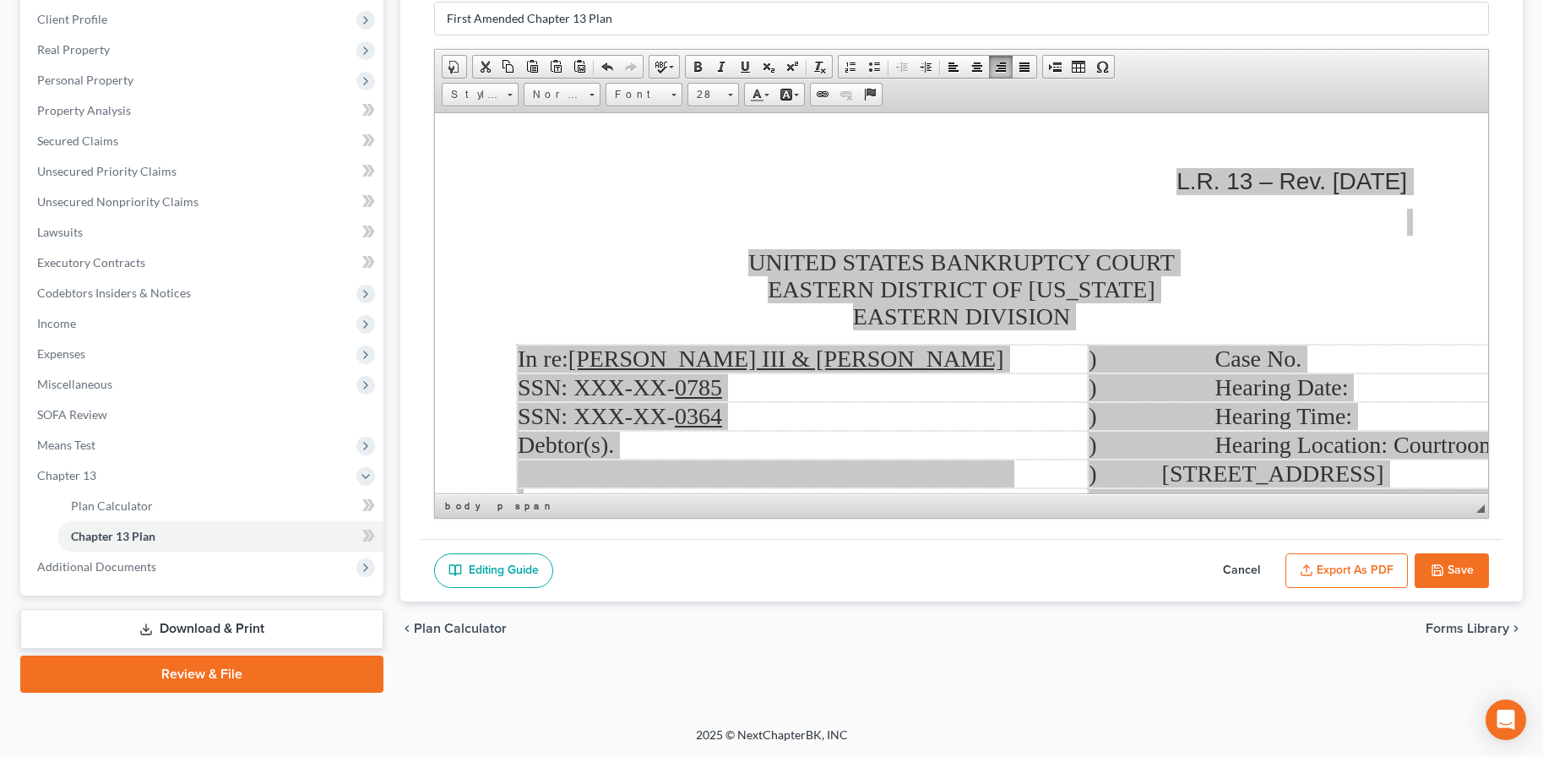
scroll to position [84, 0]
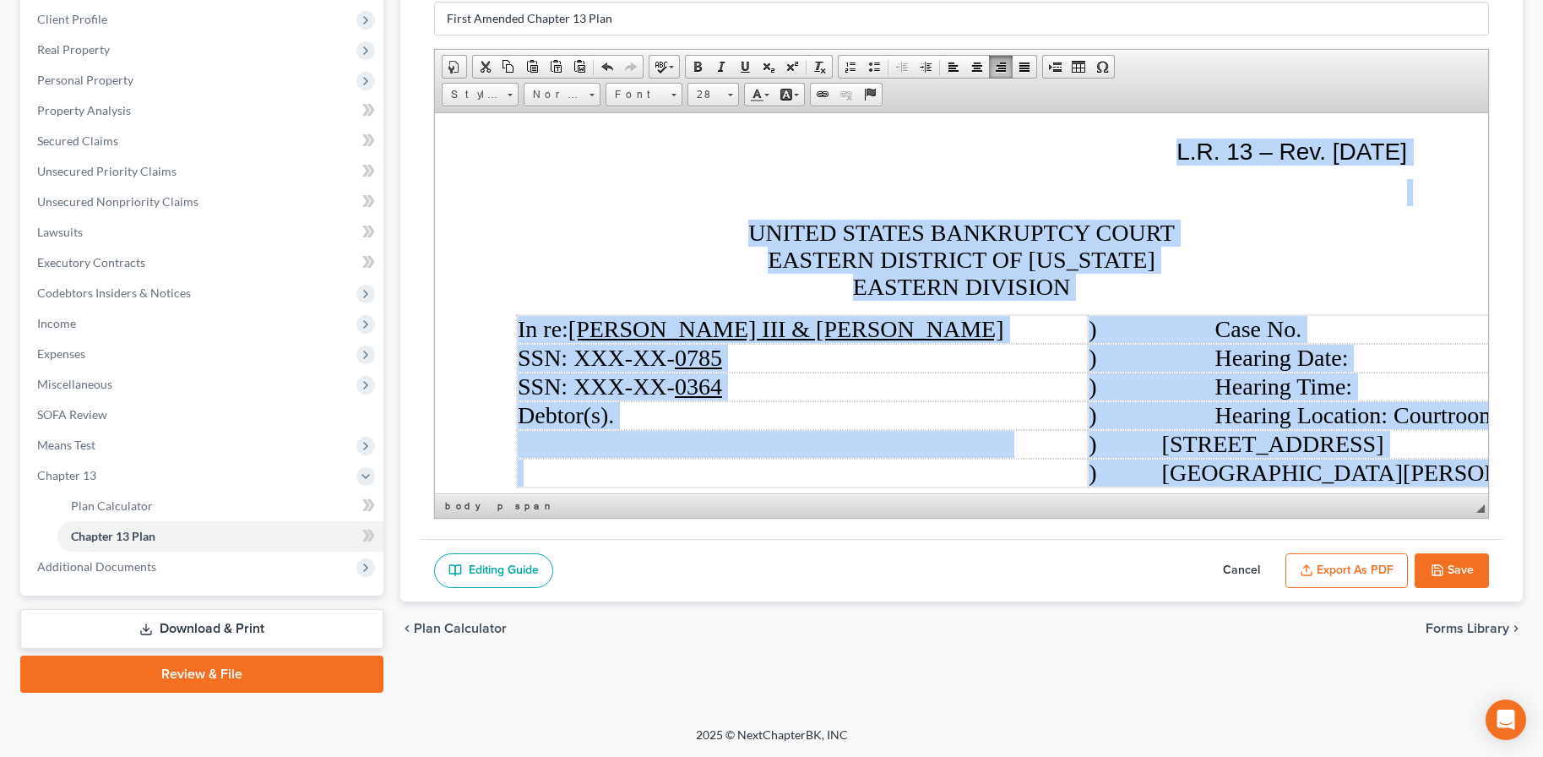
click at [1354, 325] on td ") Case No." at bounding box center [1379, 328] width 584 height 29
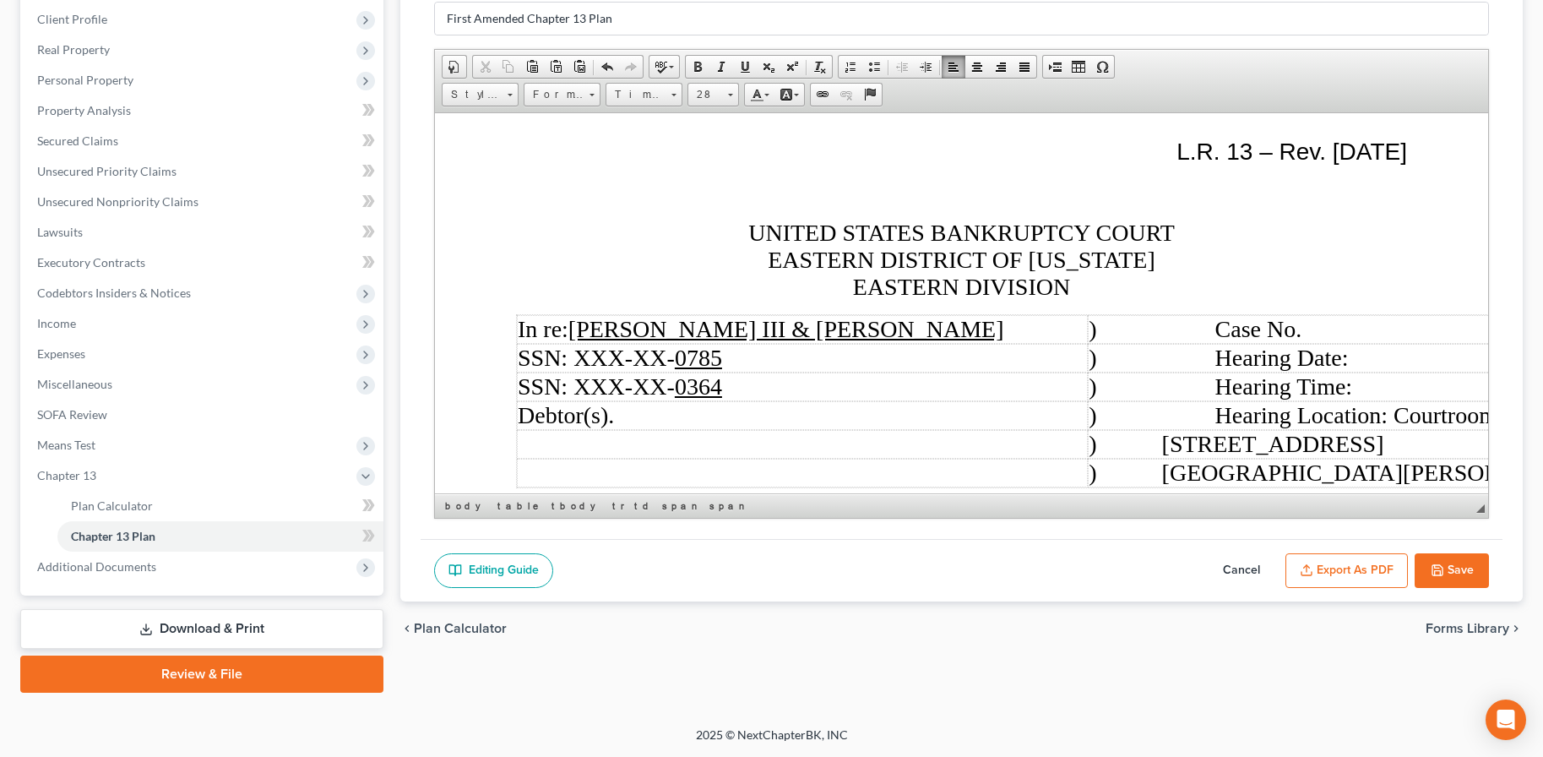
click at [1347, 328] on td ") Case No." at bounding box center [1379, 328] width 584 height 29
click at [1418, 357] on td ") Hearing Date:" at bounding box center [1379, 357] width 584 height 29
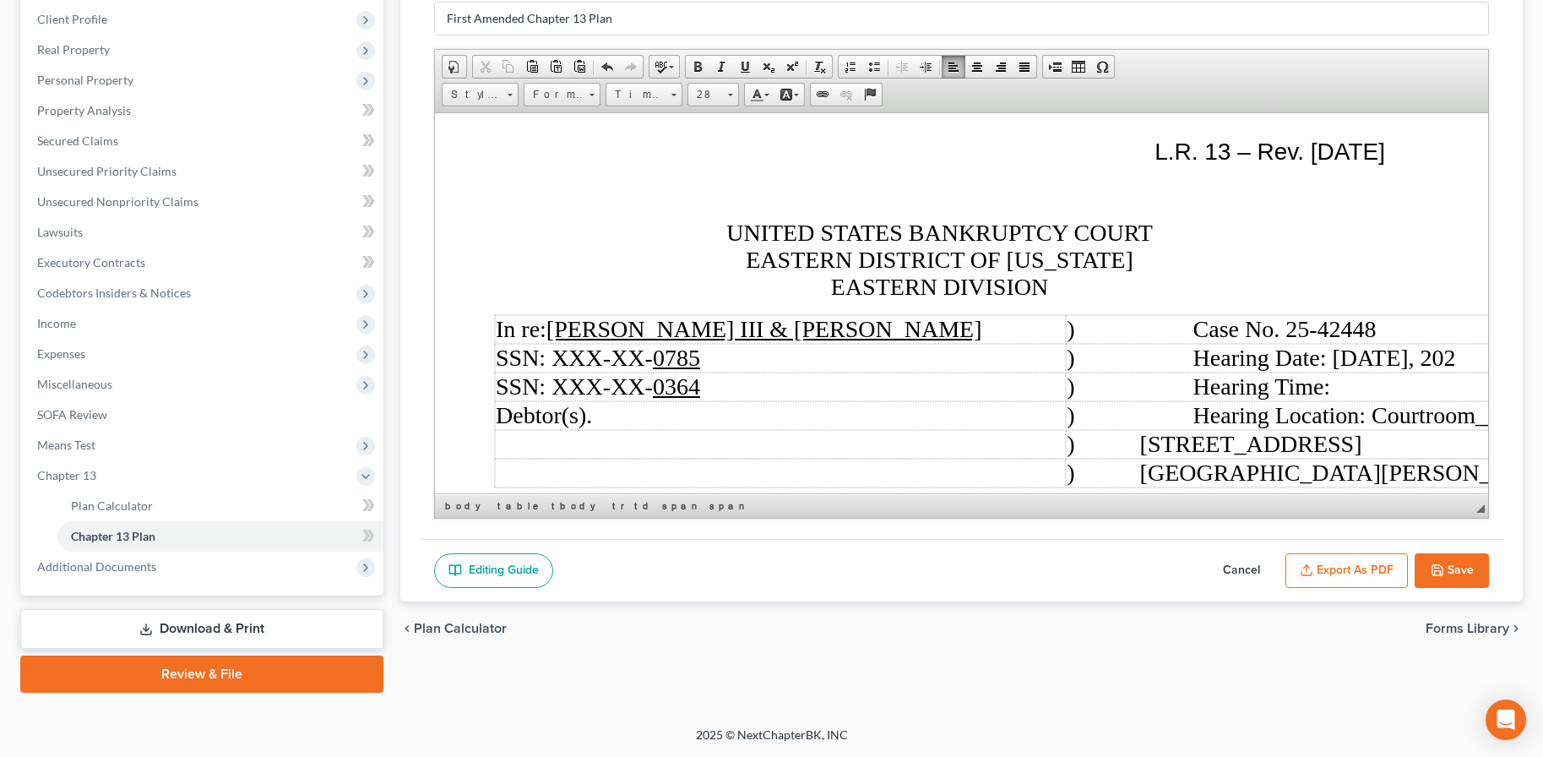
scroll to position [84, 46]
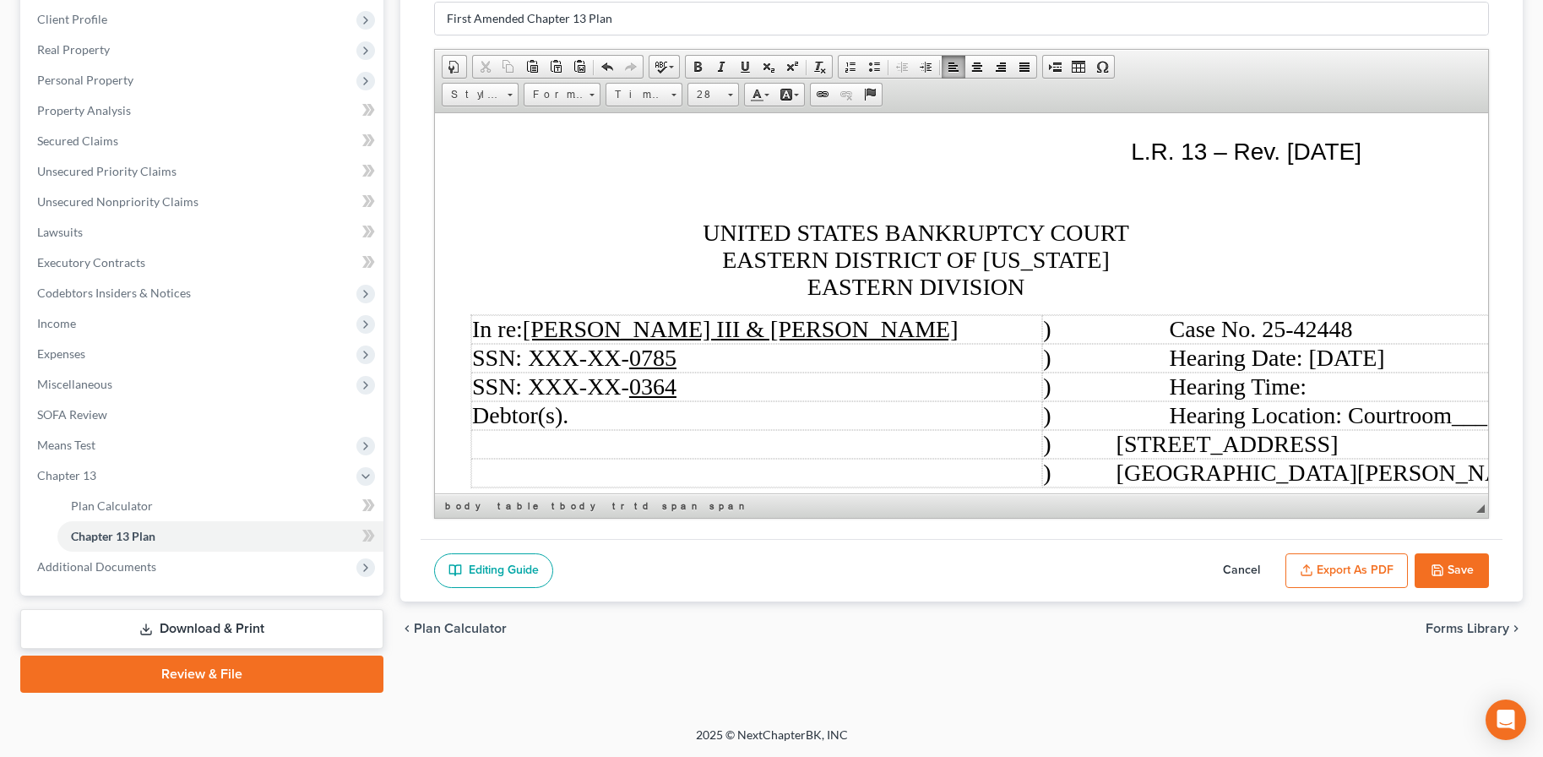
click at [1363, 398] on td ") Hearing Time:" at bounding box center [1333, 386] width 584 height 29
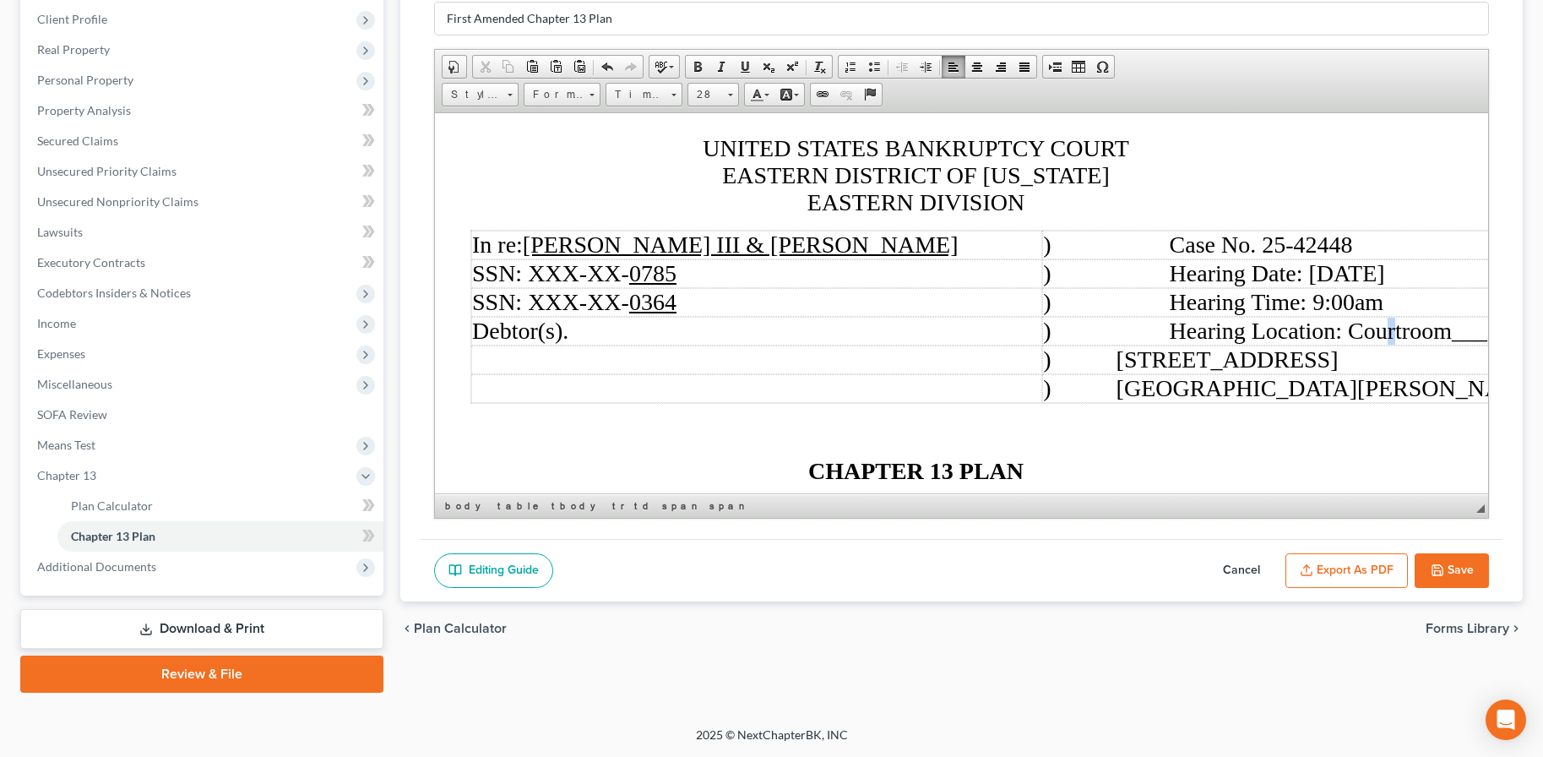
scroll to position [169, 198]
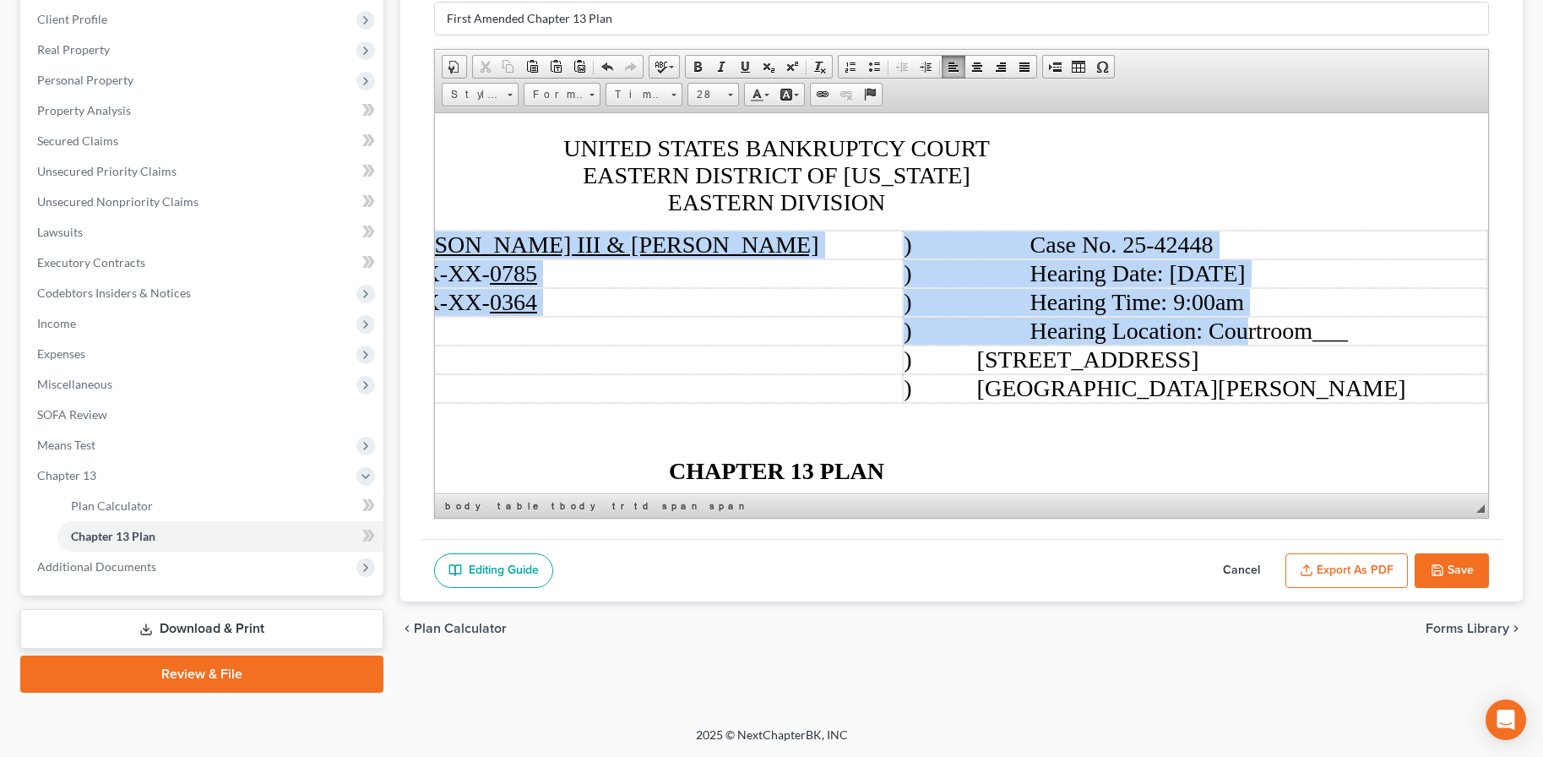
drag, startPoint x: 1419, startPoint y: 325, endPoint x: 1403, endPoint y: 336, distance: 20.1
click at [1457, 334] on td ") Hearing Location: Courtroom ___" at bounding box center [1194, 330] width 584 height 29
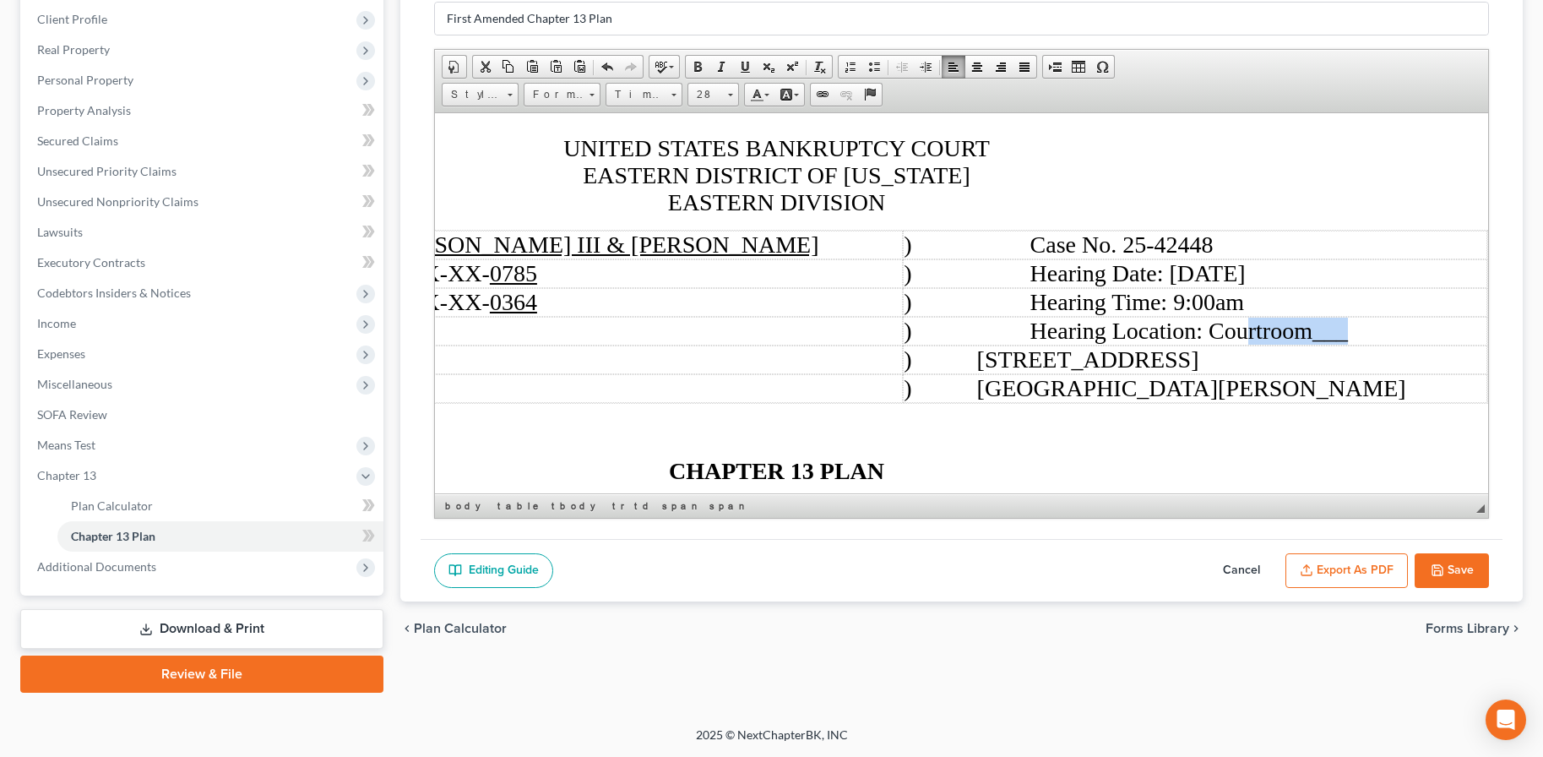
click at [1347, 333] on span "___" at bounding box center [1328, 330] width 35 height 26
click at [1336, 331] on span "___" at bounding box center [1328, 330] width 35 height 26
drag, startPoint x: 1334, startPoint y: 330, endPoint x: 1397, endPoint y: 330, distance: 62.5
click at [1397, 330] on td ") Hearing Location: Courtroom ___" at bounding box center [1194, 330] width 584 height 29
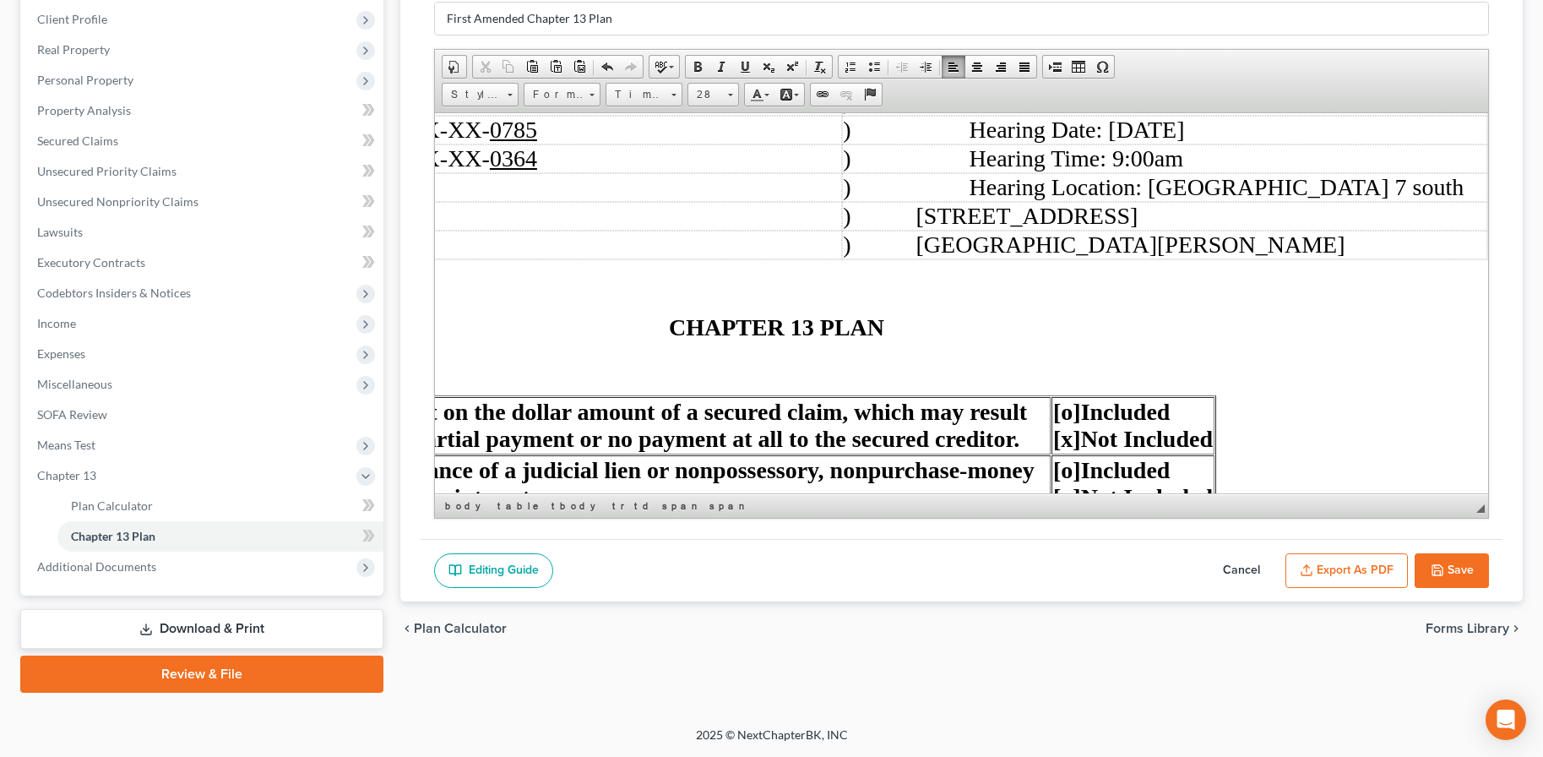
scroll to position [338, 198]
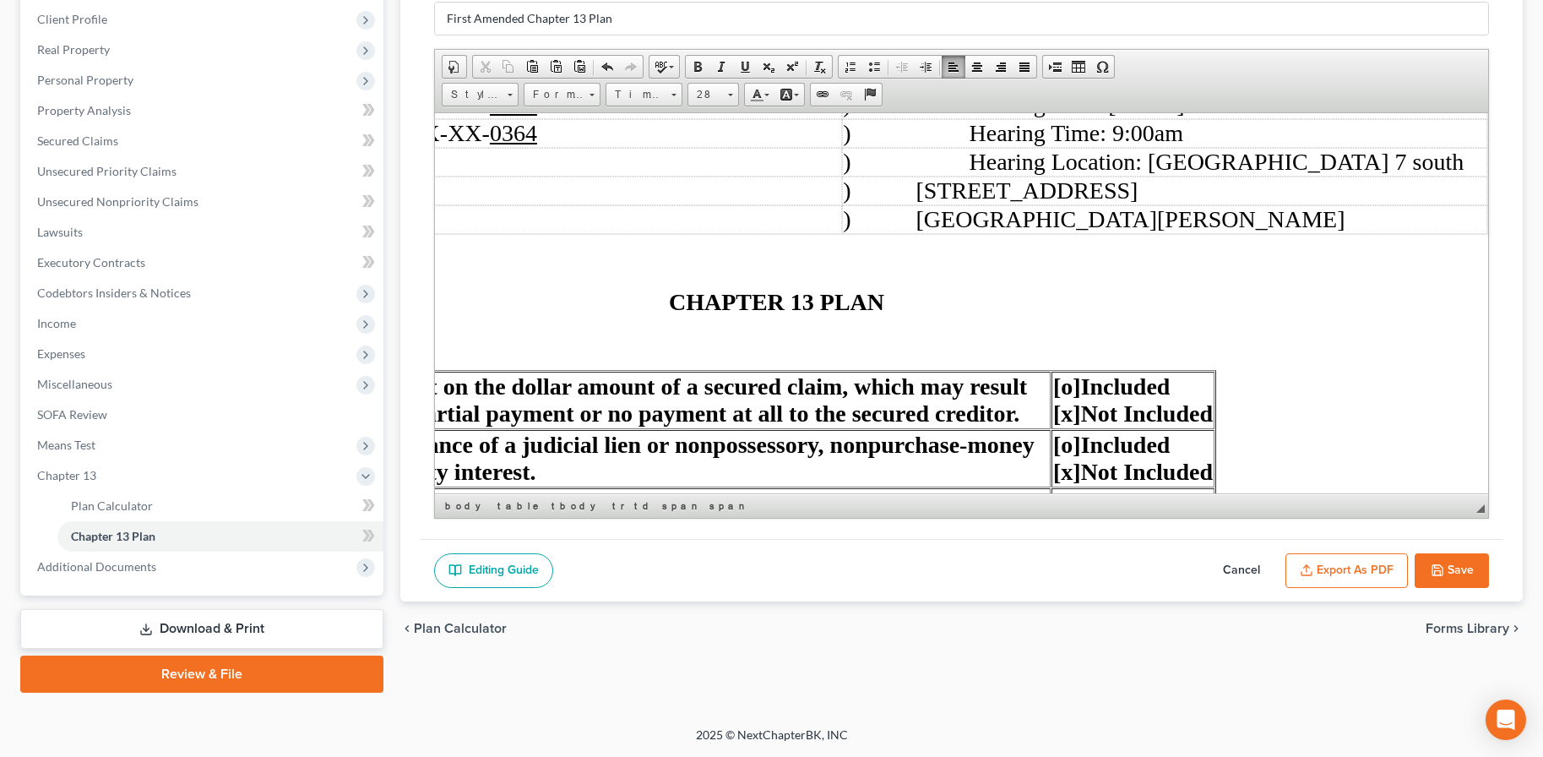
click at [668, 299] on span "CHAPTER 13 PLAN" at bounding box center [775, 301] width 215 height 26
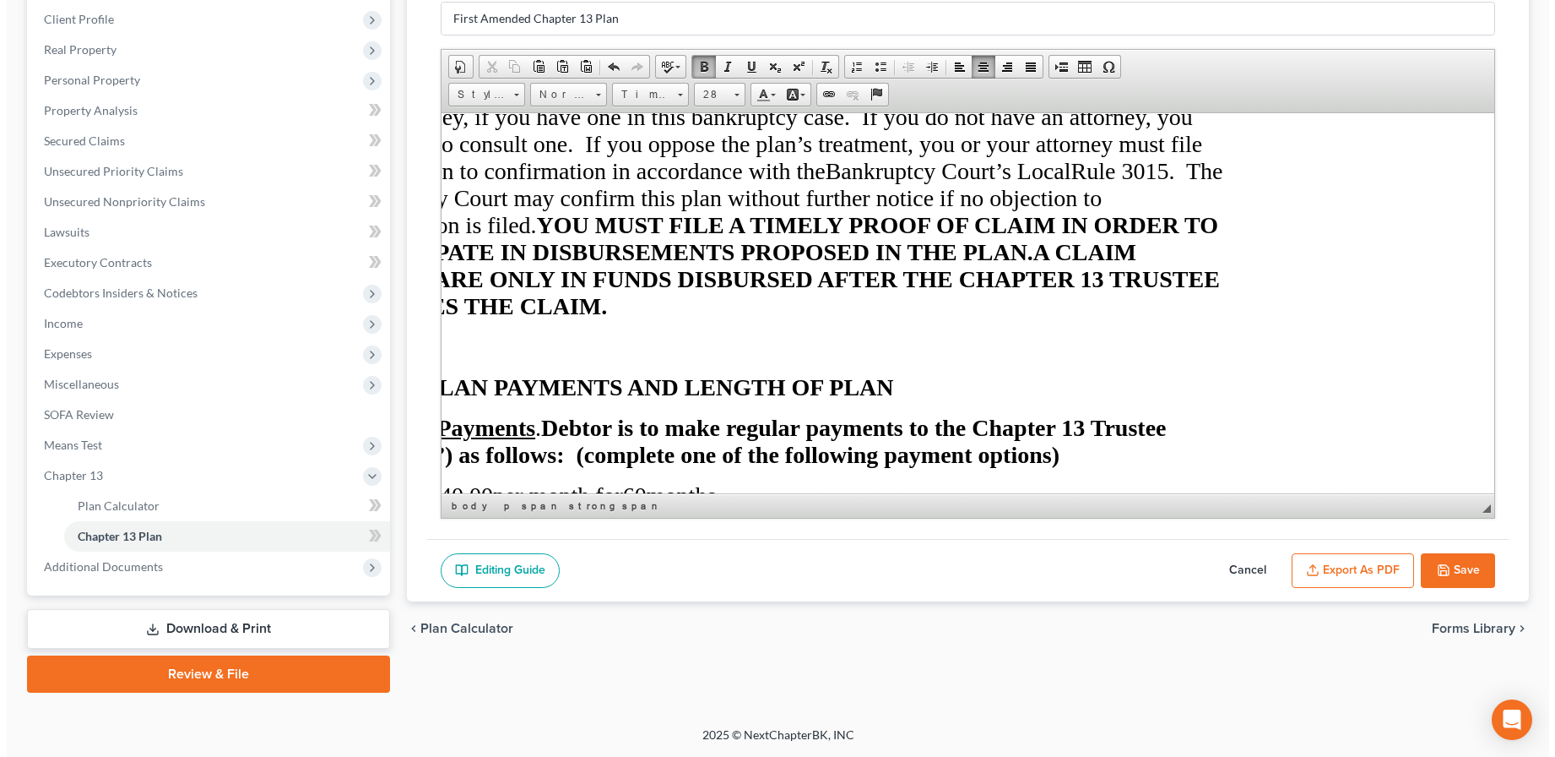
scroll to position [1098, 198]
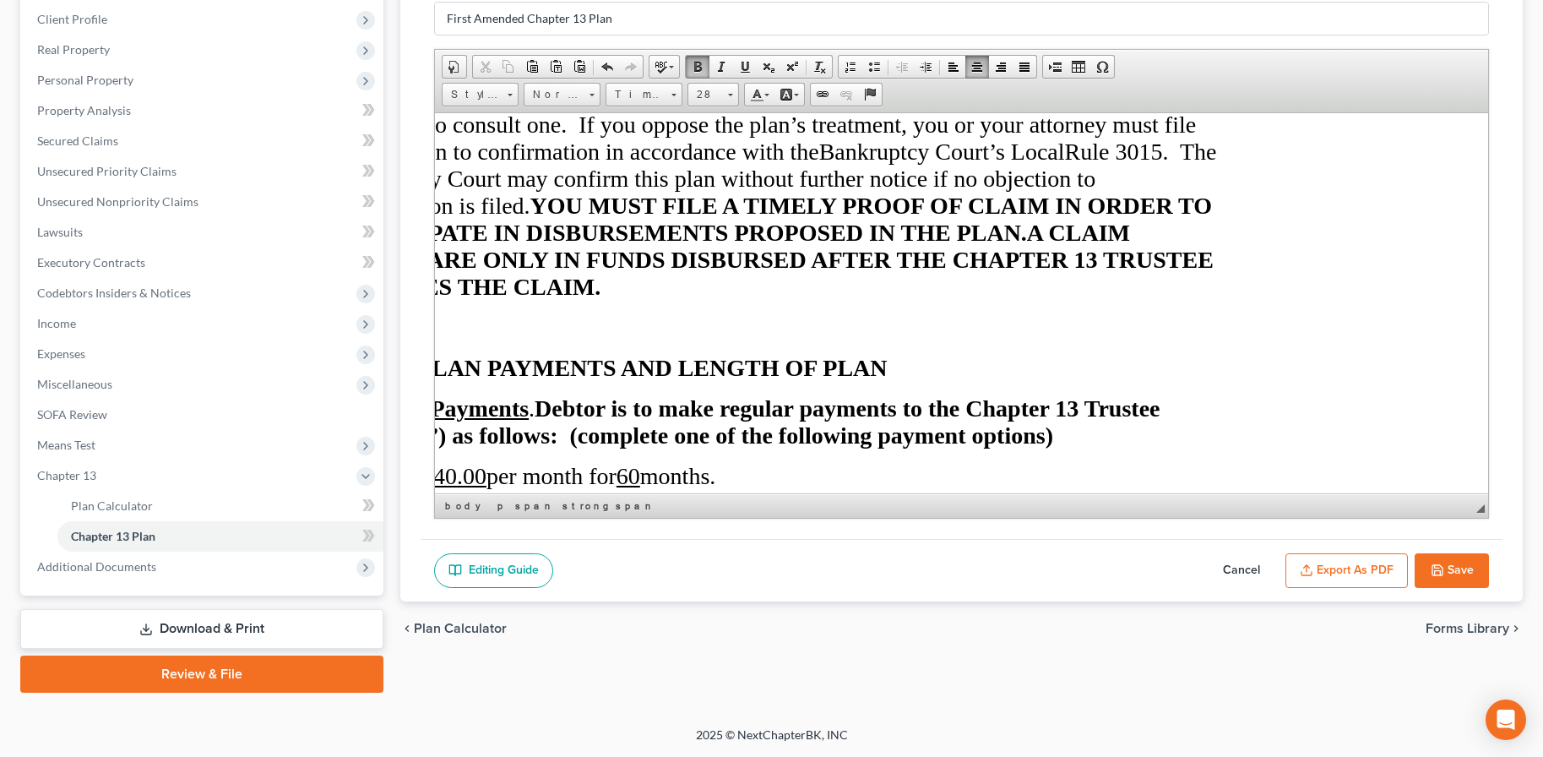
click at [1347, 562] on button "Export as PDF" at bounding box center [1346, 570] width 122 height 35
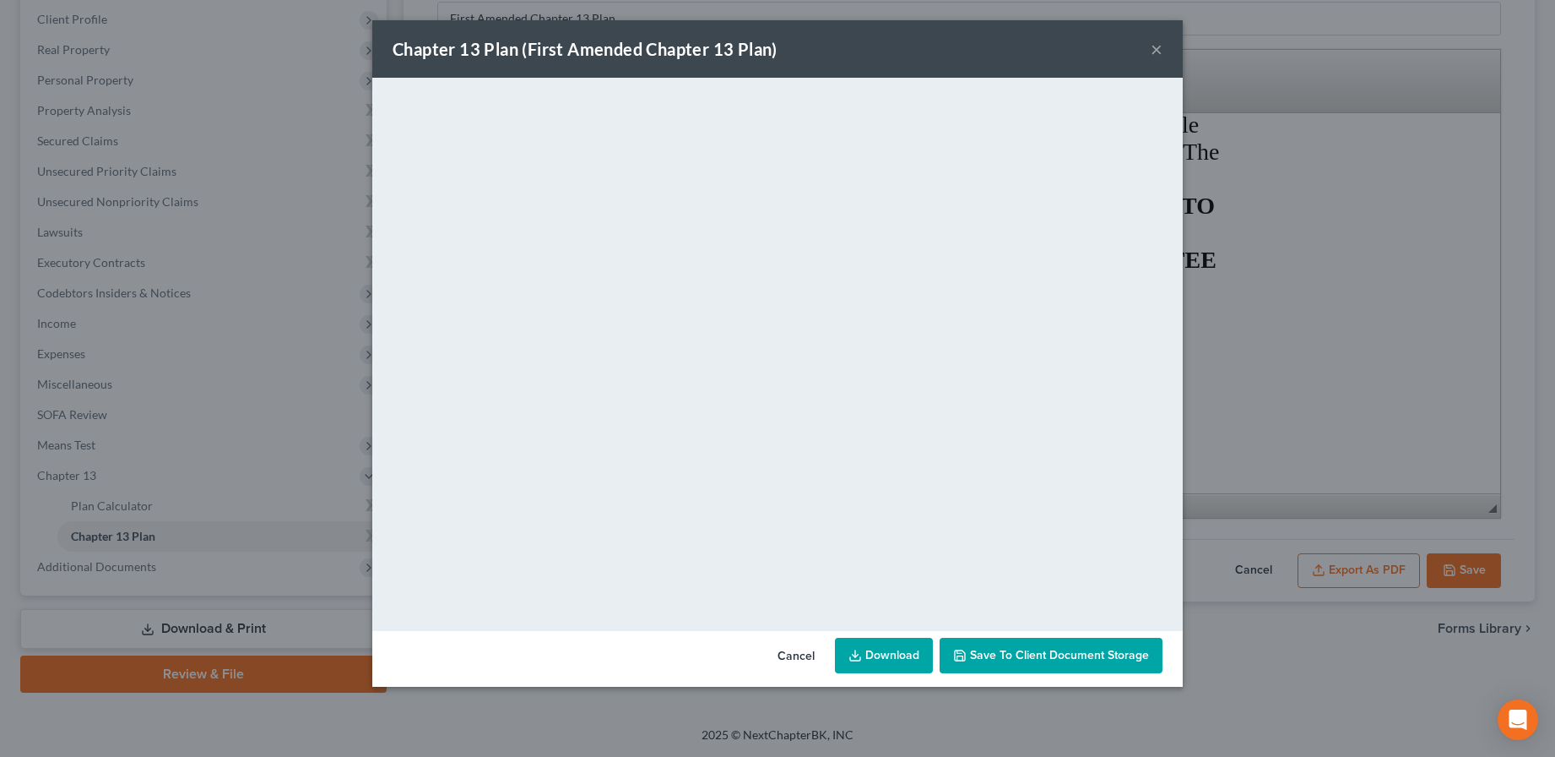
click at [882, 650] on link "Download" at bounding box center [884, 655] width 98 height 35
